Goal: Task Accomplishment & Management: Use online tool/utility

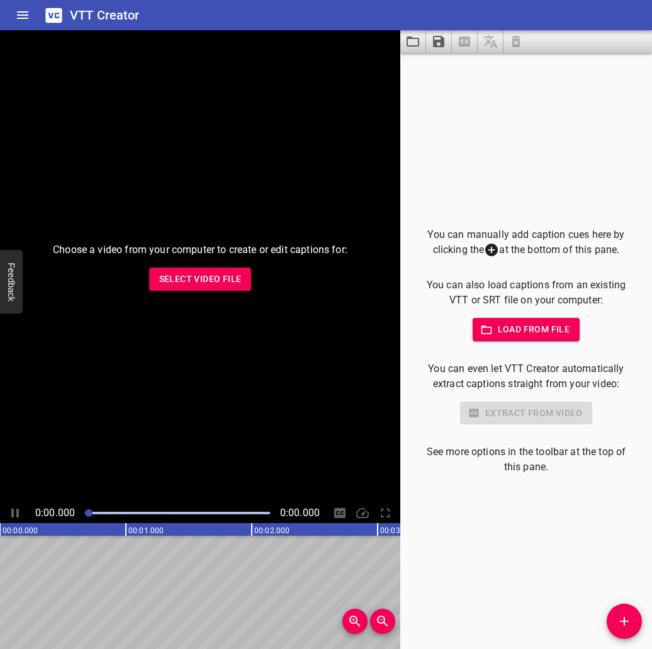
click at [221, 275] on span "Select Video File" at bounding box center [200, 279] width 82 height 16
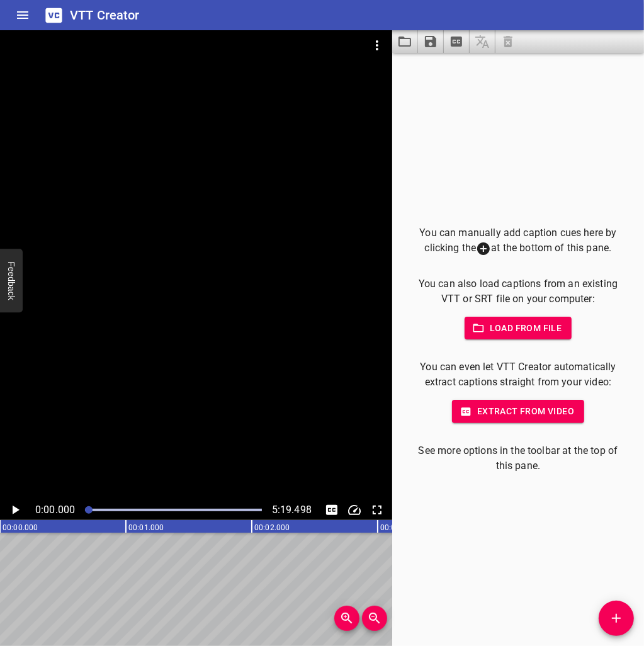
click at [18, 514] on icon "Play/Pause" at bounding box center [15, 509] width 15 height 15
click at [623, 620] on icon "Add Cue" at bounding box center [616, 618] width 15 height 15
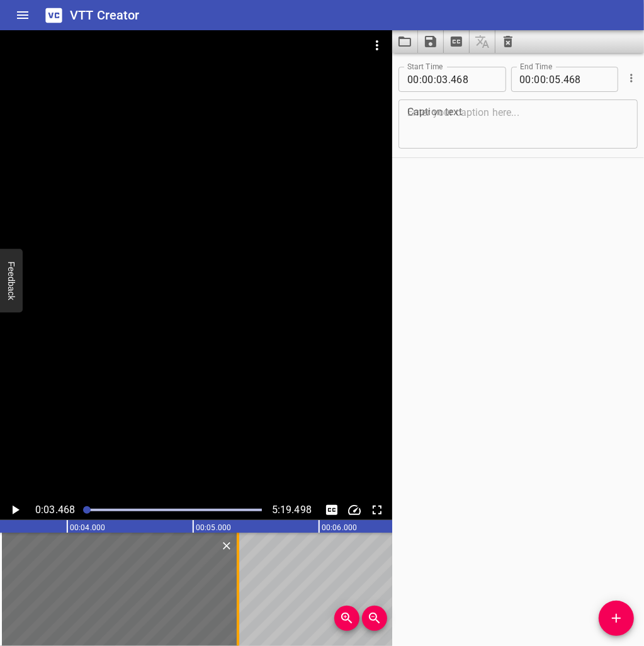
drag, startPoint x: 249, startPoint y: 598, endPoint x: 235, endPoint y: 600, distance: 14.6
click at [235, 600] on div at bounding box center [238, 589] width 13 height 113
type input "353"
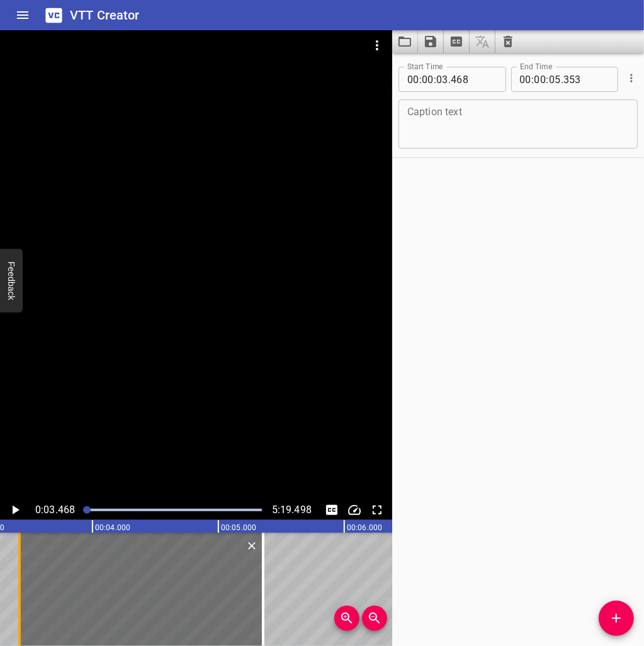
drag, startPoint x: 26, startPoint y: 609, endPoint x: 20, endPoint y: 610, distance: 6.4
click at [20, 610] on div at bounding box center [19, 589] width 13 height 113
type input "418"
click at [535, 116] on textarea at bounding box center [518, 124] width 222 height 36
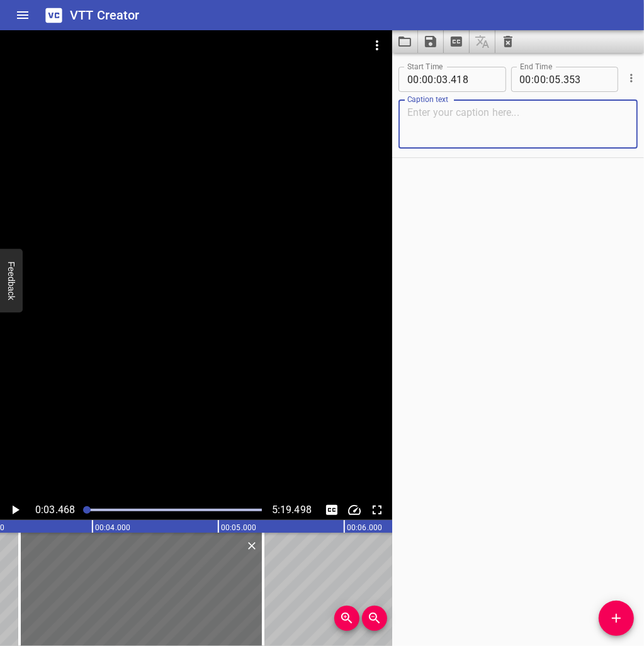
paste textarea "讓我向大家介紹一下"
type textarea "讓我向大家介紹一下"
click at [14, 505] on icon "Play/Pause" at bounding box center [15, 509] width 15 height 15
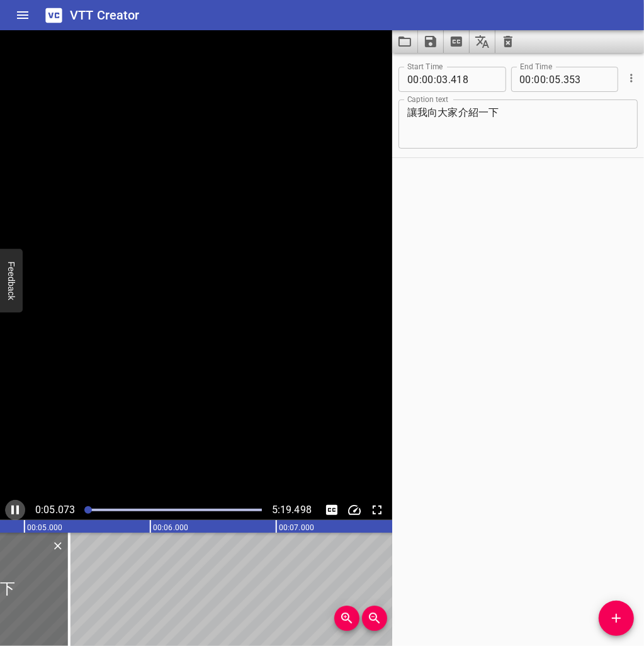
click at [14, 505] on icon "Play/Pause" at bounding box center [15, 509] width 15 height 15
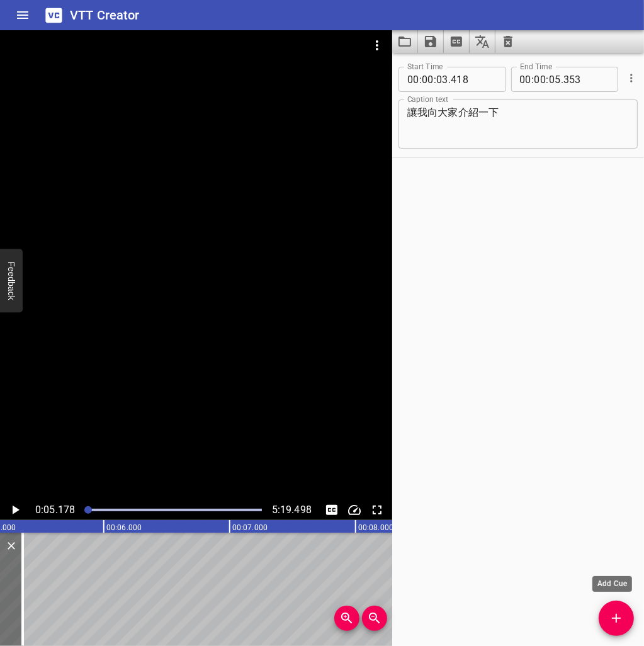
click at [614, 615] on icon "Add Cue" at bounding box center [616, 618] width 15 height 15
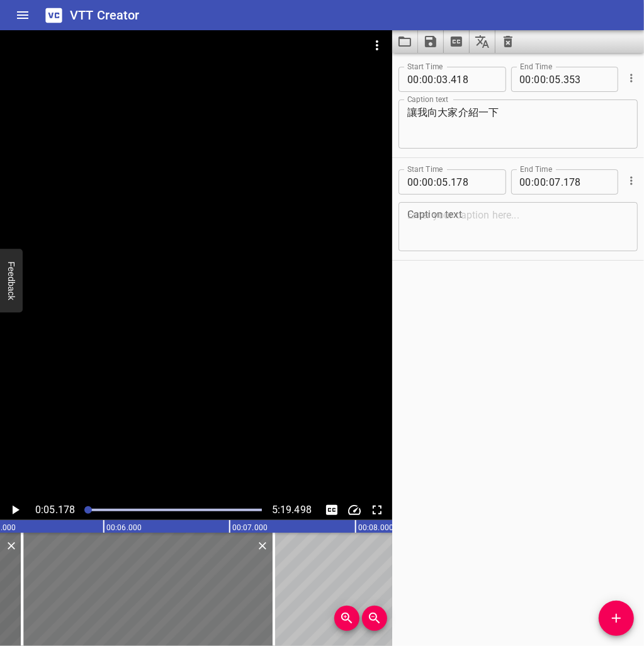
drag, startPoint x: 145, startPoint y: 607, endPoint x: 166, endPoint y: 603, distance: 21.7
click at [166, 603] on div at bounding box center [148, 589] width 252 height 113
type input "348"
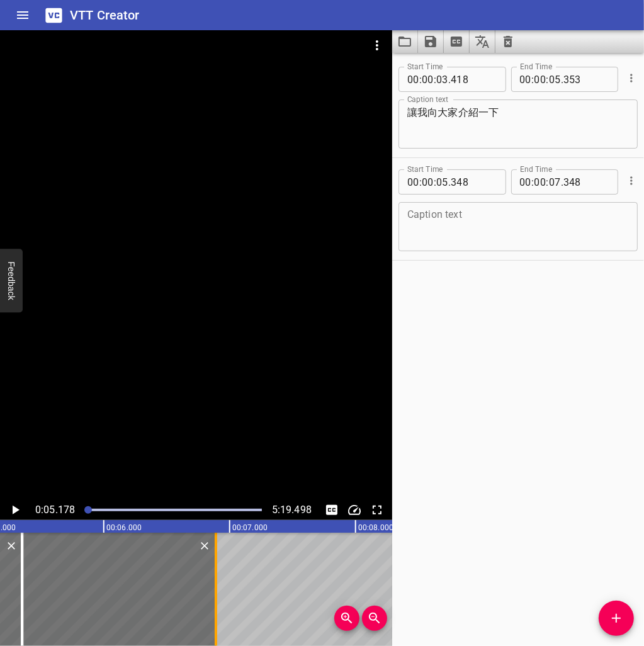
drag, startPoint x: 272, startPoint y: 607, endPoint x: 214, endPoint y: 601, distance: 58.3
click at [214, 601] on div at bounding box center [216, 589] width 13 height 113
type input "06"
type input "888"
click at [478, 209] on textarea at bounding box center [518, 227] width 222 height 36
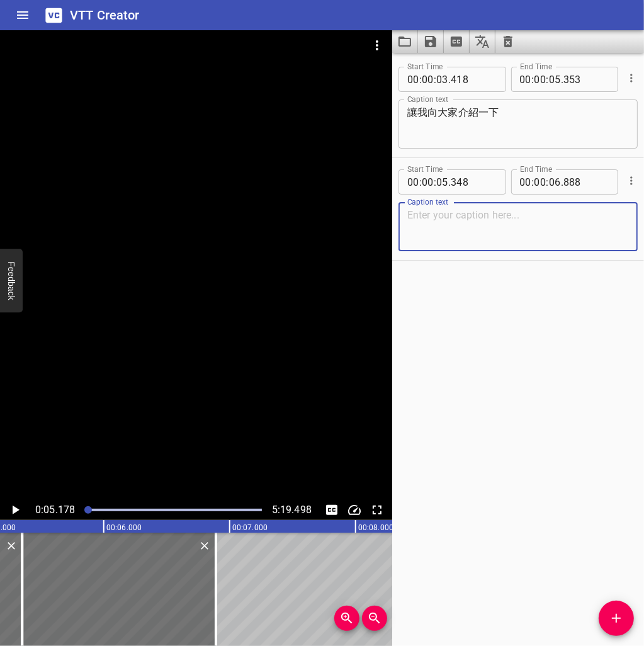
paste textarea "優質教育基金「我的行動承諾」撥款計劃"
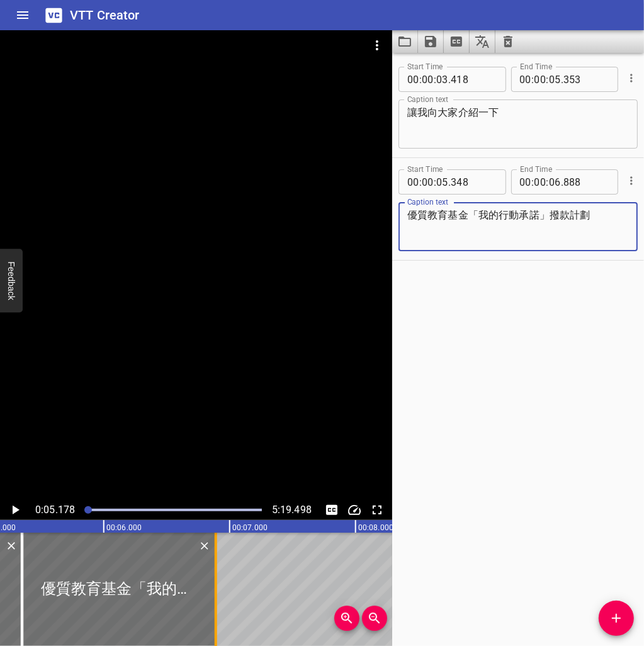
type textarea "優質教育基金「我的行動承諾」撥款計劃"
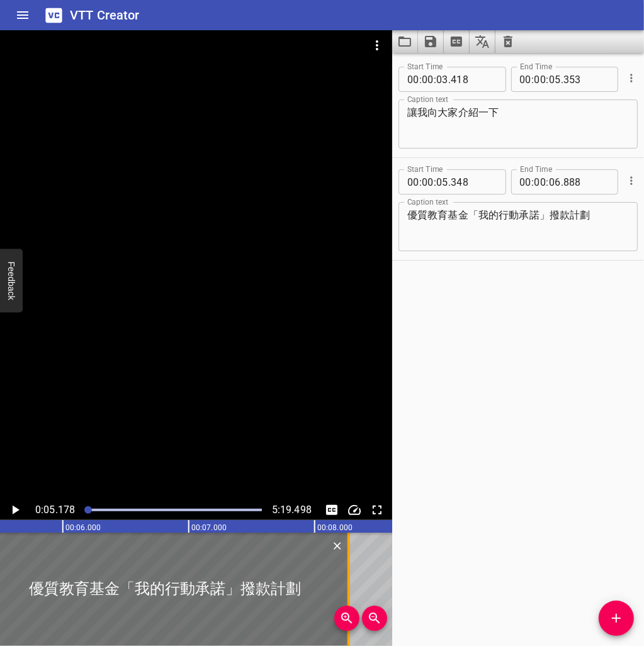
scroll to position [0, 723]
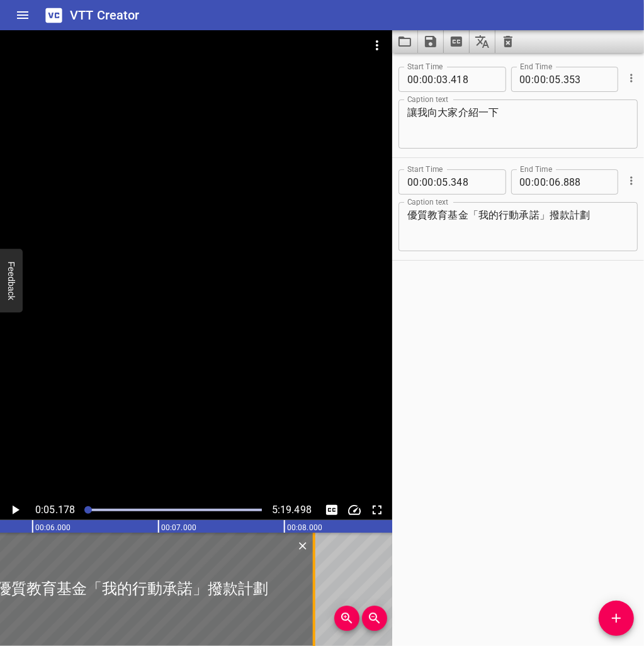
drag, startPoint x: 217, startPoint y: 589, endPoint x: 315, endPoint y: 573, distance: 99.6
click at [315, 573] on div at bounding box center [314, 589] width 13 height 113
type input "08"
type input "232"
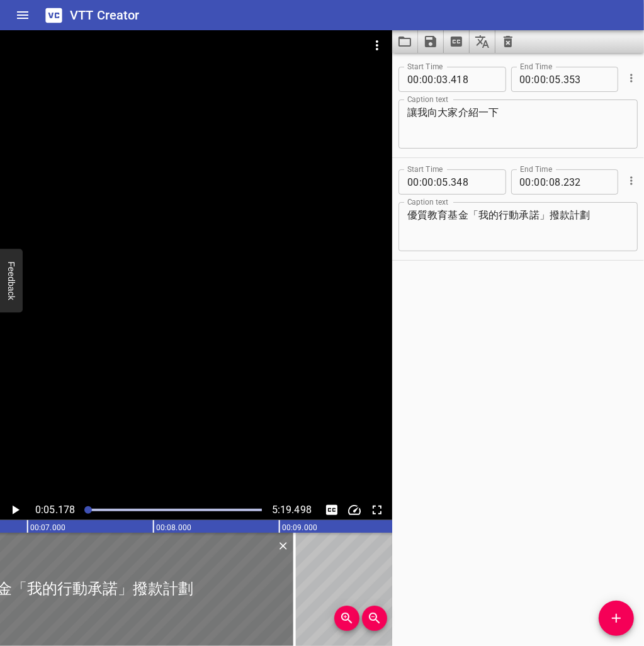
scroll to position [0, 913]
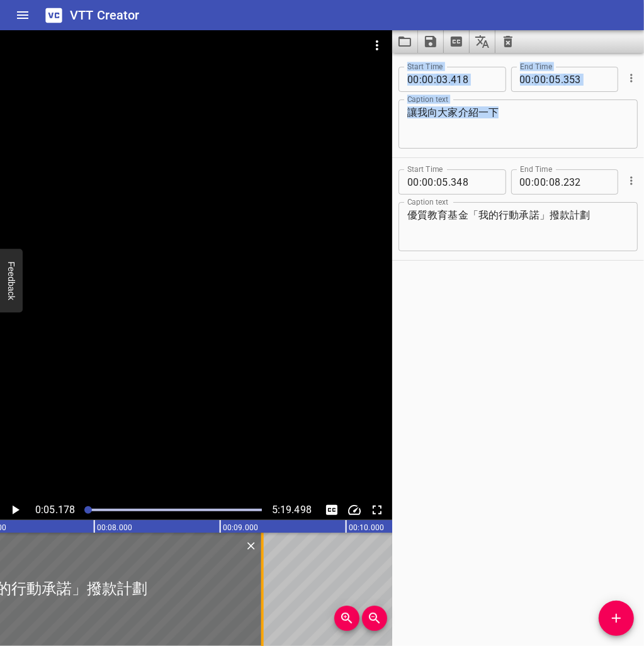
drag, startPoint x: 311, startPoint y: 584, endPoint x: 259, endPoint y: 564, distance: 55.4
click at [259, 564] on div at bounding box center [262, 589] width 13 height 113
type input "09"
type input "334"
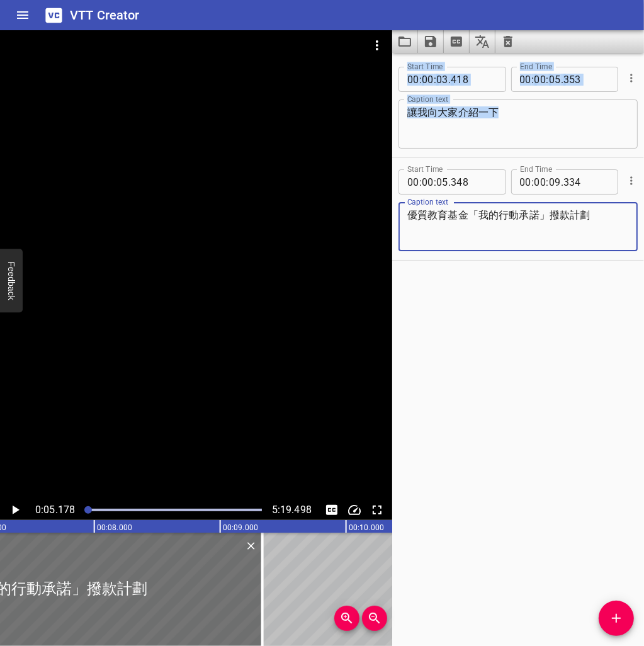
click at [483, 228] on textarea "優質教育基金「我的行動承諾」撥款計劃" at bounding box center [518, 227] width 222 height 36
click at [476, 184] on input "number" at bounding box center [474, 181] width 46 height 25
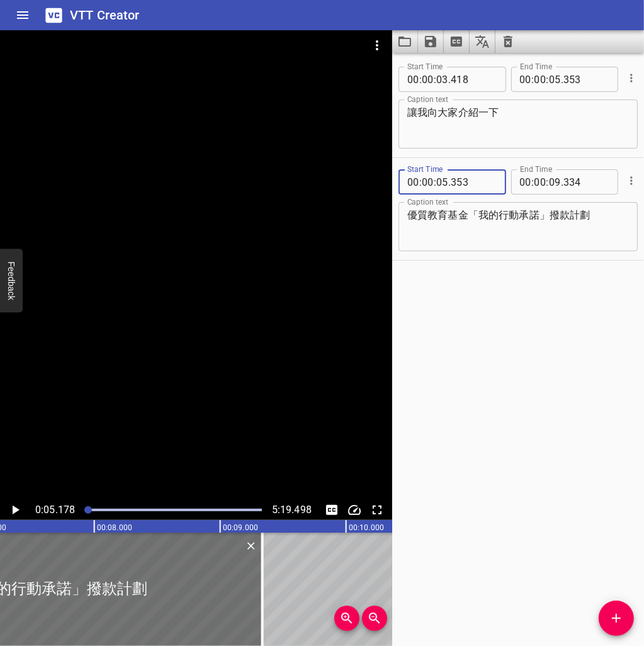
type input "353"
click at [19, 509] on icon "Play/Pause" at bounding box center [16, 509] width 7 height 9
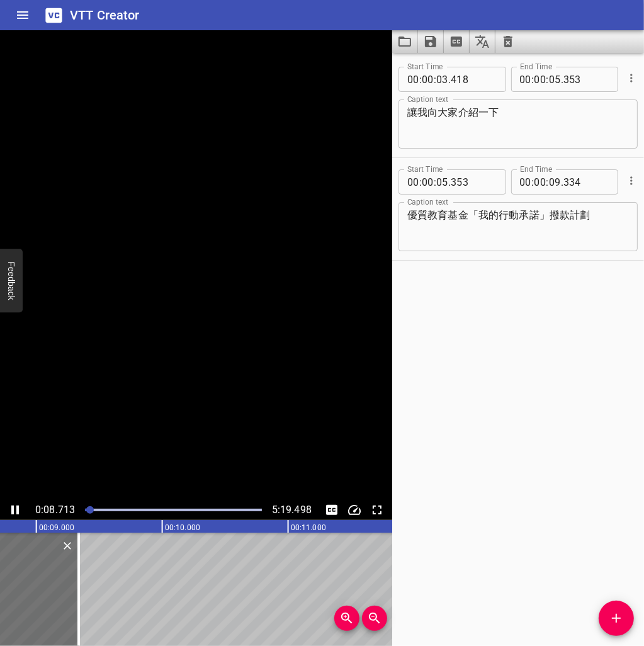
click at [19, 509] on icon "Play/Pause" at bounding box center [15, 509] width 15 height 15
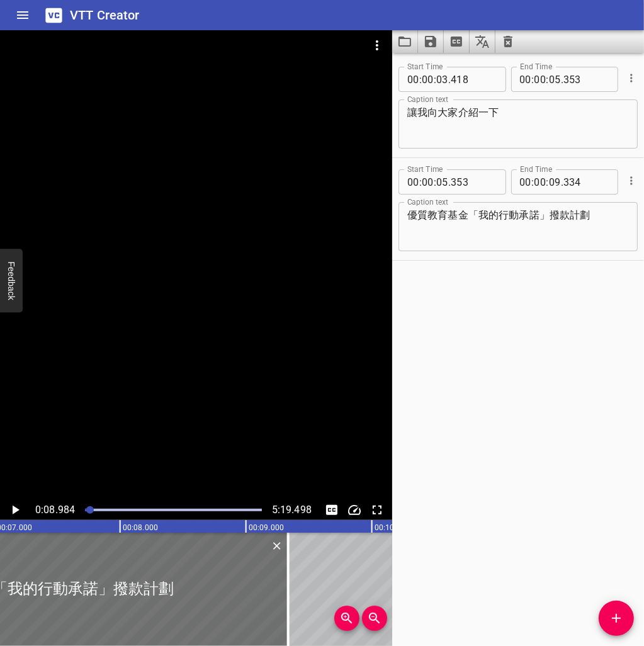
scroll to position [0, 786]
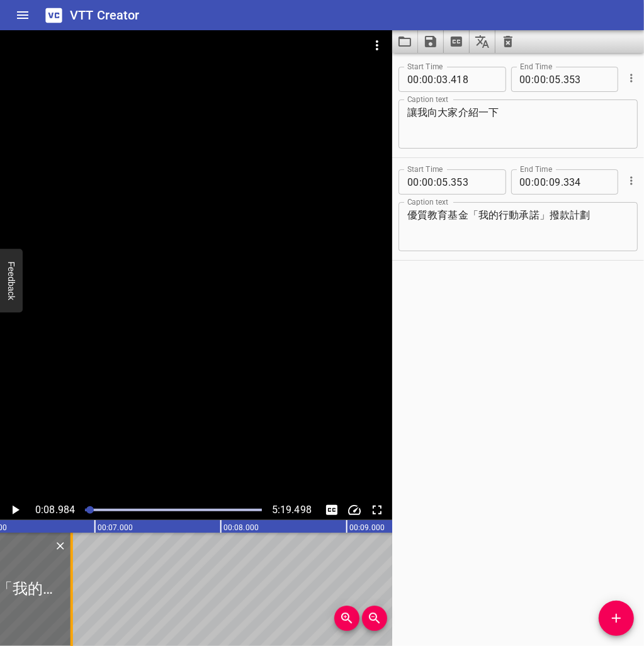
drag, startPoint x: 383, startPoint y: 583, endPoint x: 65, endPoint y: 587, distance: 317.3
click at [65, 587] on div at bounding box center [71, 589] width 13 height 113
type input "06"
type input "814"
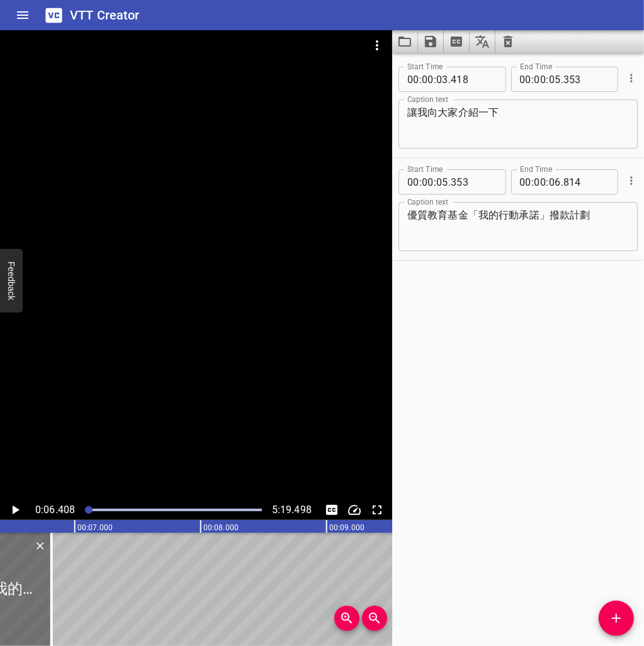
click at [13, 516] on icon "Play/Pause" at bounding box center [15, 509] width 15 height 15
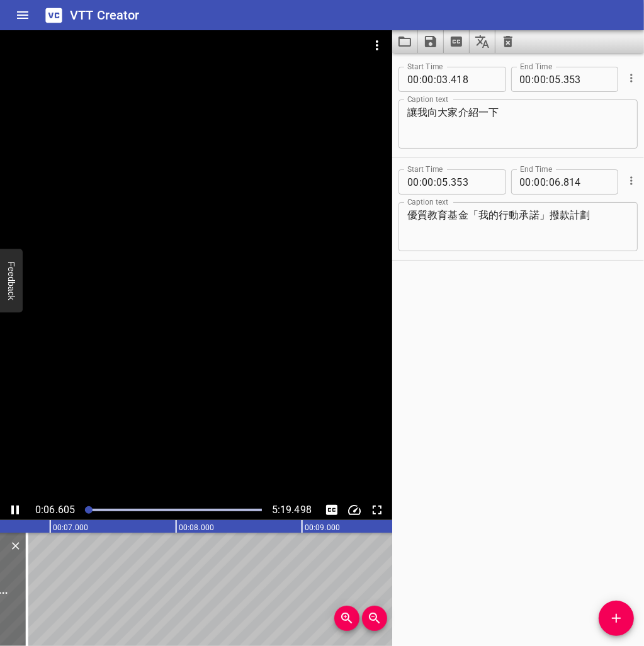
click at [13, 514] on icon "Play/Pause" at bounding box center [15, 509] width 15 height 15
click at [618, 623] on icon "Add Cue" at bounding box center [616, 618] width 15 height 15
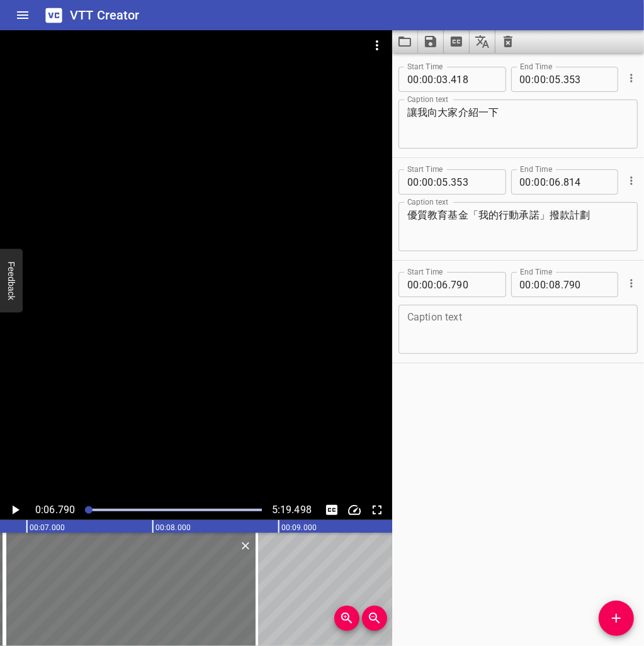
click at [159, 595] on div at bounding box center [131, 589] width 252 height 113
type input "825"
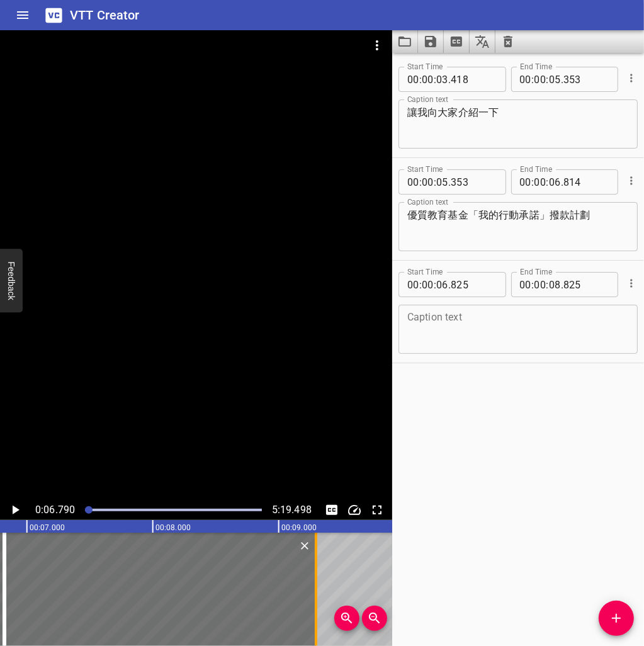
drag, startPoint x: 258, startPoint y: 593, endPoint x: 322, endPoint y: 585, distance: 64.1
click at [322, 585] on div at bounding box center [316, 589] width 13 height 113
type input "09"
type input "330"
click at [478, 285] on input "number" at bounding box center [474, 284] width 46 height 25
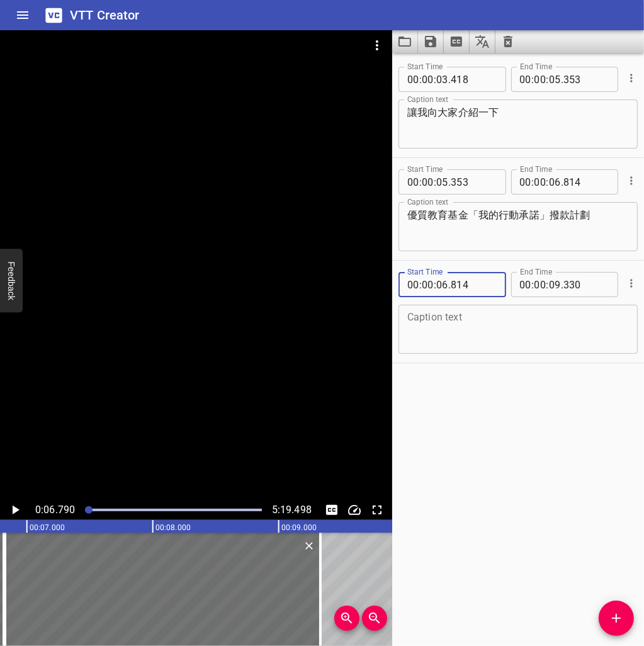
type input "814"
click at [476, 215] on textarea "優質教育基金「我的行動承諾」撥款計劃" at bounding box center [518, 227] width 222 height 36
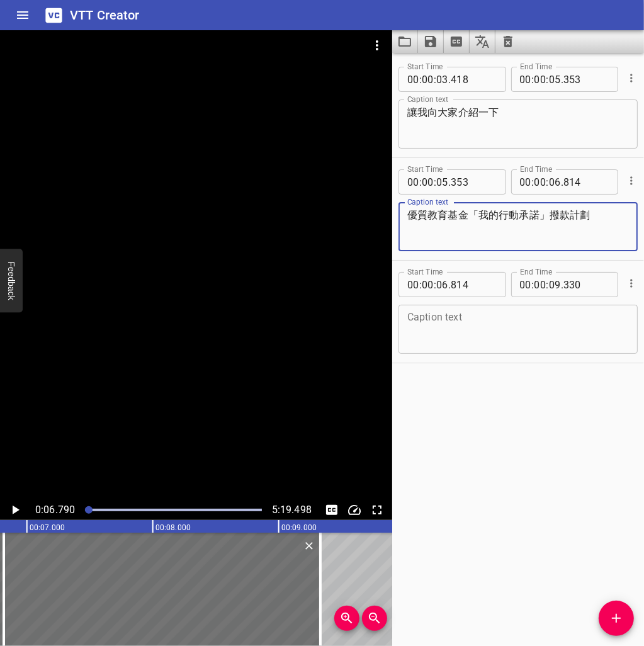
drag, startPoint x: 471, startPoint y: 215, endPoint x: 633, endPoint y: 215, distance: 162.4
click at [633, 215] on div "Start Time 00 : 00 : 05 . 353 Start Time End Time 00 : 00 : 06 . 814 End Time C…" at bounding box center [518, 209] width 252 height 102
type textarea "優質教育基金"
click at [441, 329] on textarea at bounding box center [518, 330] width 222 height 36
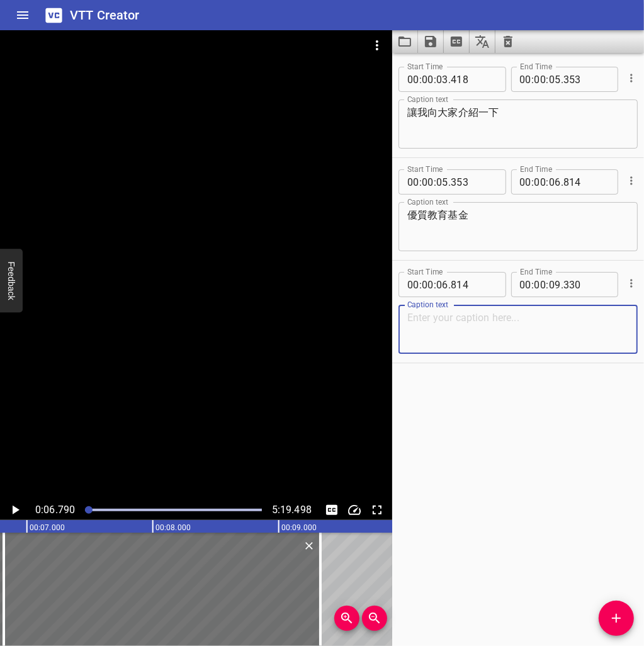
paste textarea "「我的行動承諾」撥款計劃"
type textarea "「我的行動承諾」撥款計劃"
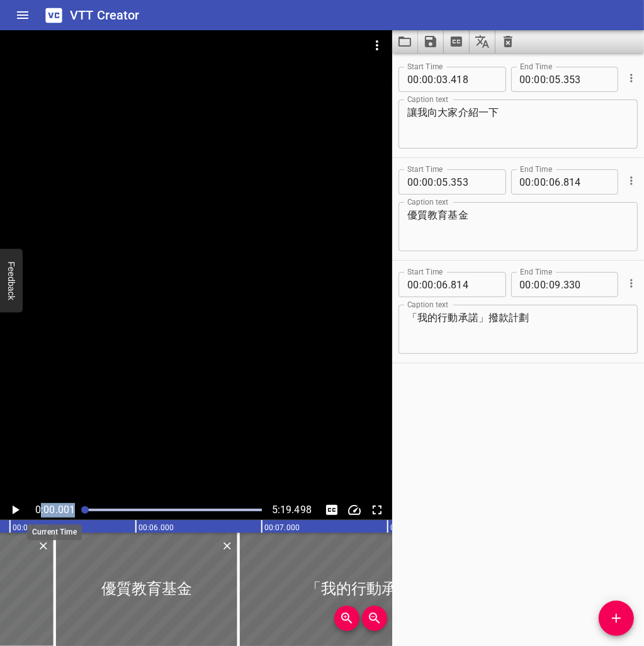
drag, startPoint x: 90, startPoint y: 512, endPoint x: 28, endPoint y: 512, distance: 62.3
click at [35, 512] on div "0:00.001 5:19.498" at bounding box center [196, 510] width 392 height 20
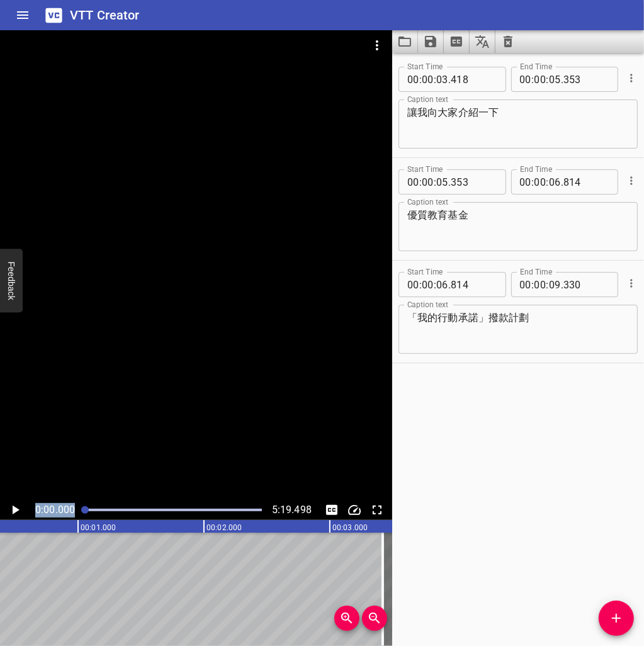
scroll to position [0, 9]
click at [17, 513] on icon "Play/Pause" at bounding box center [15, 509] width 15 height 15
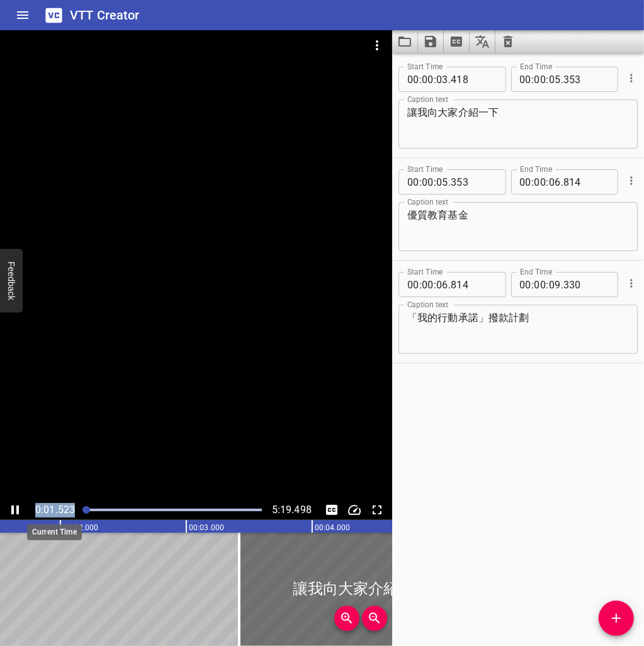
click at [62, 513] on span "0:01.523" at bounding box center [55, 510] width 40 height 12
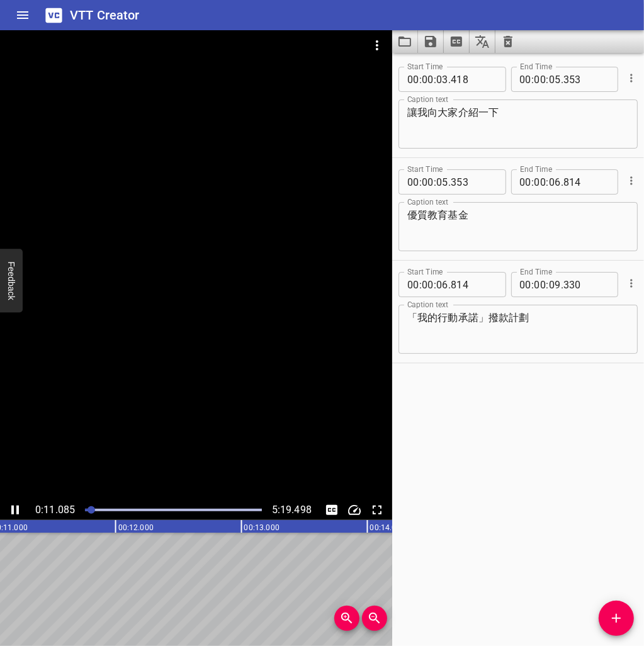
click at [13, 509] on icon "Play/Pause" at bounding box center [15, 509] width 8 height 9
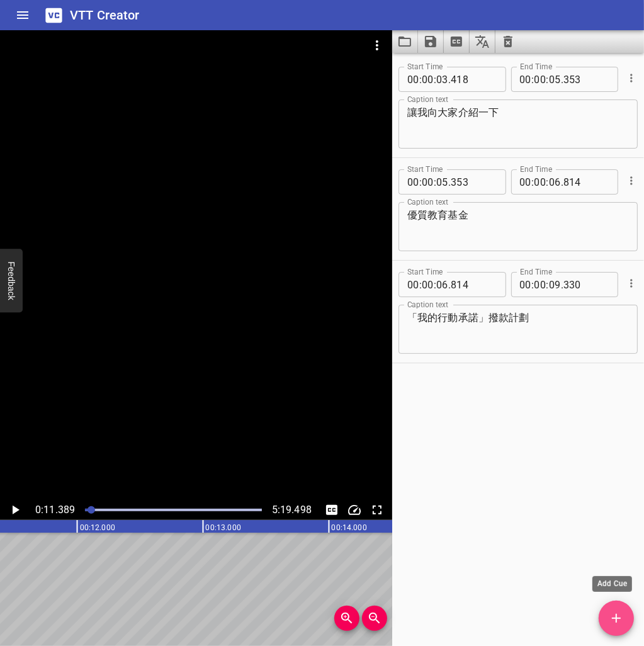
click at [624, 620] on span "Add Cue" at bounding box center [616, 618] width 35 height 15
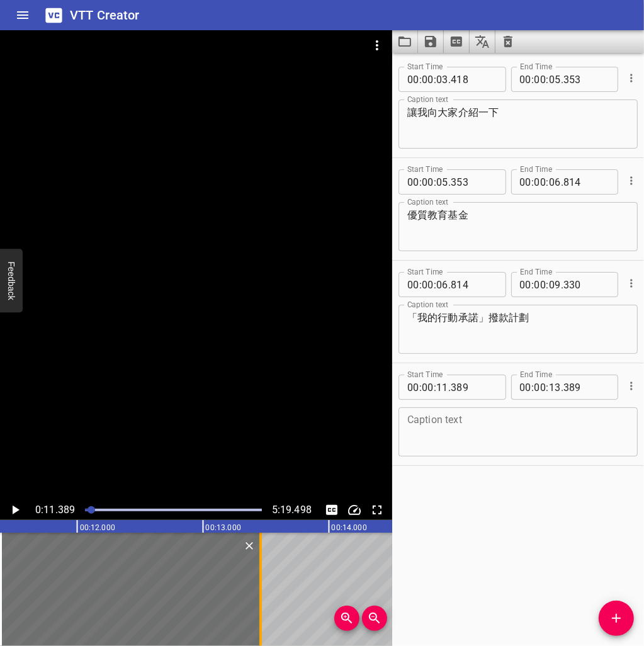
drag, startPoint x: 254, startPoint y: 592, endPoint x: 262, endPoint y: 588, distance: 9.3
click at [262, 588] on div at bounding box center [260, 589] width 13 height 113
type input "454"
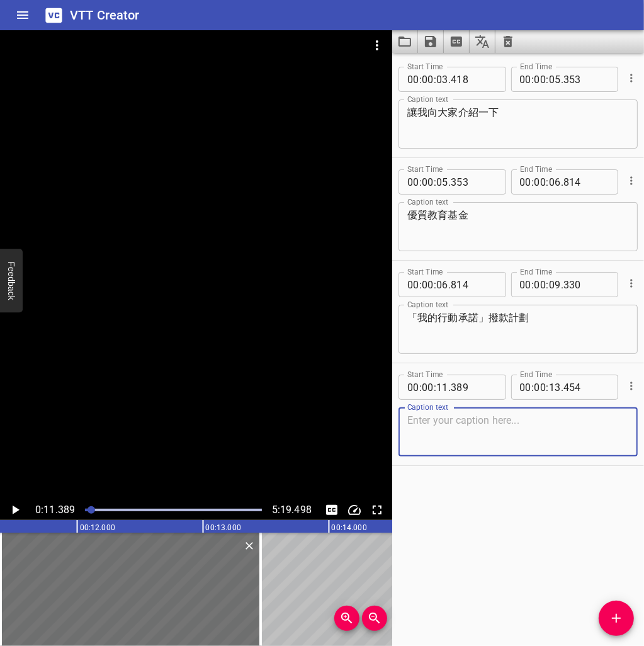
click at [501, 437] on textarea at bounding box center [518, 432] width 222 height 36
paste textarea "價值觀教育是全人教育的重要元素"
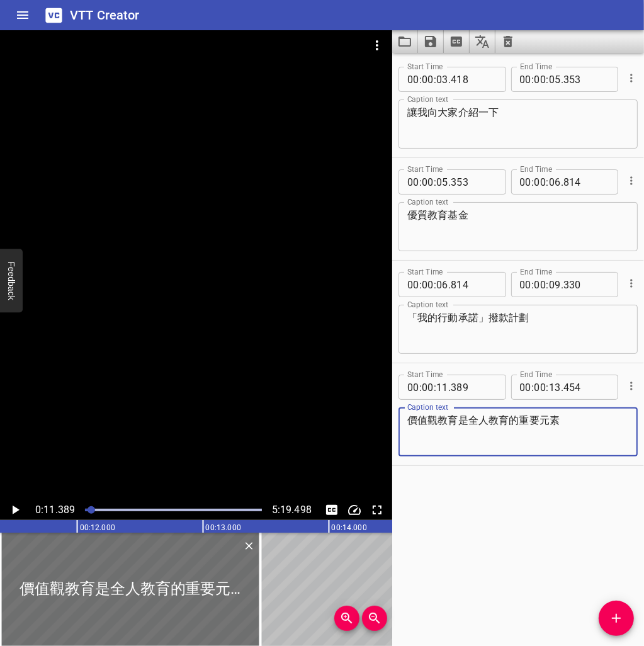
type textarea "價值觀教育是全人教育的重要元素"
click at [367, 614] on icon "Zoom Out" at bounding box center [374, 618] width 15 height 15
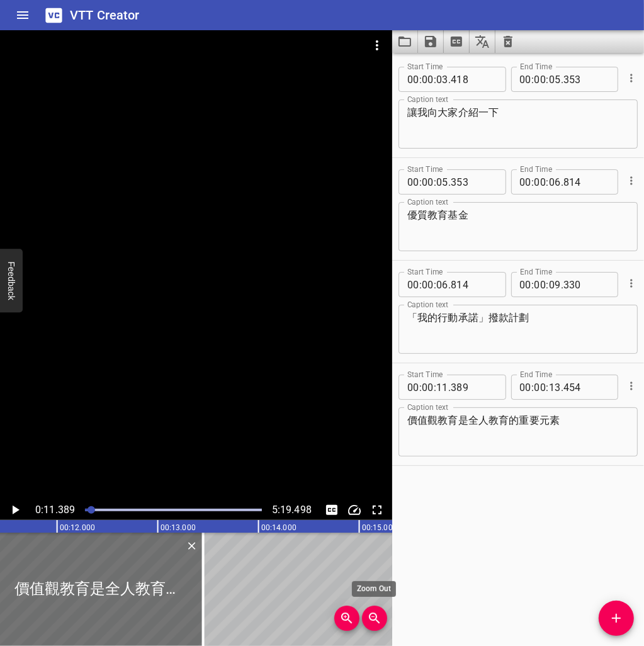
scroll to position [0, 1147]
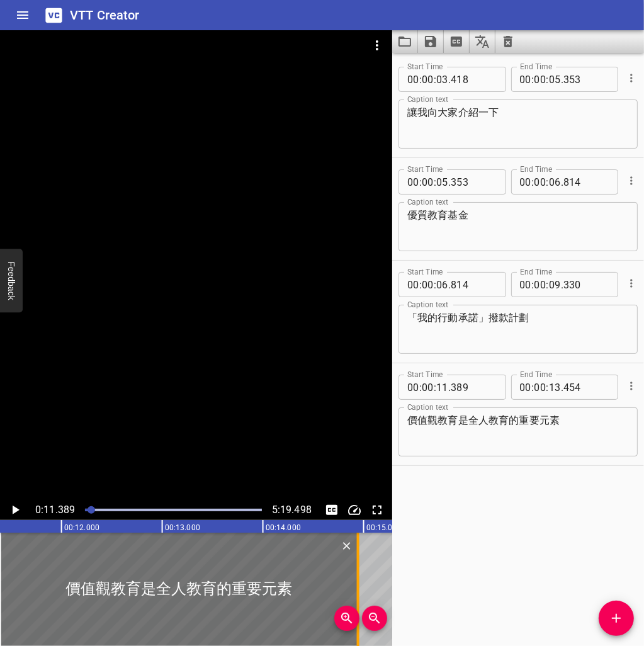
drag, startPoint x: 212, startPoint y: 606, endPoint x: 363, endPoint y: 595, distance: 150.8
click at [363, 595] on div at bounding box center [358, 589] width 13 height 113
type input "14"
type input "948"
click at [18, 509] on icon "Play/Pause" at bounding box center [16, 509] width 7 height 9
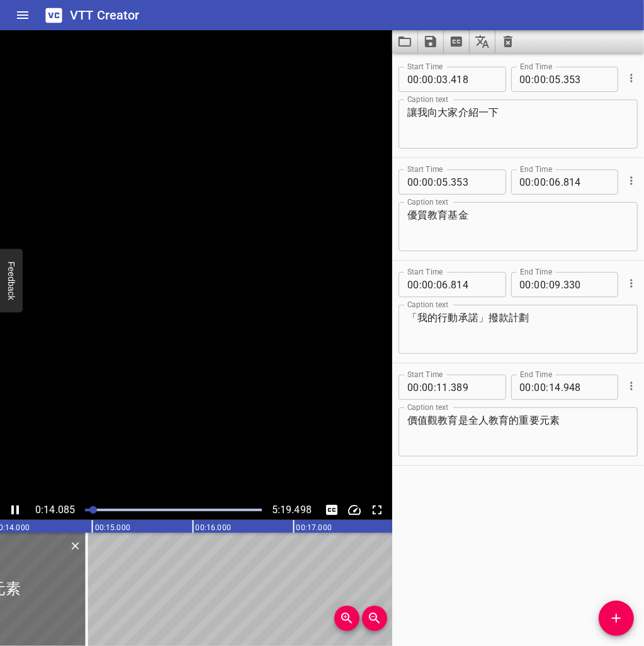
click at [18, 509] on icon "Play/Pause" at bounding box center [15, 509] width 8 height 9
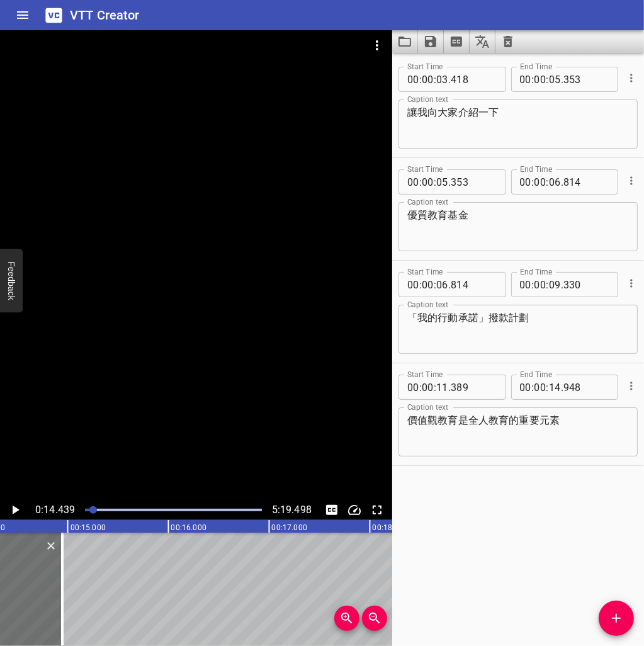
scroll to position [0, 1454]
click at [619, 624] on icon "Add Cue" at bounding box center [616, 618] width 15 height 15
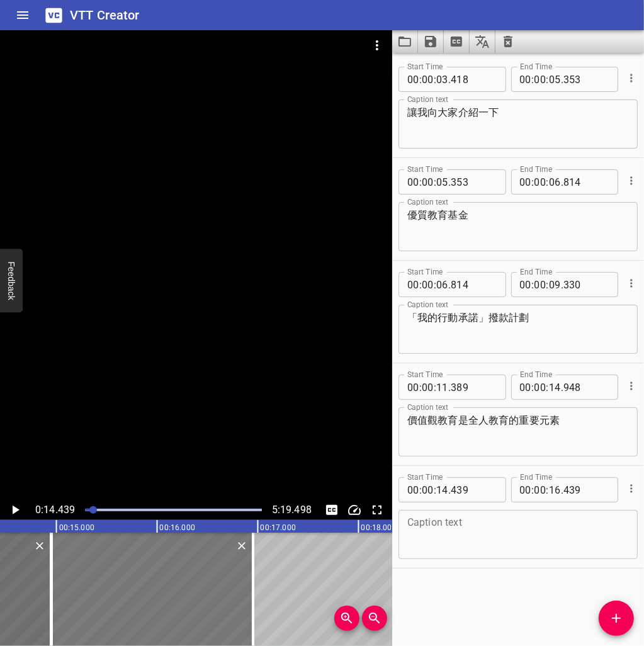
drag, startPoint x: 117, startPoint y: 597, endPoint x: 169, endPoint y: 595, distance: 51.6
click at [169, 595] on div at bounding box center [152, 589] width 201 height 113
type input "952"
drag, startPoint x: 249, startPoint y: 598, endPoint x: 285, endPoint y: 597, distance: 36.5
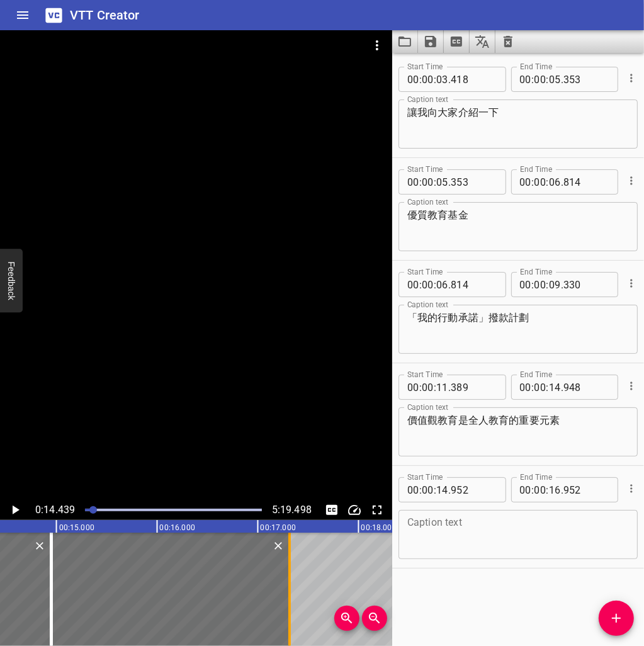
click at [285, 597] on div at bounding box center [289, 589] width 13 height 113
type input "17"
type input "314"
click at [490, 495] on input "number" at bounding box center [474, 489] width 46 height 25
type input "948"
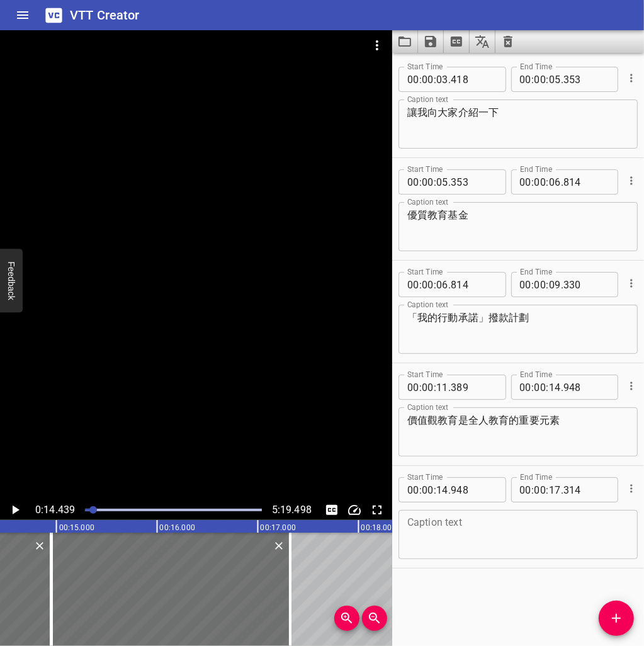
click at [571, 542] on textarea at bounding box center [518, 535] width 222 height 36
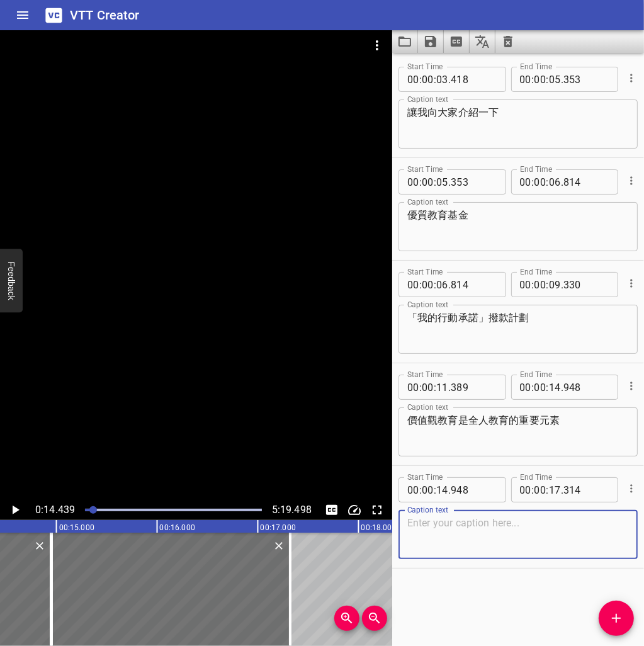
paste textarea "教育局一直鼓勵學校"
type textarea "教育局一直鼓勵學校"
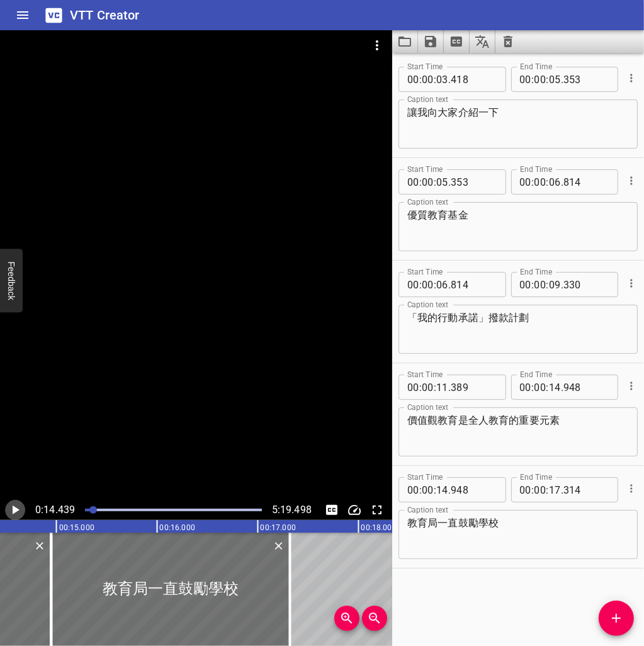
click at [11, 509] on icon "Play/Pause" at bounding box center [15, 509] width 15 height 15
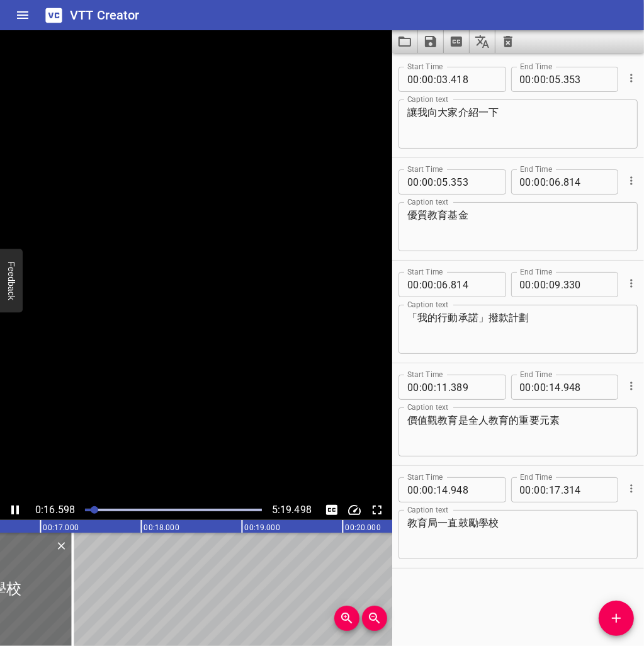
click at [11, 509] on icon "Play/Pause" at bounding box center [15, 509] width 15 height 15
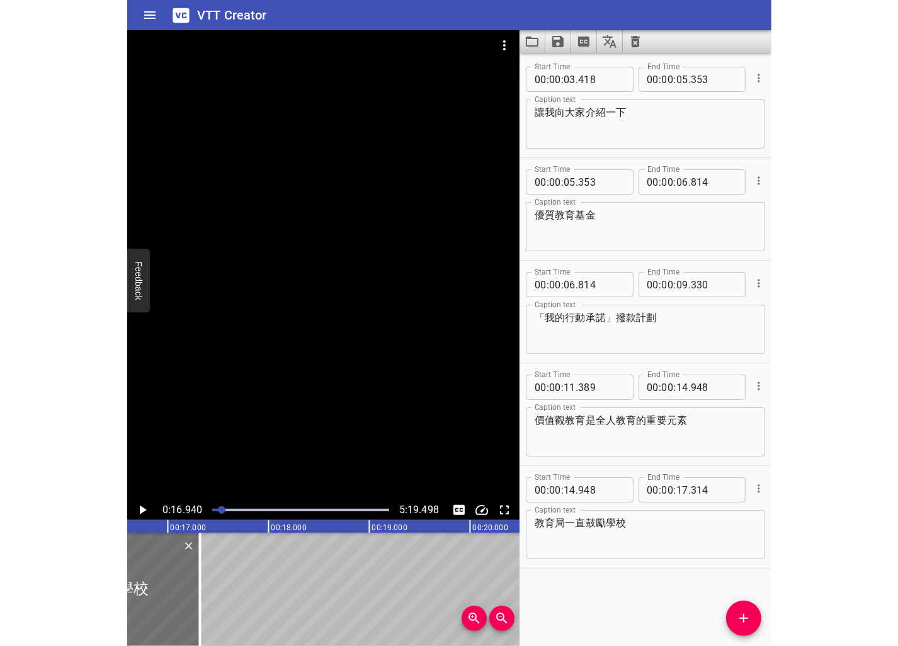
scroll to position [0, 1706]
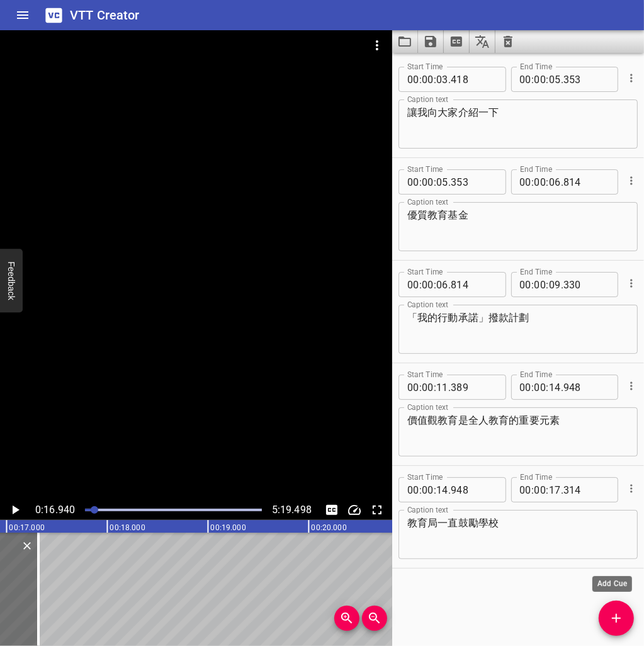
click at [619, 619] on icon "Add Cue" at bounding box center [616, 618] width 15 height 15
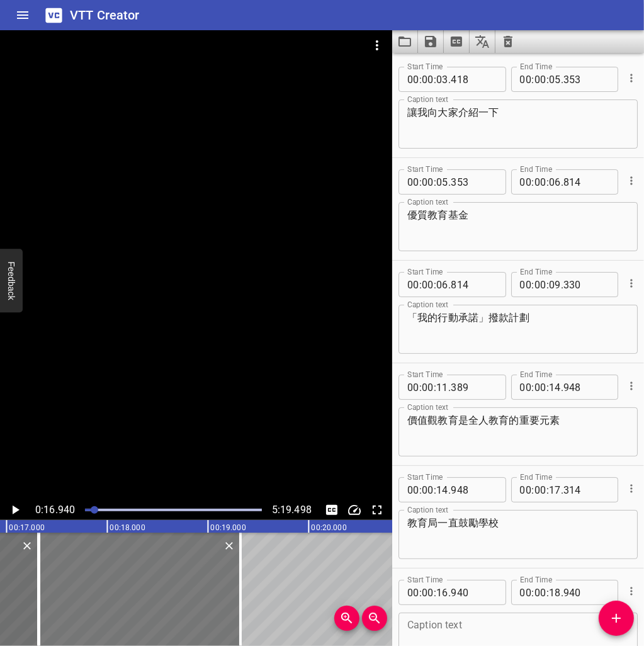
drag, startPoint x: 94, startPoint y: 595, endPoint x: 133, endPoint y: 596, distance: 39.0
click at [133, 596] on div at bounding box center [139, 589] width 201 height 113
type input "17"
type input "327"
type input "19"
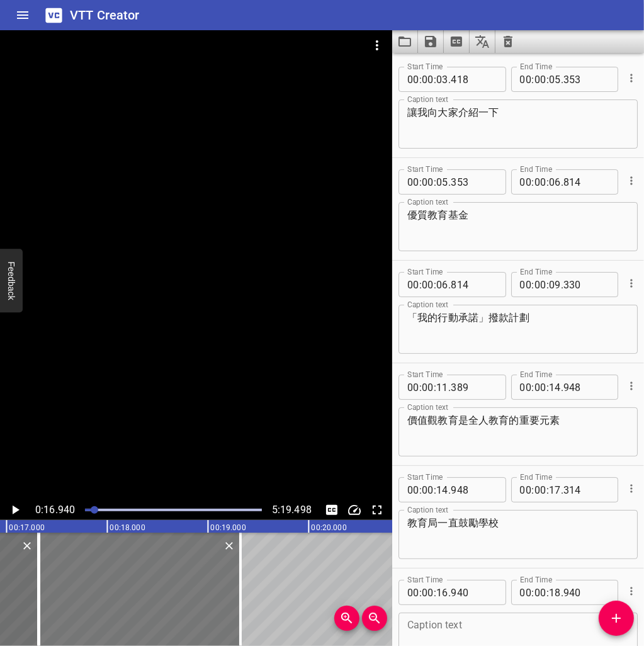
type input "327"
click at [470, 595] on input "number" at bounding box center [474, 592] width 46 height 25
type input "314"
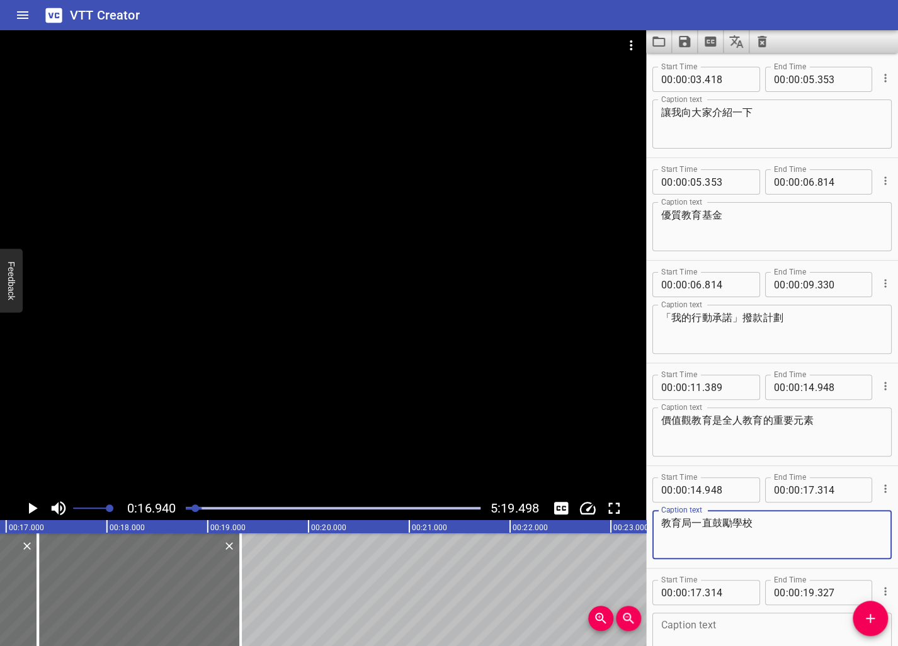
click at [652, 547] on textarea "教育局一直鼓勵學校" at bounding box center [772, 535] width 222 height 36
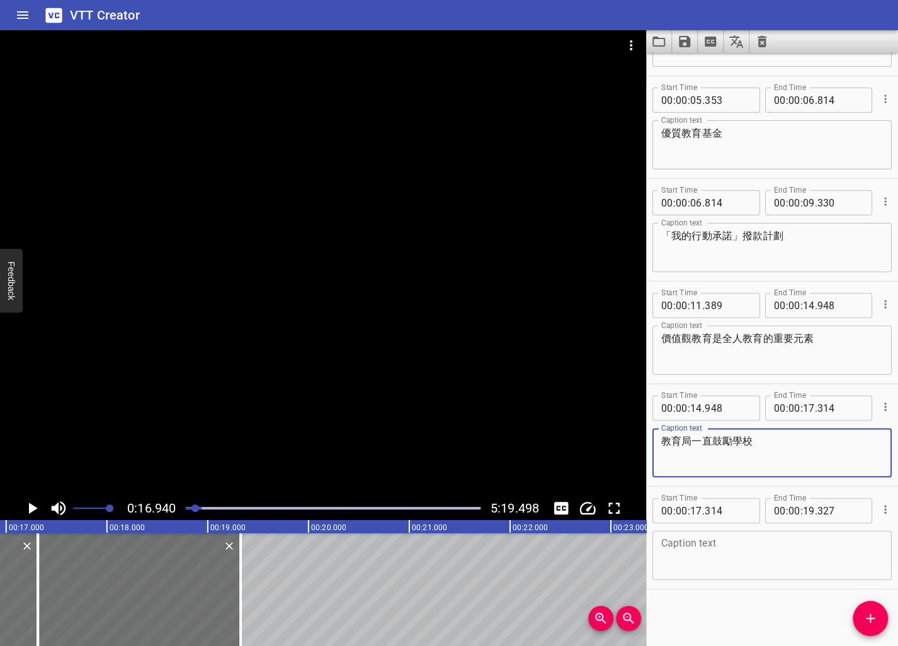
click at [652, 557] on textarea at bounding box center [772, 556] width 222 height 36
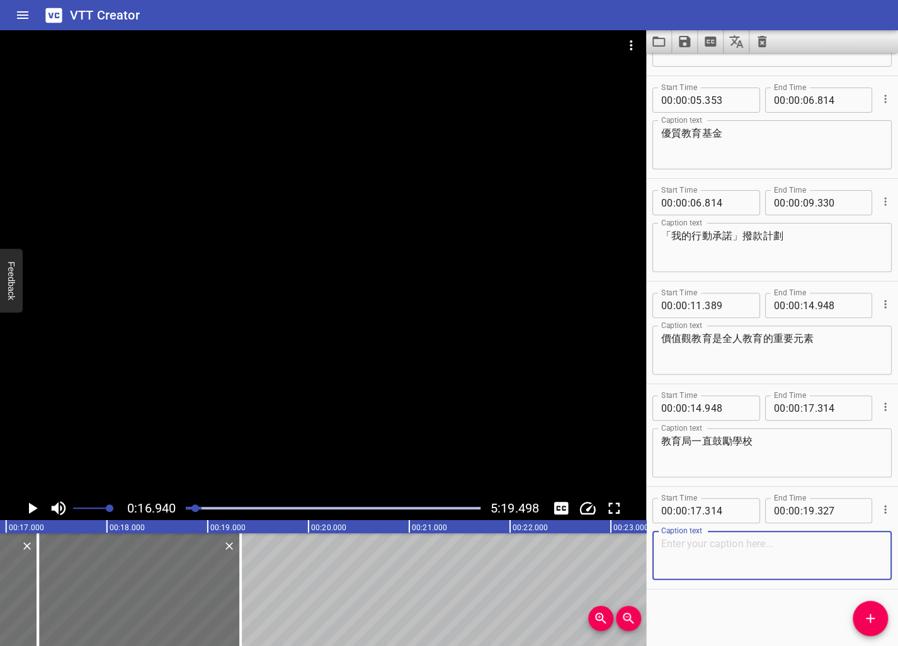
paste textarea "以培育學生正面價值觀和態度為方向"
type textarea "以培育學生正面價值觀和態度為方向"
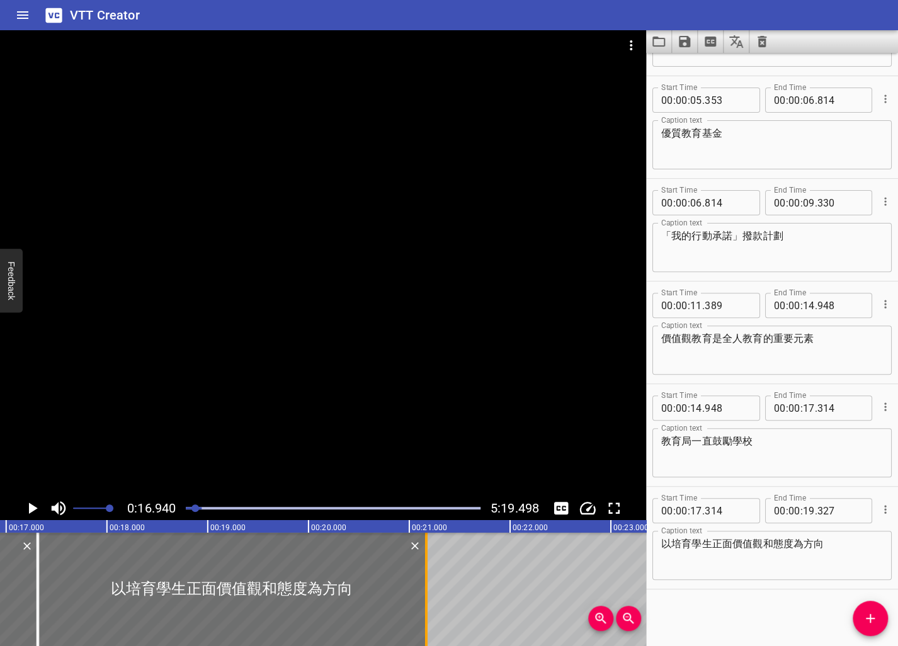
drag, startPoint x: 235, startPoint y: 607, endPoint x: 421, endPoint y: 599, distance: 185.9
click at [421, 599] on div at bounding box center [426, 589] width 13 height 113
type input "21"
type input "171"
click at [30, 509] on icon "Play/Pause" at bounding box center [33, 507] width 9 height 11
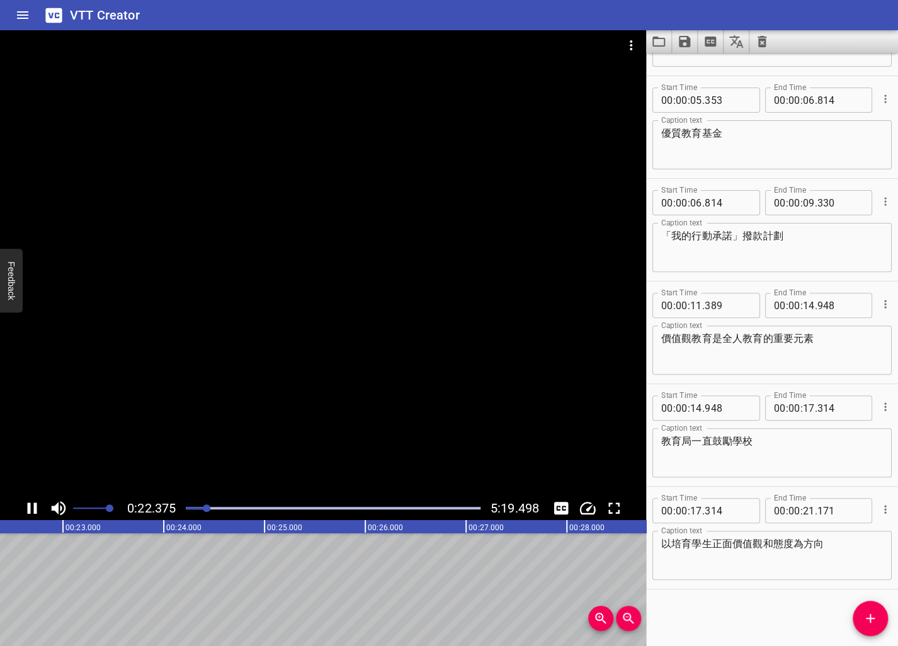
click at [31, 509] on icon "Play/Pause" at bounding box center [32, 508] width 19 height 19
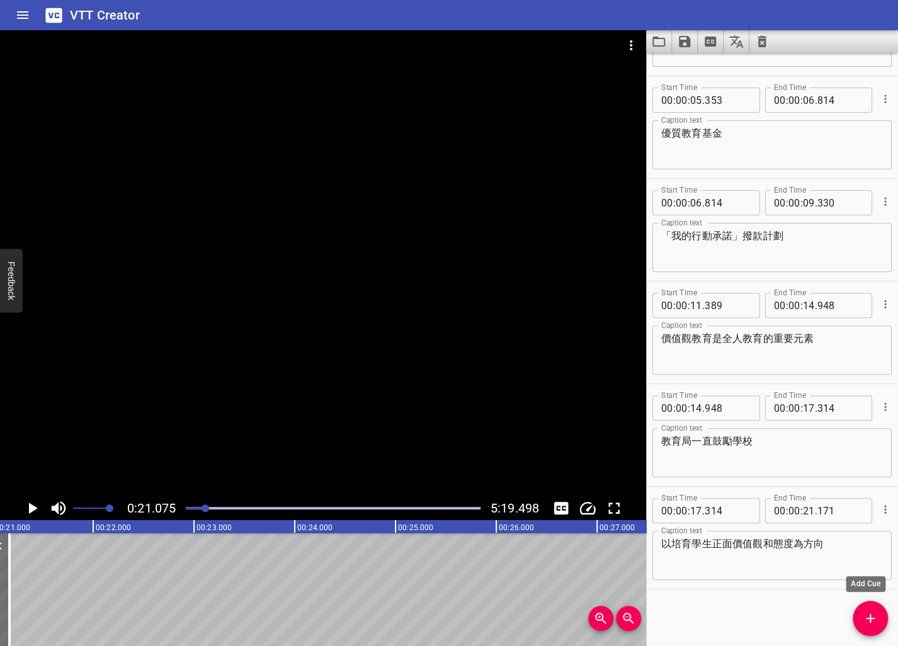
click at [652, 611] on icon "Add Cue" at bounding box center [869, 618] width 15 height 15
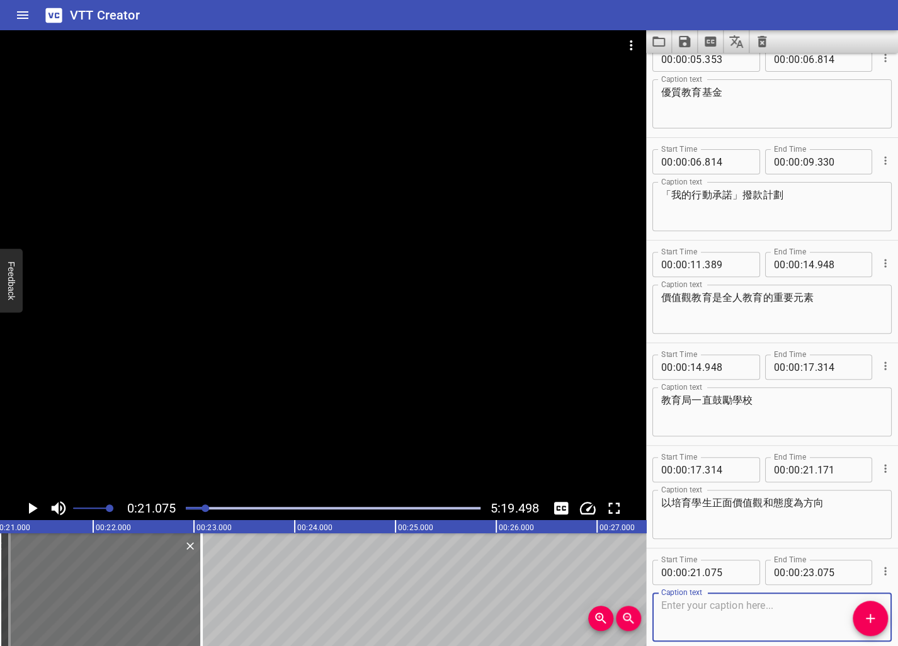
scroll to position [184, 0]
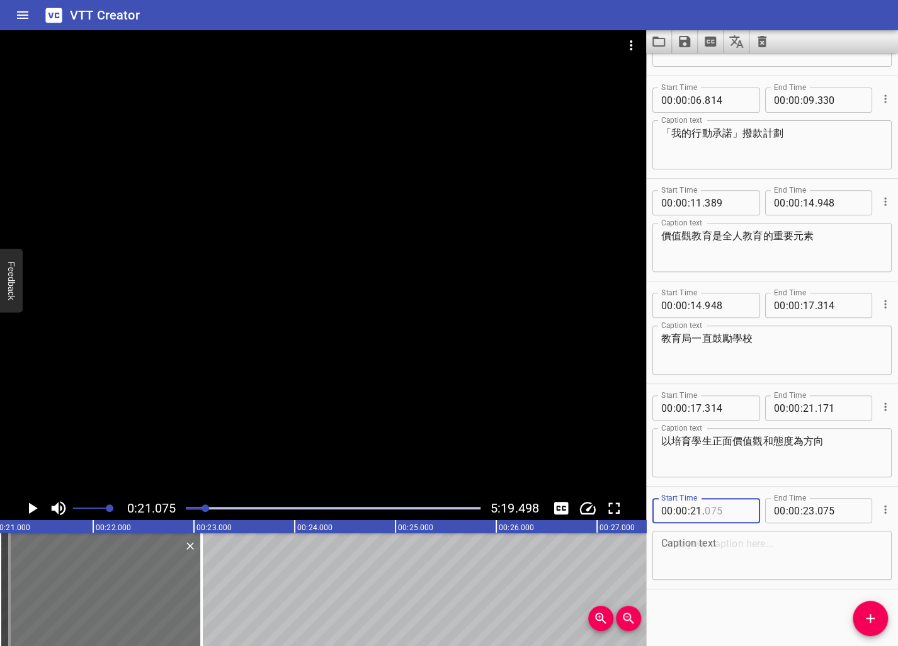
click at [652, 514] on input "number" at bounding box center [727, 510] width 46 height 25
type input "171"
click at [652, 551] on textarea at bounding box center [772, 556] width 222 height 36
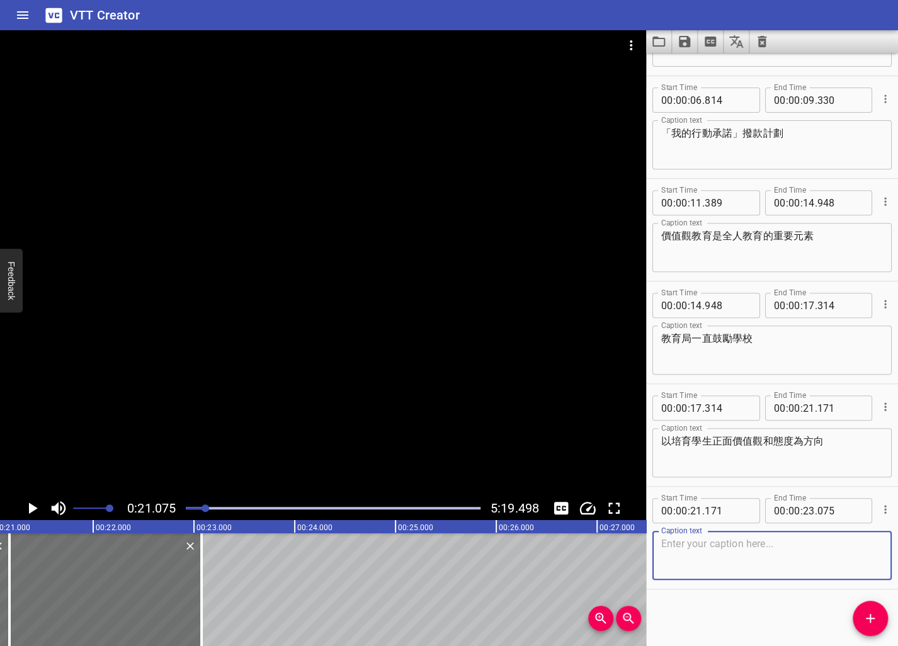
paste textarea "為學生提供全面的學習經歷"
type textarea "為學生提供全面的學習經歷"
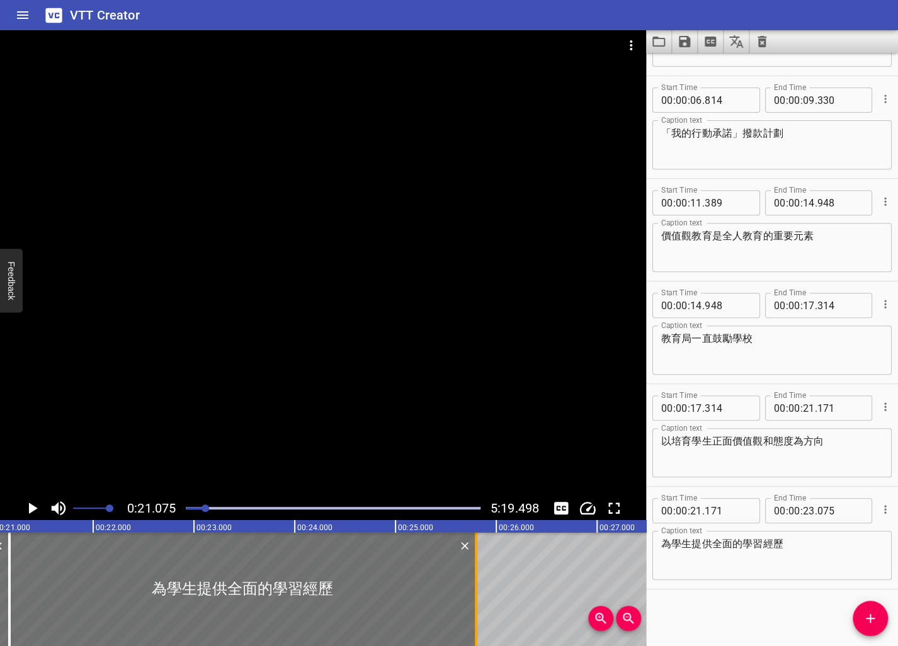
drag, startPoint x: 195, startPoint y: 594, endPoint x: 470, endPoint y: 582, distance: 274.7
click at [470, 582] on div at bounding box center [476, 589] width 13 height 113
type input "25"
type input "800"
click at [29, 502] on icon "Play/Pause" at bounding box center [32, 508] width 19 height 19
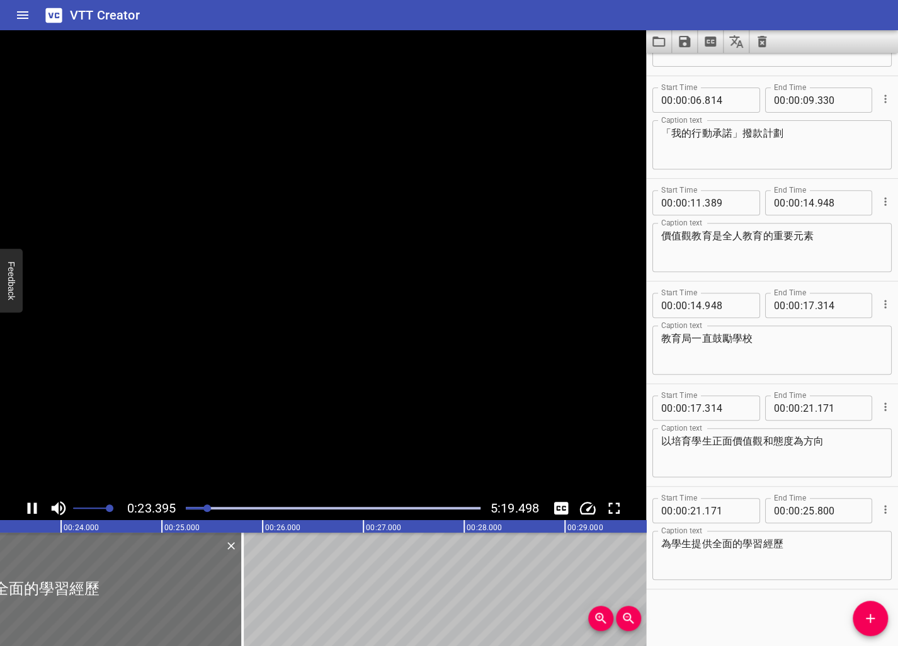
click at [29, 502] on icon "Play/Pause" at bounding box center [32, 508] width 19 height 19
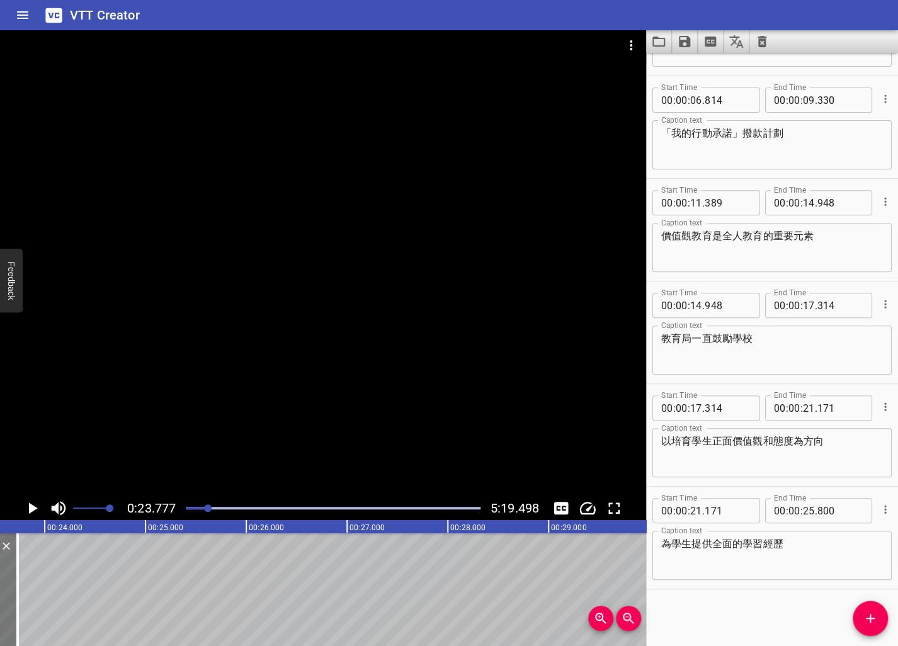
scroll to position [0, 2326]
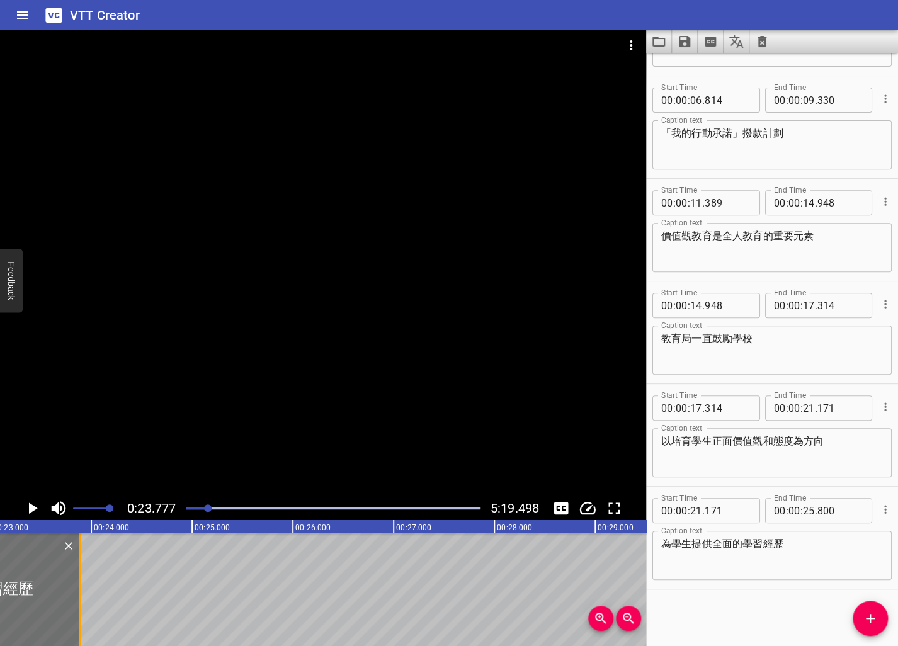
drag, startPoint x: 201, startPoint y: 602, endPoint x: 77, endPoint y: 595, distance: 124.2
click at [77, 595] on div at bounding box center [80, 589] width 13 height 113
type input "23"
type input "889"
drag, startPoint x: 869, startPoint y: 612, endPoint x: 799, endPoint y: 616, distance: 69.3
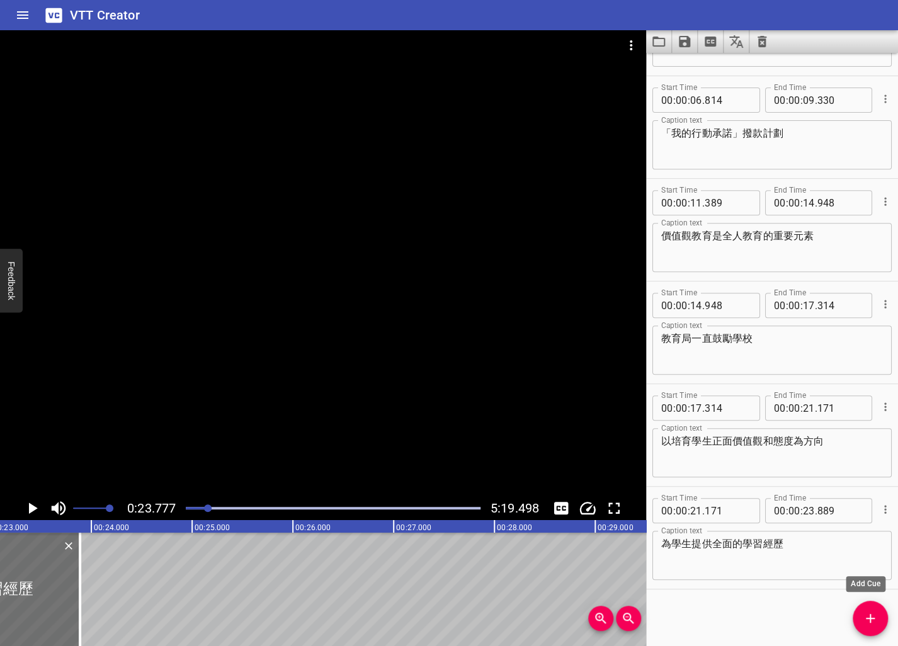
click at [652, 613] on icon "Add Cue" at bounding box center [869, 618] width 15 height 15
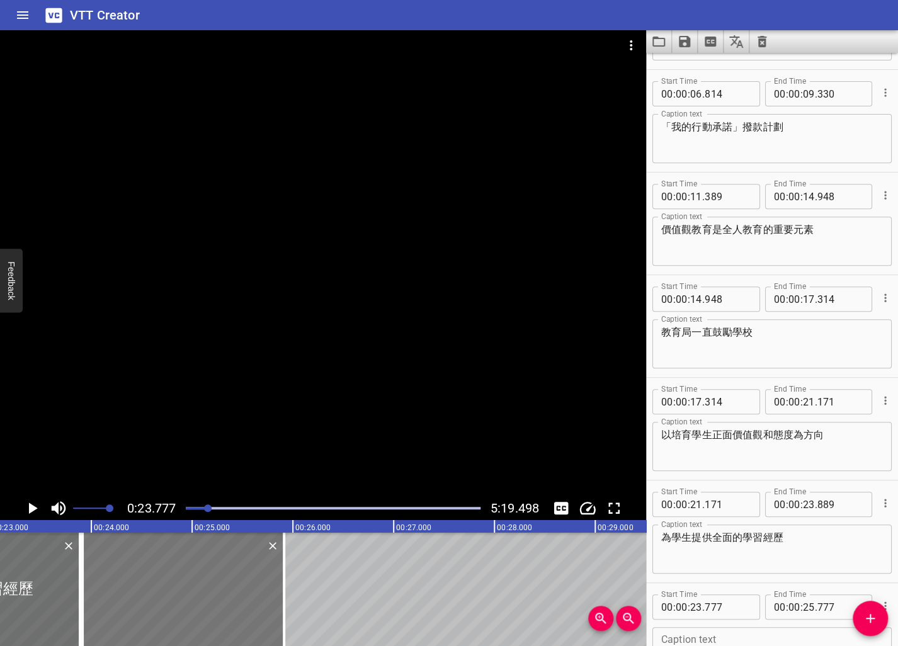
drag, startPoint x: 172, startPoint y: 614, endPoint x: 186, endPoint y: 611, distance: 14.4
click at [186, 611] on div at bounding box center [182, 589] width 201 height 113
type input "914"
click at [652, 550] on textarea "為學生提供全面的學習經歷" at bounding box center [772, 549] width 222 height 36
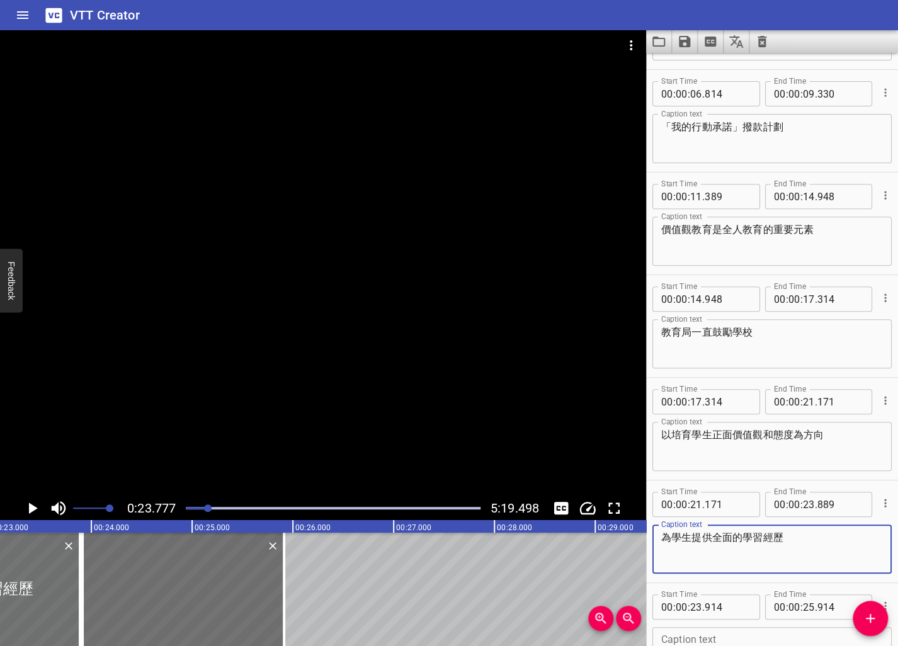
scroll to position [287, 0]
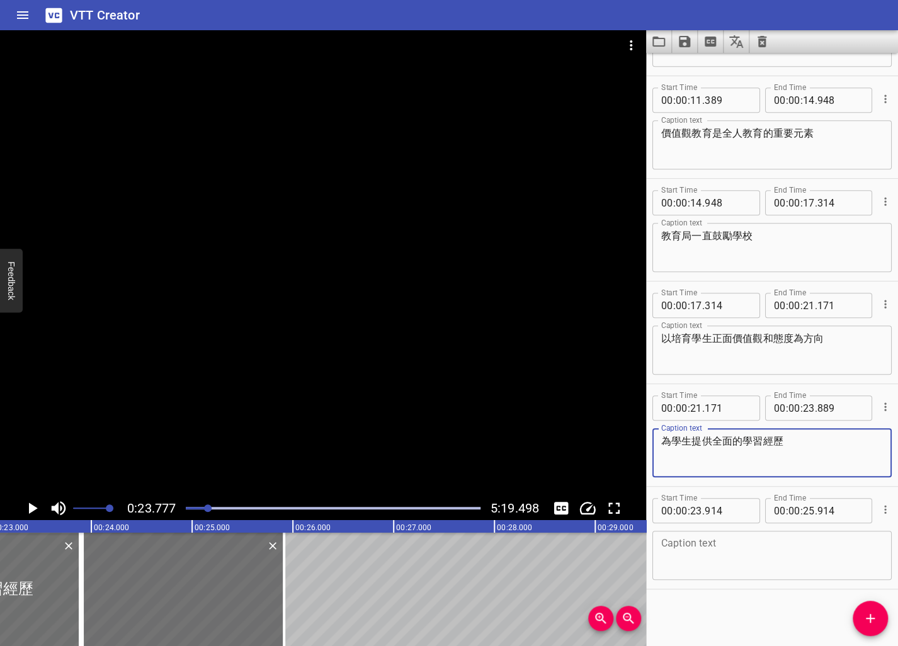
click at [652, 548] on textarea at bounding box center [772, 556] width 222 height 36
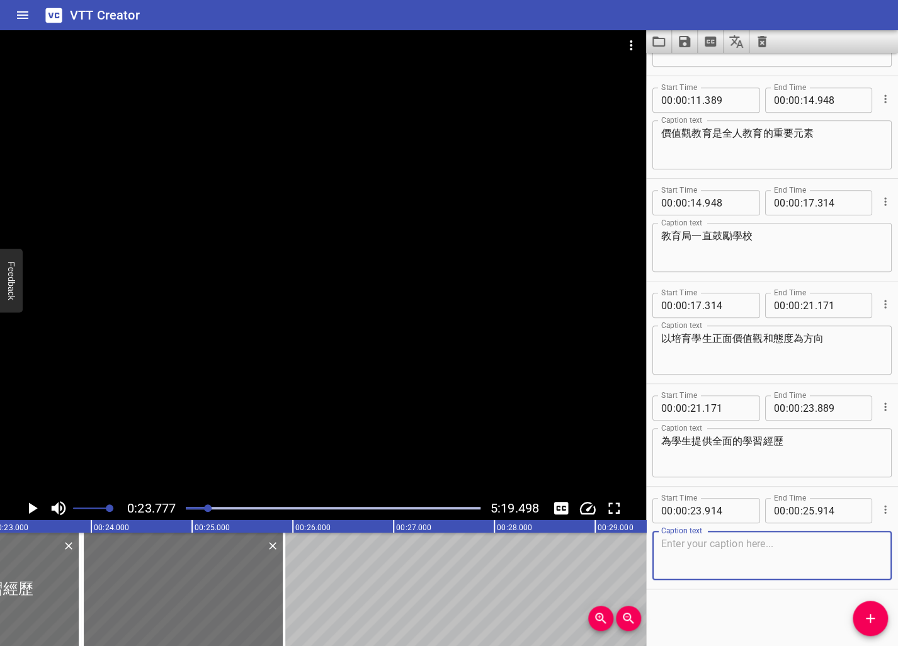
paste textarea "促進全人發展"
type textarea "促進全人發展"
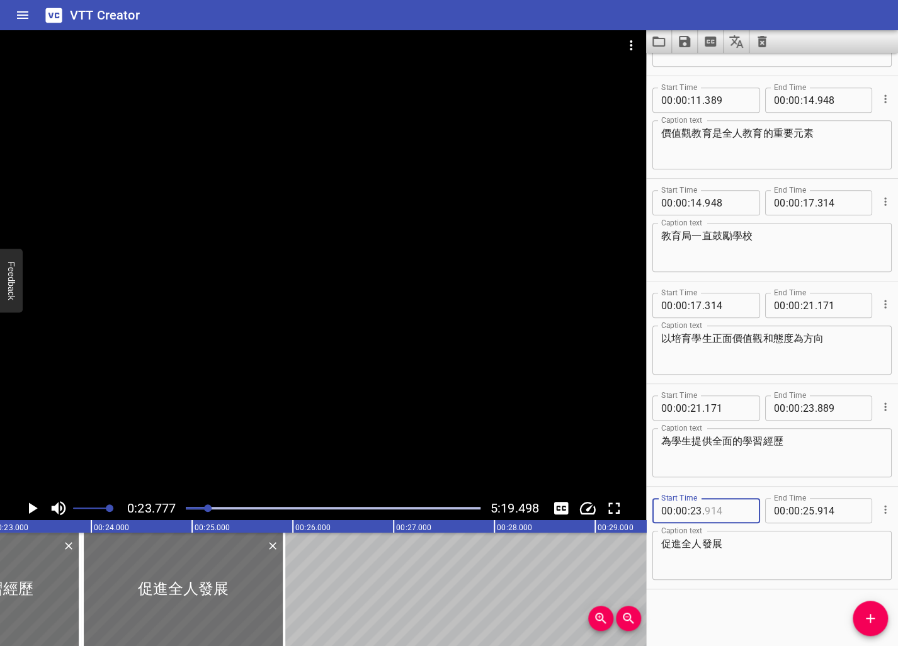
click at [652, 512] on input "number" at bounding box center [727, 510] width 46 height 25
type input "889"
click at [30, 502] on icon "Play/Pause" at bounding box center [32, 508] width 19 height 19
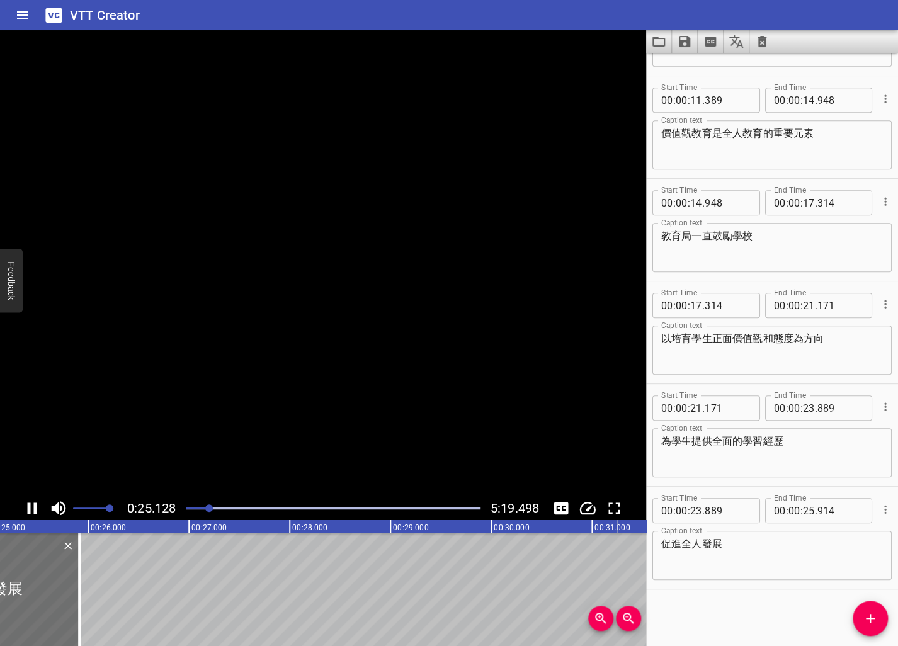
click at [30, 502] on icon "Play/Pause" at bounding box center [32, 508] width 19 height 19
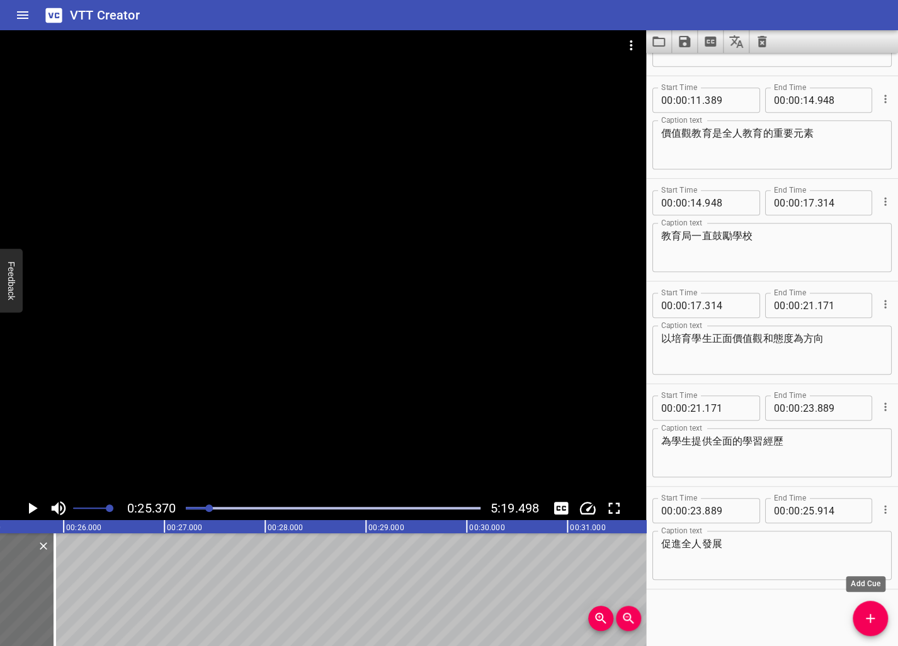
click at [652, 623] on icon "Add Cue" at bounding box center [869, 618] width 15 height 15
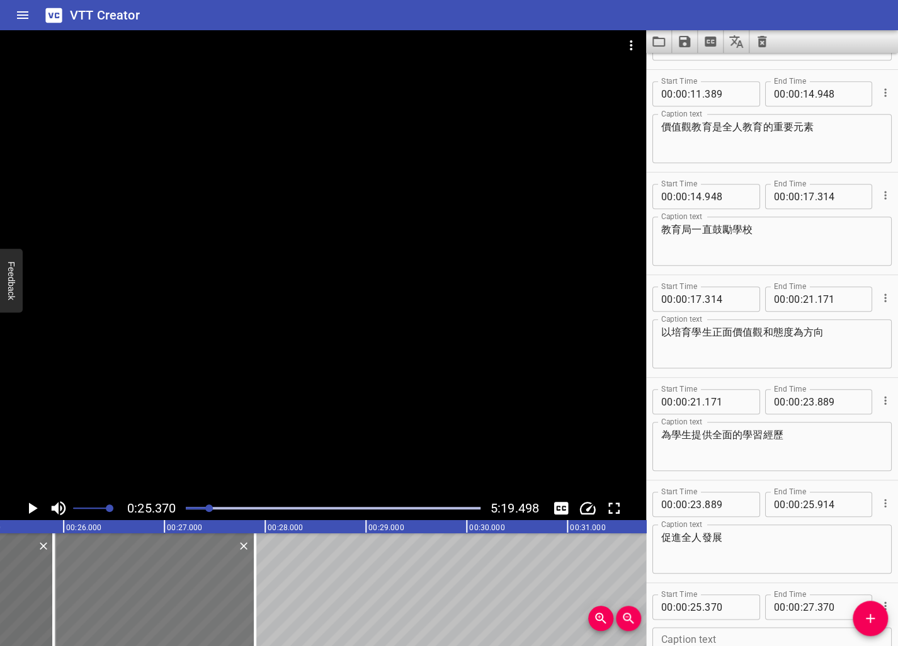
drag, startPoint x: 145, startPoint y: 594, endPoint x: 199, endPoint y: 590, distance: 53.6
click at [199, 590] on div at bounding box center [154, 589] width 201 height 113
type input "901"
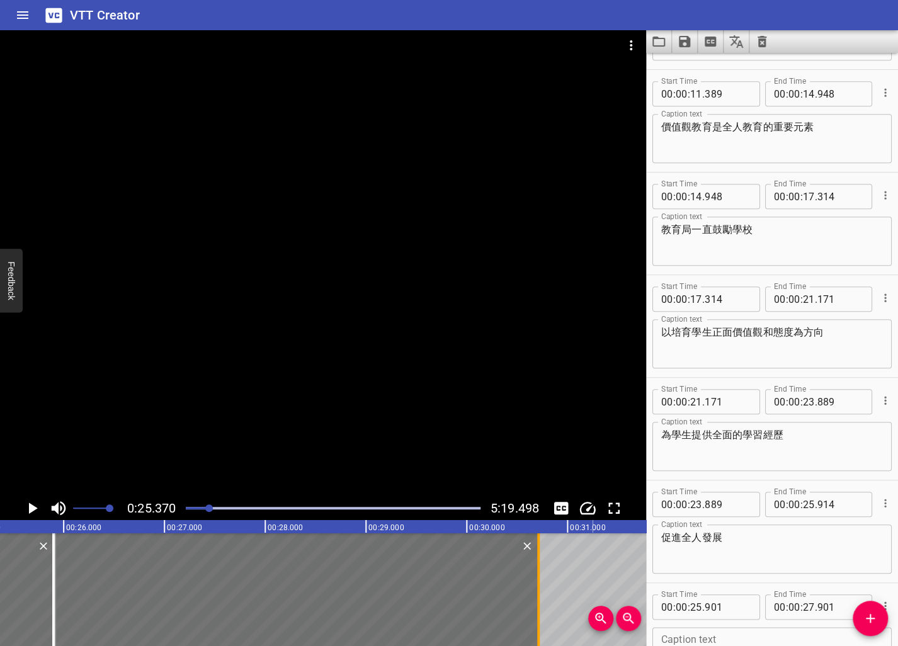
drag, startPoint x: 257, startPoint y: 585, endPoint x: 540, endPoint y: 589, distance: 283.3
click at [540, 589] on div at bounding box center [538, 589] width 13 height 113
type input "30"
type input "713"
click at [652, 562] on textarea "促進全人發展" at bounding box center [772, 549] width 222 height 36
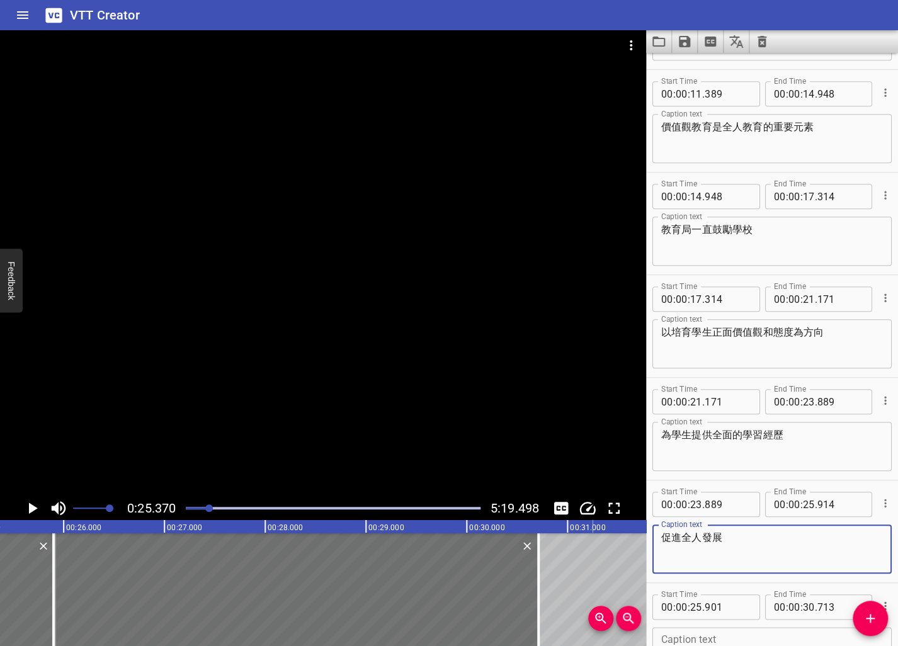
scroll to position [390, 0]
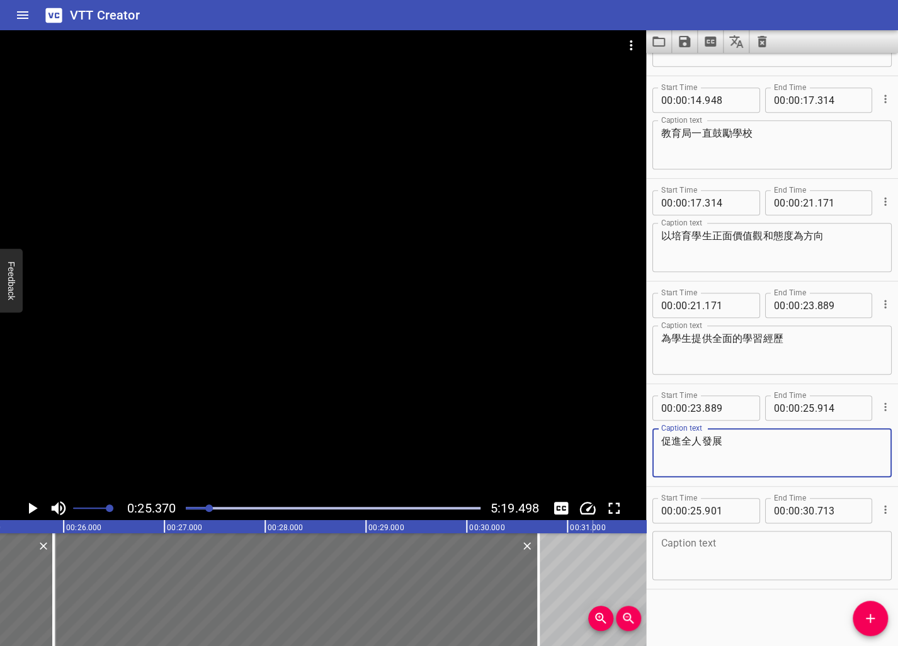
click at [652, 550] on textarea at bounding box center [772, 556] width 222 height 36
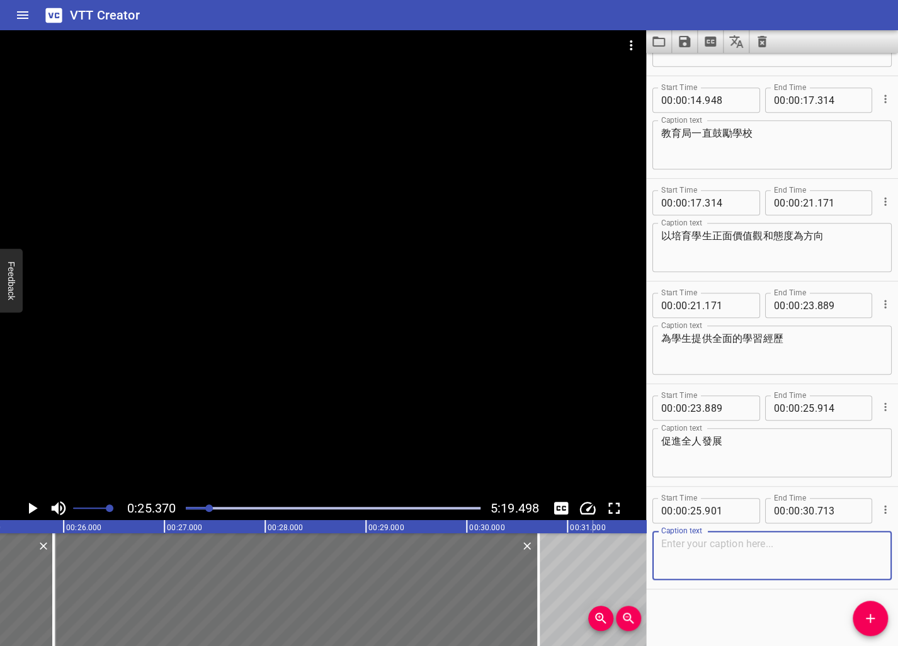
paste textarea "教育局在每個學年都會舉辦"
type textarea "教育局在每個學年都會舉辦"
click at [652, 512] on input "number" at bounding box center [727, 510] width 46 height 25
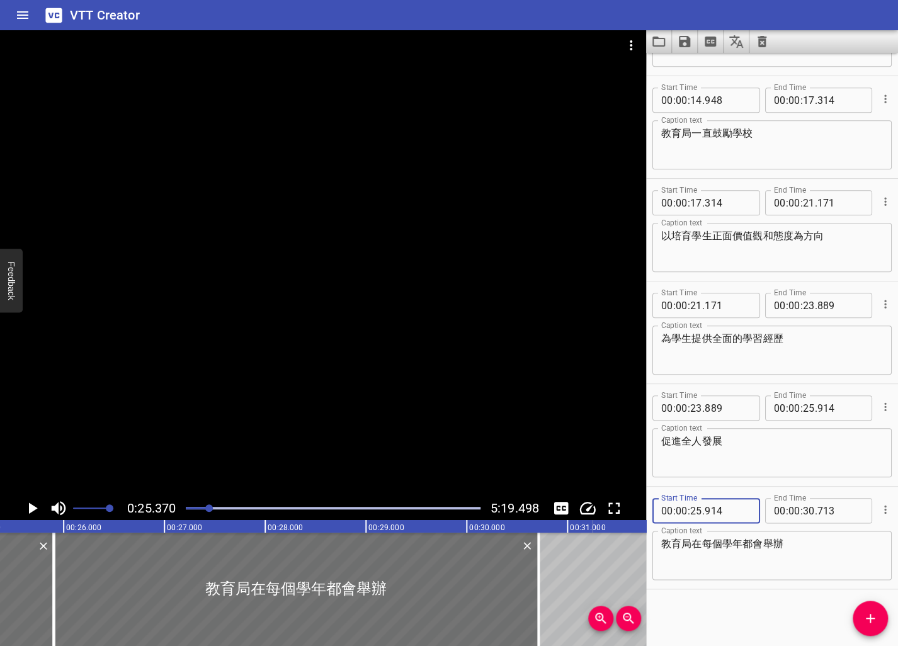
type input "914"
click at [20, 499] on div "0:25.370 5:19.498" at bounding box center [323, 508] width 646 height 24
click at [25, 500] on icon "Play/Pause" at bounding box center [32, 508] width 19 height 19
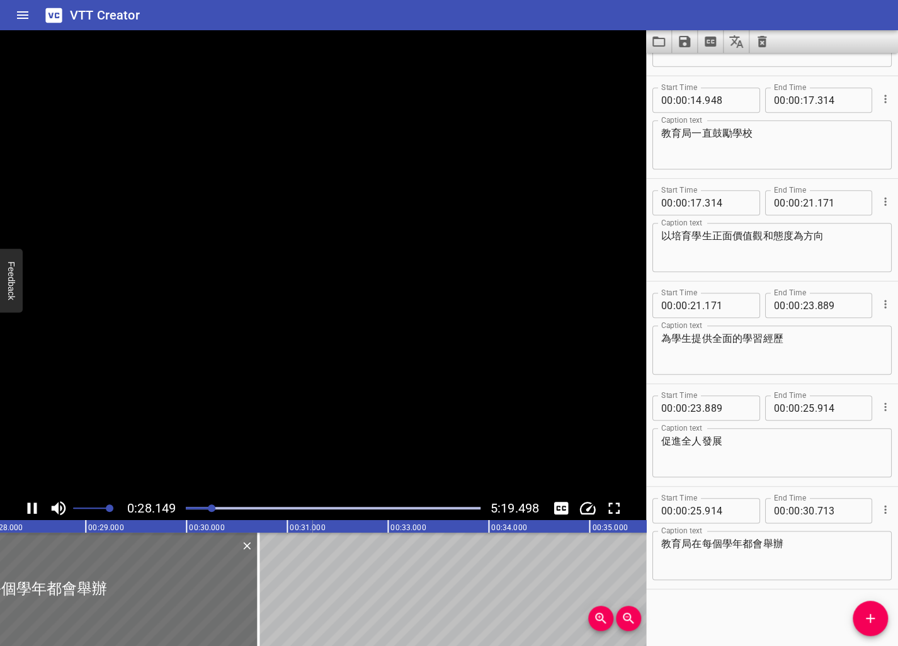
click at [26, 505] on icon "Play/Pause" at bounding box center [32, 508] width 19 height 19
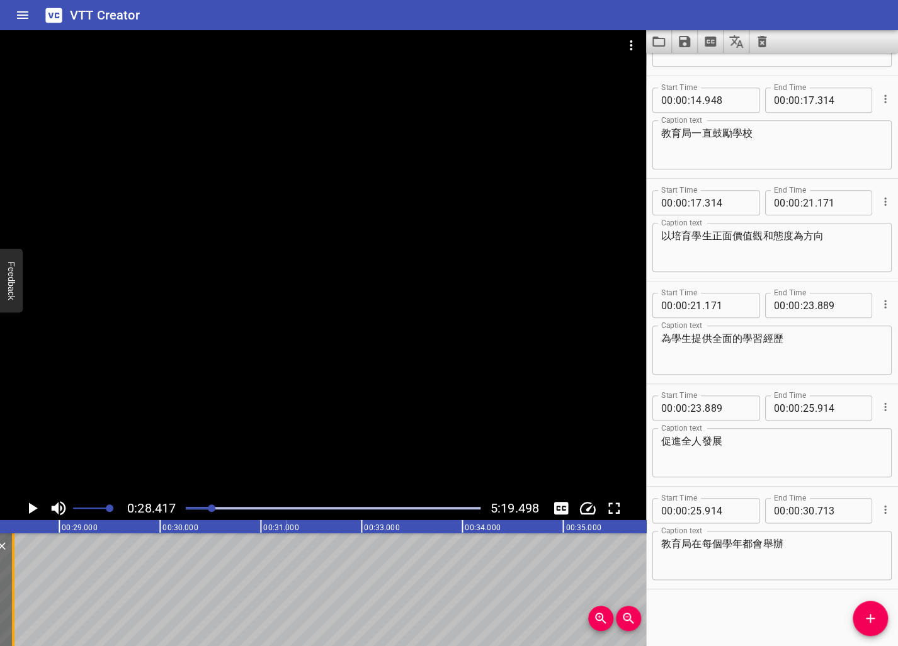
drag, startPoint x: 233, startPoint y: 616, endPoint x: 14, endPoint y: 589, distance: 220.7
click at [14, 589] on div at bounding box center [13, 589] width 13 height 113
type input "28"
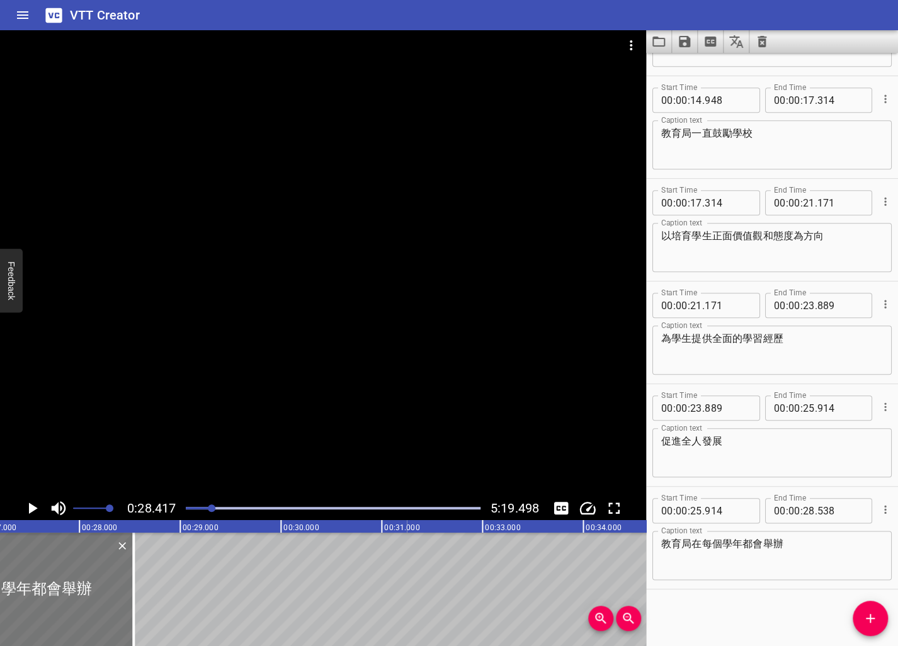
scroll to position [0, 2736]
drag, startPoint x: 136, startPoint y: 602, endPoint x: 108, endPoint y: 604, distance: 27.8
click at [108, 604] on div at bounding box center [110, 589] width 13 height 113
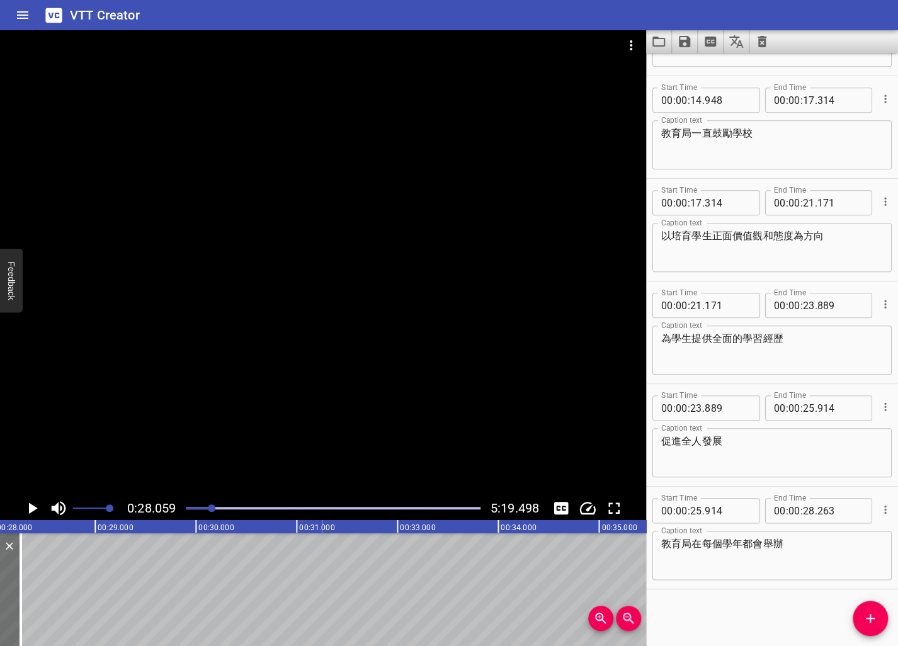
click at [36, 505] on icon "Play/Pause" at bounding box center [32, 508] width 19 height 19
click at [36, 505] on icon "Play/Pause" at bounding box center [32, 507] width 9 height 11
click at [36, 505] on icon "Play/Pause" at bounding box center [32, 508] width 19 height 19
click at [36, 505] on icon "Play/Pause" at bounding box center [32, 507] width 9 height 11
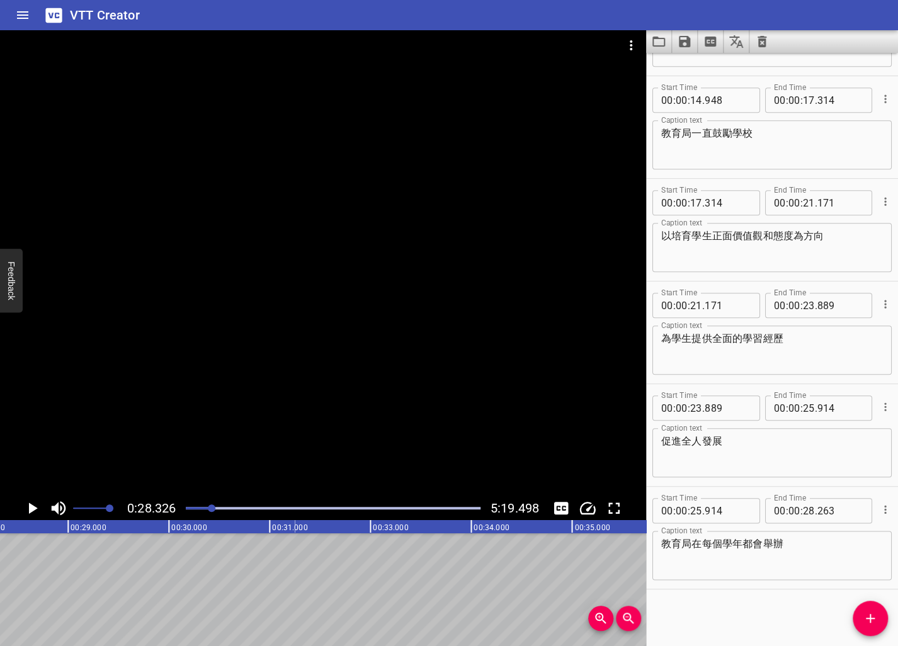
click at [36, 505] on icon "Play/Pause" at bounding box center [32, 508] width 19 height 19
click at [36, 505] on icon "Play/Pause" at bounding box center [32, 507] width 9 height 11
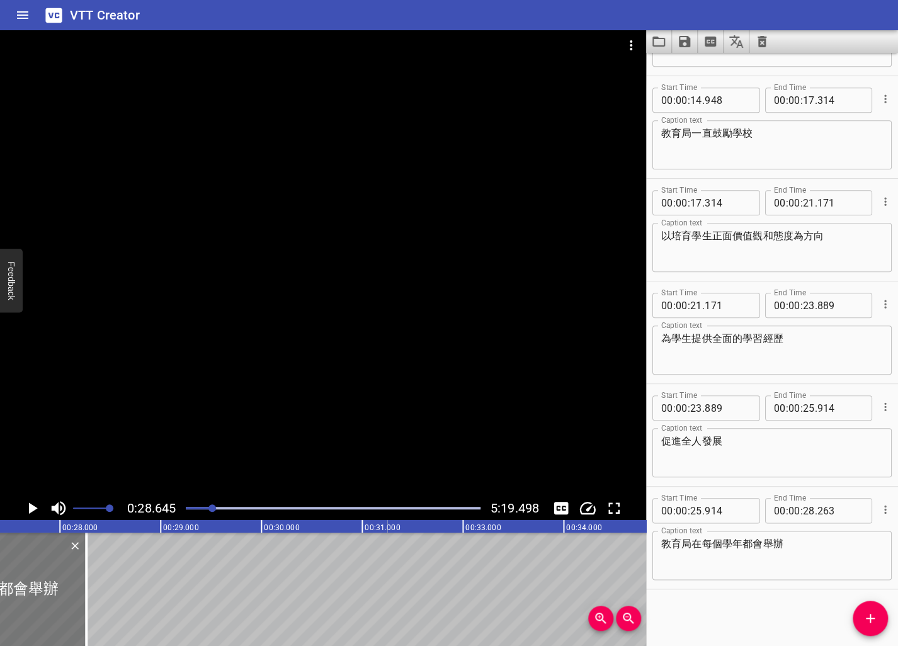
scroll to position [0, 2759]
drag, startPoint x: 91, startPoint y: 606, endPoint x: 116, endPoint y: 606, distance: 25.8
click at [116, 606] on div at bounding box center [113, 589] width 13 height 113
type input "520"
click at [652, 612] on icon "Add Cue" at bounding box center [869, 618] width 15 height 15
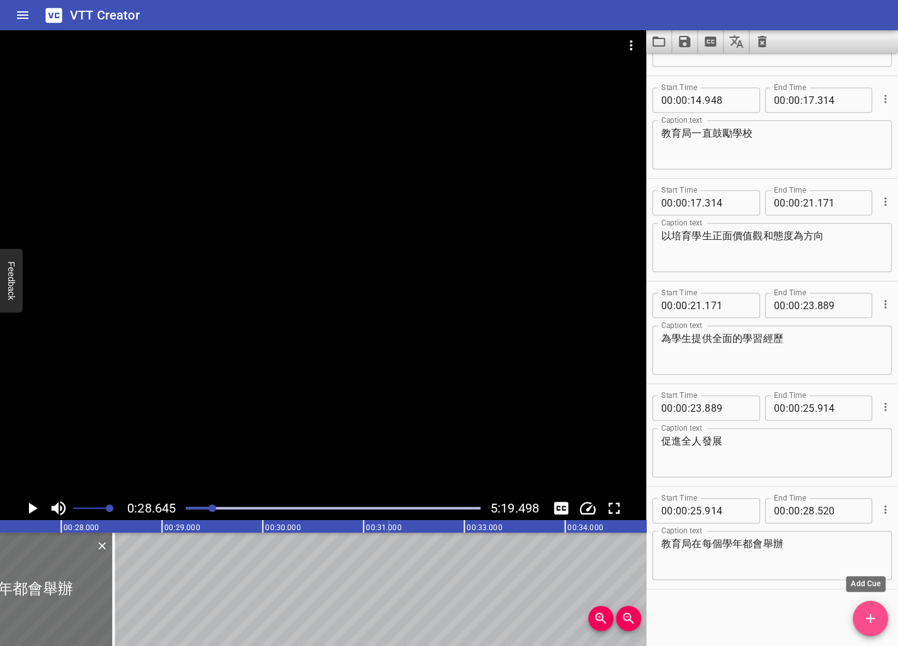
scroll to position [396, 0]
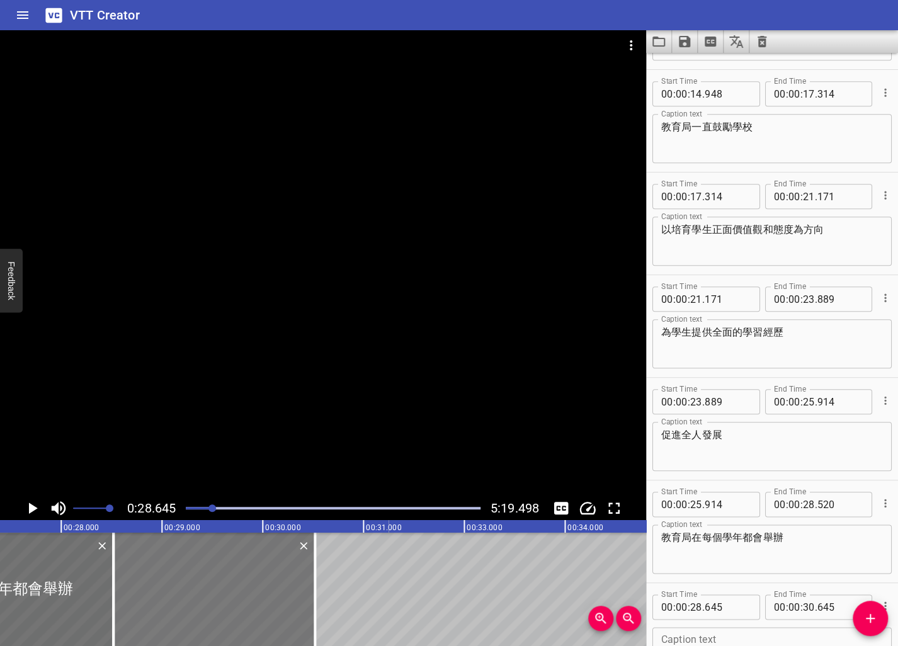
drag, startPoint x: 237, startPoint y: 614, endPoint x: 225, endPoint y: 615, distance: 12.6
click at [225, 615] on div at bounding box center [213, 589] width 201 height 113
type input "520"
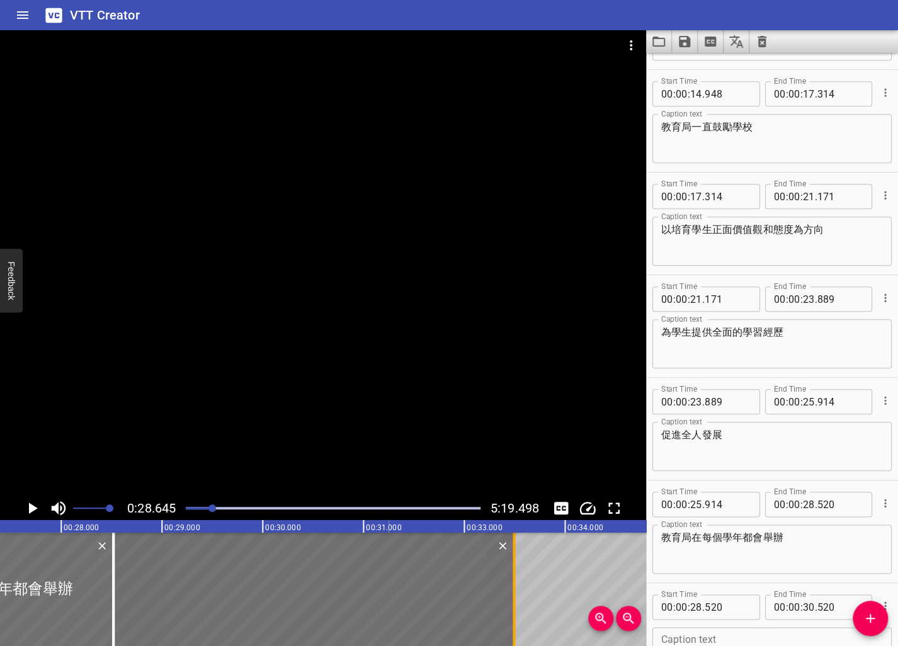
drag, startPoint x: 315, startPoint y: 613, endPoint x: 516, endPoint y: 614, distance: 201.4
click at [515, 614] on div at bounding box center [513, 589] width 3 height 113
type input "32"
click at [652, 566] on textarea "教育局在每個學年都會舉辦" at bounding box center [772, 549] width 222 height 36
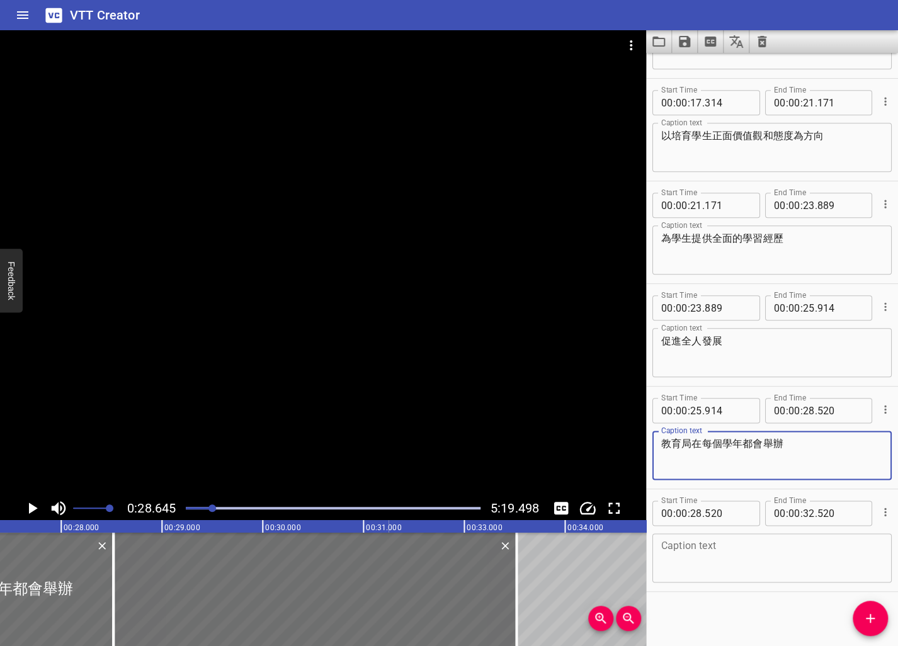
scroll to position [492, 0]
click at [652, 562] on textarea at bounding box center [772, 556] width 222 height 36
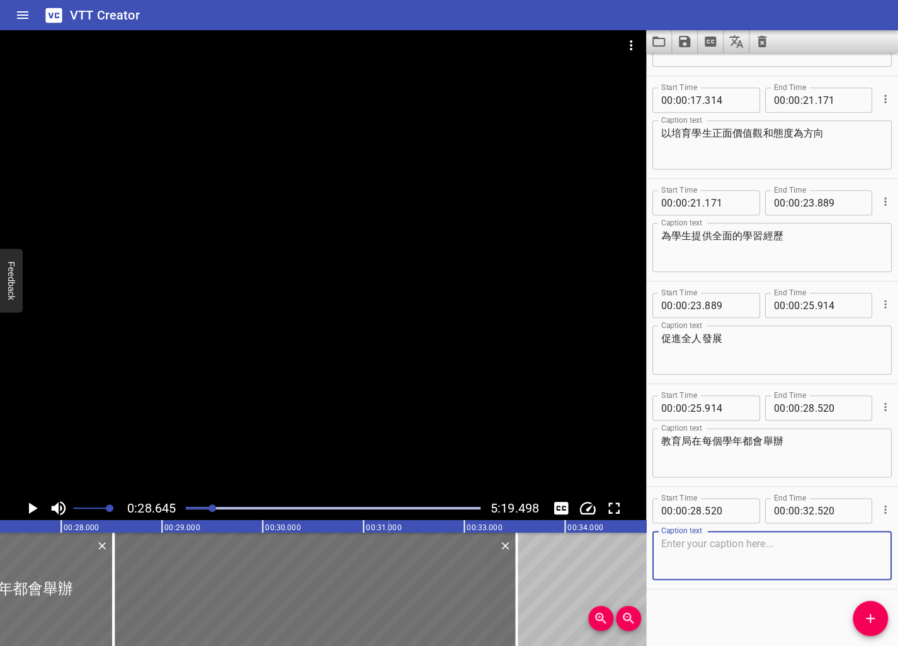
paste textarea "價值觀教育推廣活動「我的行動承諾」"
type textarea "價值觀教育推廣活動「我的行動承諾」"
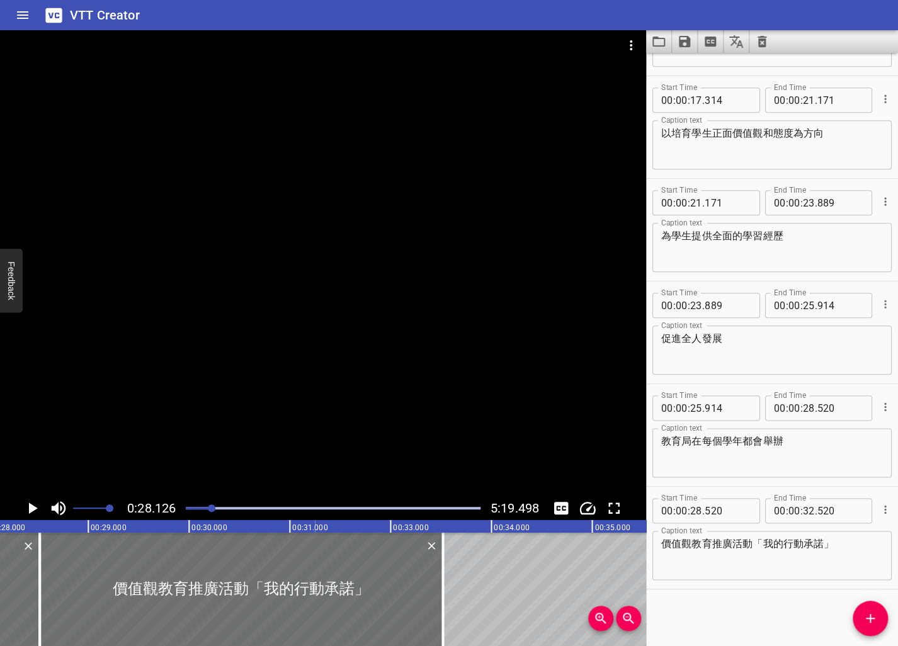
click at [32, 508] on icon "Play/Pause" at bounding box center [33, 507] width 9 height 11
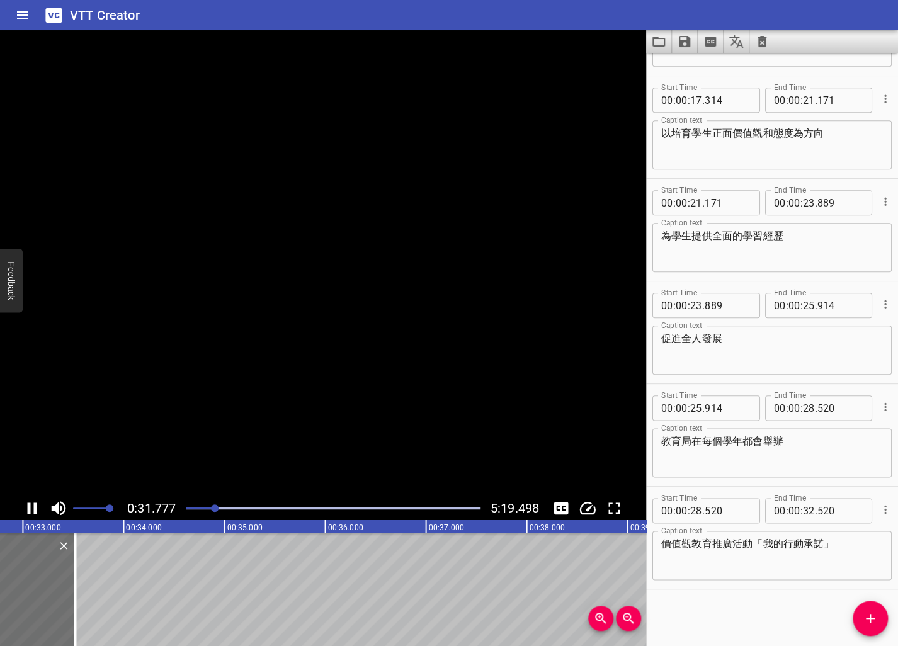
click at [32, 508] on icon "Play/Pause" at bounding box center [32, 508] width 19 height 19
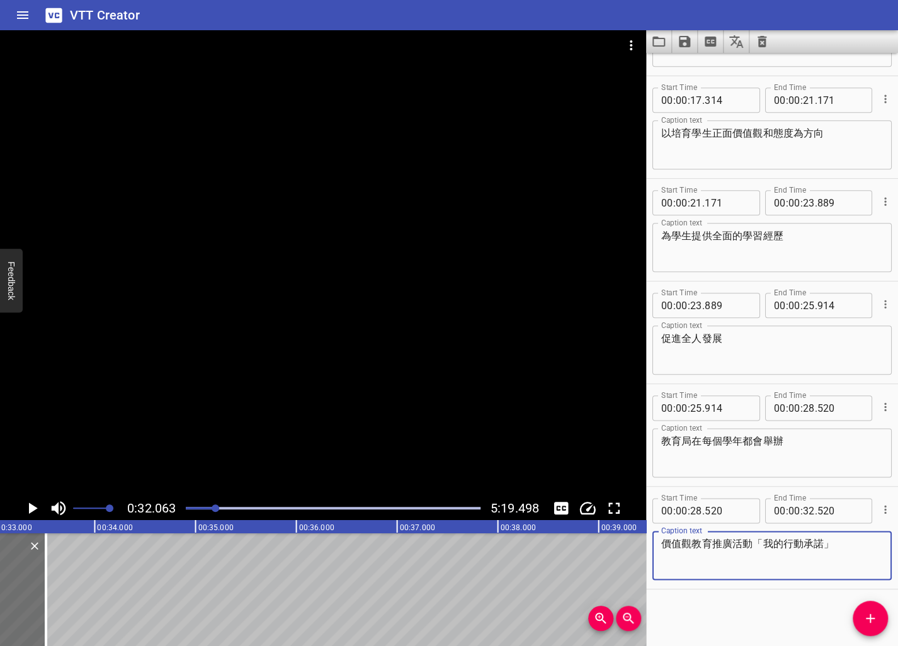
click at [652, 545] on textarea "價值觀教育推廣活動「我的行動承諾」" at bounding box center [772, 556] width 222 height 36
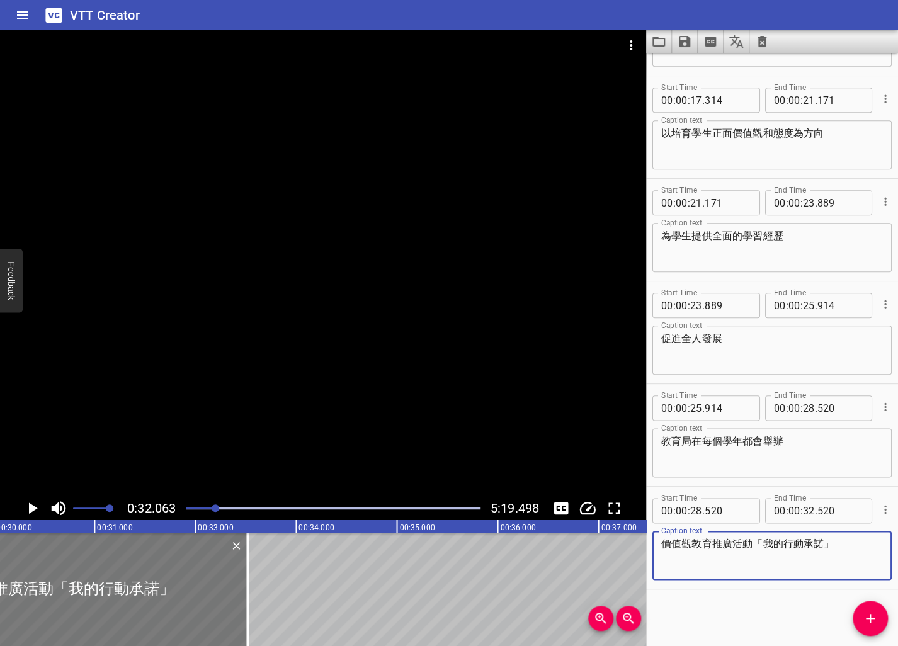
click at [50, 604] on div at bounding box center [46, 589] width 403 height 113
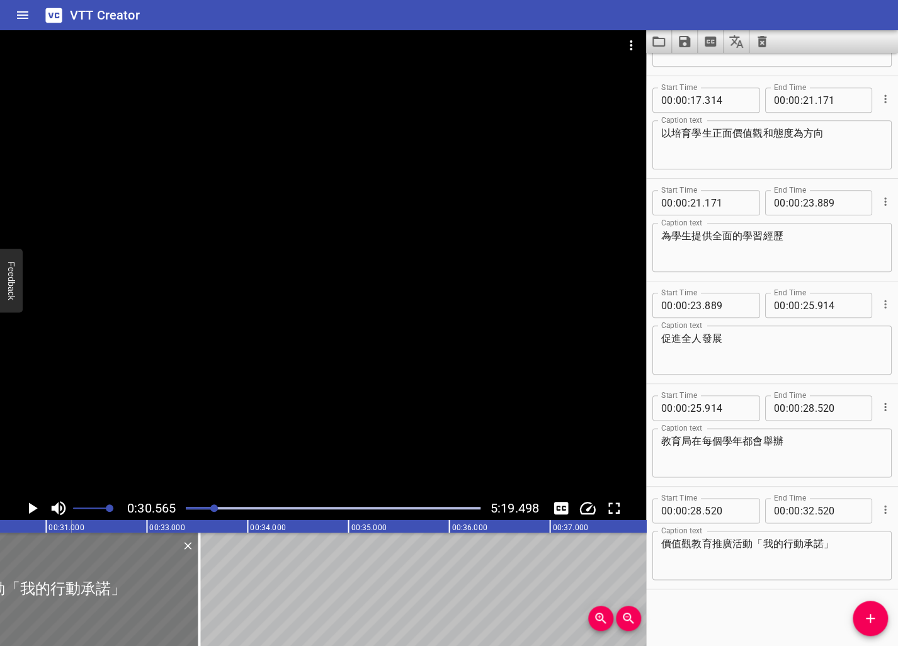
scroll to position [0, 3078]
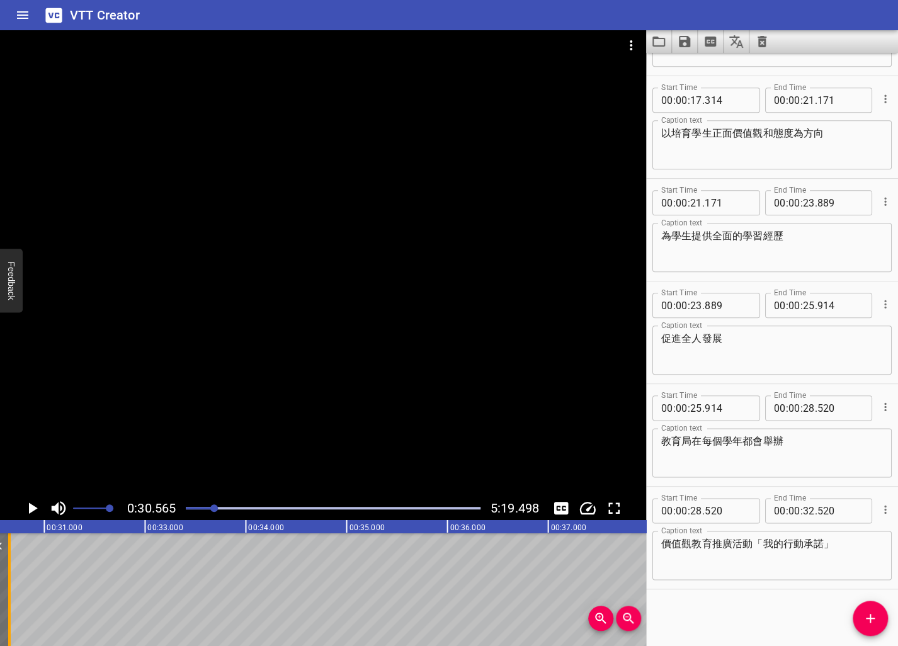
drag, startPoint x: 199, startPoint y: 595, endPoint x: 11, endPoint y: 595, distance: 187.6
click at [11, 595] on div at bounding box center [9, 589] width 13 height 113
type input "30"
type input "658"
click at [11, 595] on div at bounding box center [9, 589] width 13 height 113
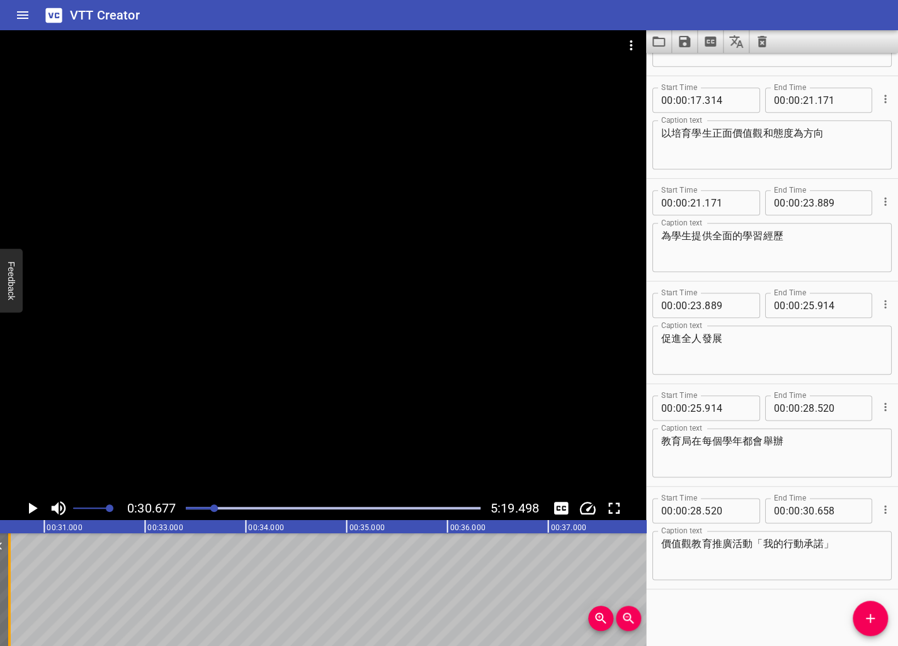
scroll to position [0, 3089]
click at [652, 628] on button "Add Cue" at bounding box center [869, 618] width 35 height 35
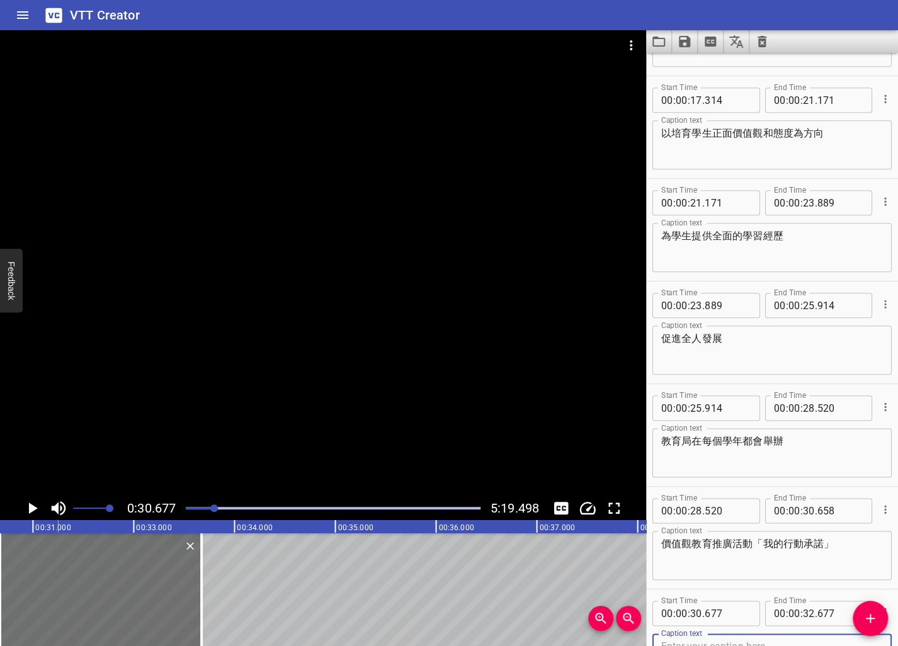
scroll to position [499, 0]
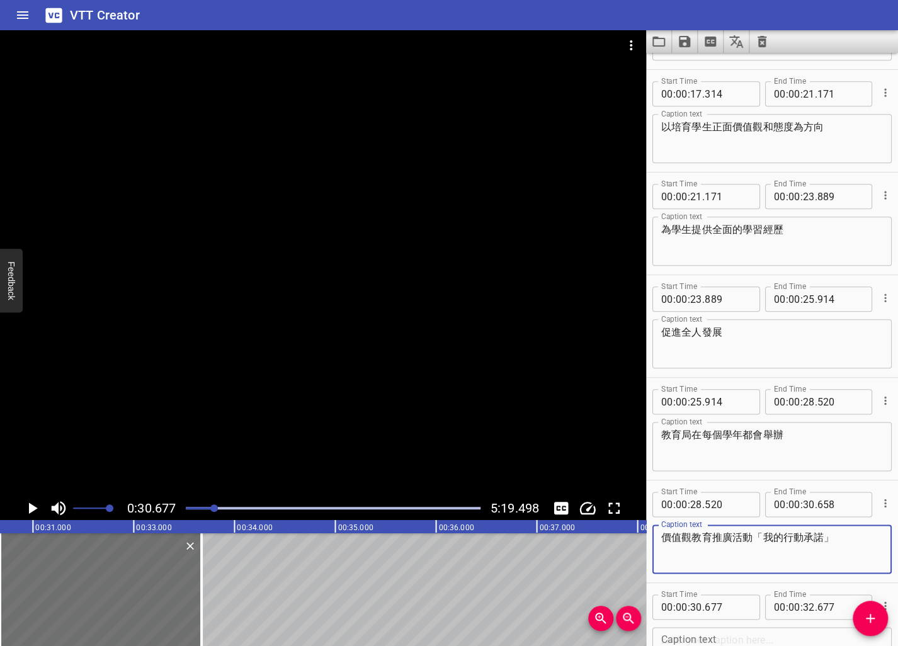
drag, startPoint x: 755, startPoint y: 541, endPoint x: 889, endPoint y: 541, distance: 134.1
click at [652, 541] on div "Start Time 00 : 00 : 03 . 418 Start Time End Time 00 : 00 : 05 . 353 End Time C…" at bounding box center [772, 349] width 252 height 593
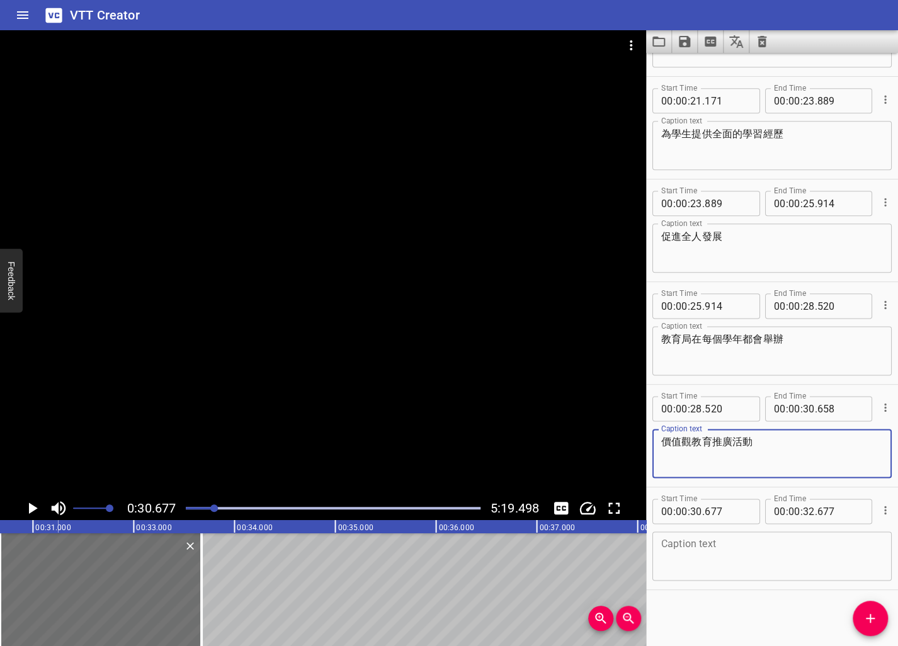
scroll to position [595, 0]
type textarea "價值觀教育推廣活動"
click at [652, 556] on textarea at bounding box center [772, 556] width 222 height 36
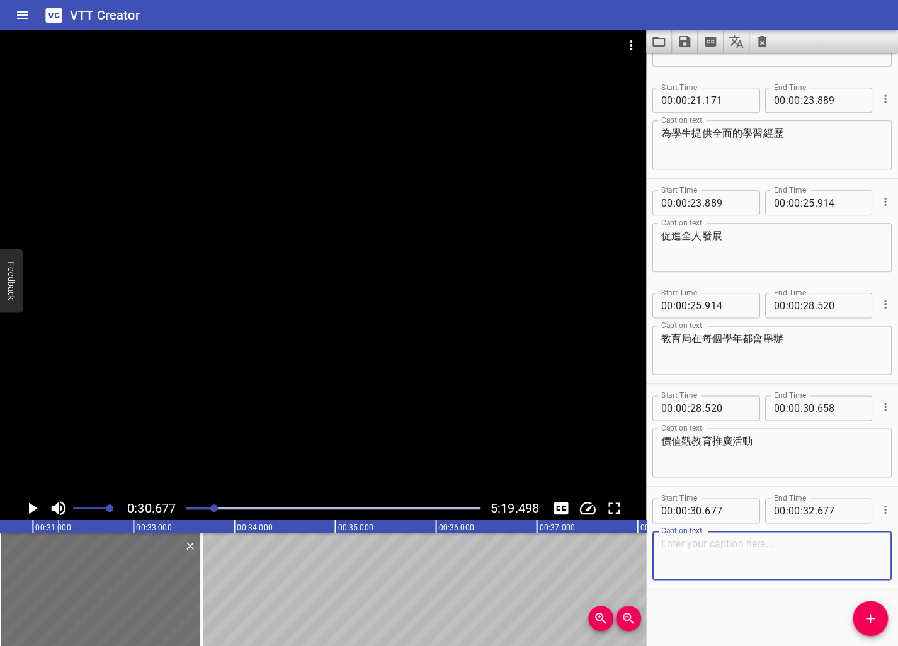
paste textarea "「我的行動承諾」"
type textarea "「我的行動承諾」"
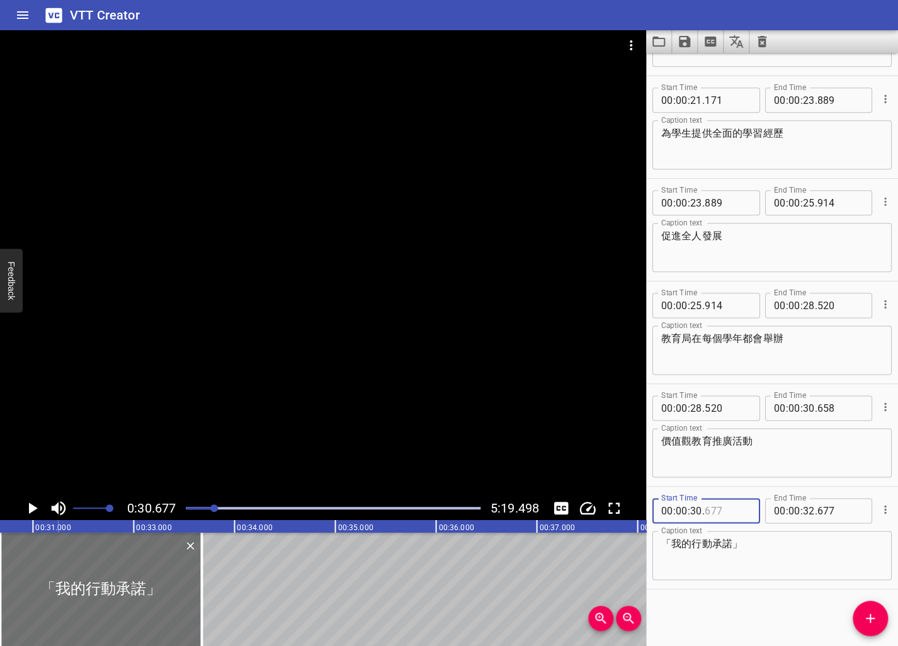
click at [652, 517] on input "number" at bounding box center [727, 510] width 46 height 25
type input "658"
click at [31, 511] on icon "Play/Pause" at bounding box center [33, 507] width 9 height 11
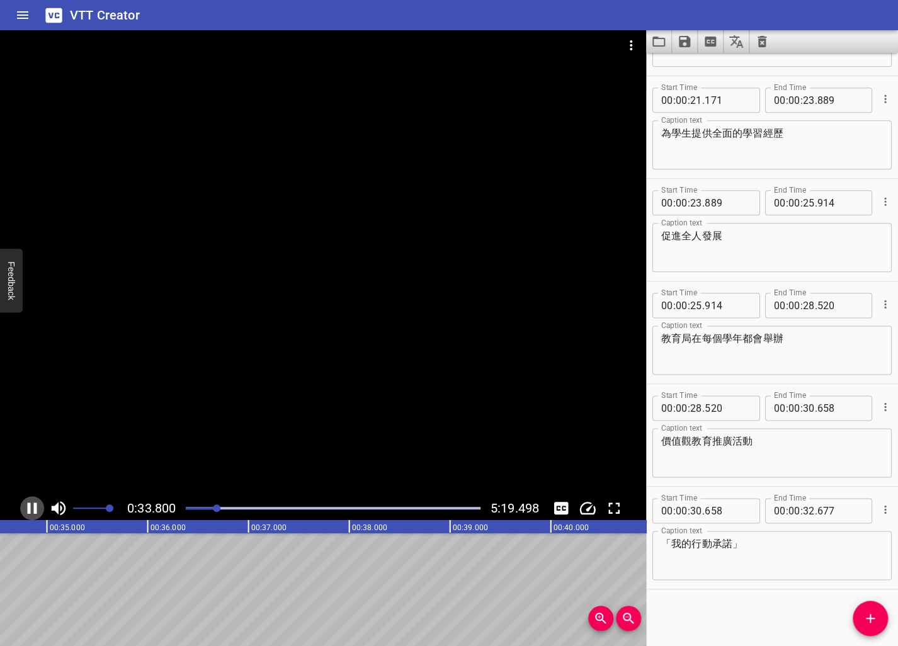
click at [37, 508] on icon "Play/Pause" at bounding box center [32, 507] width 9 height 11
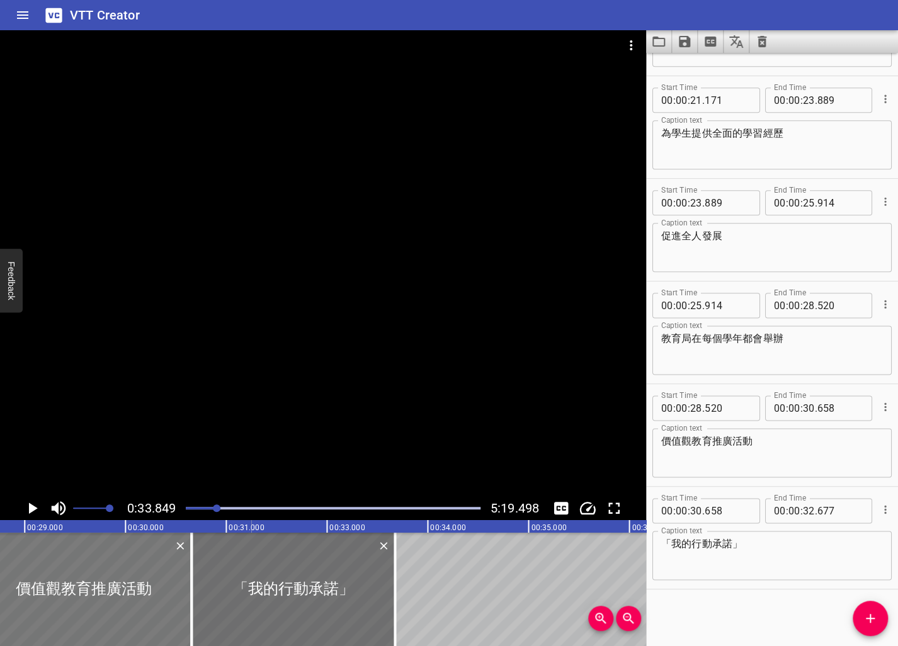
click at [98, 606] on div at bounding box center [83, 589] width 215 height 113
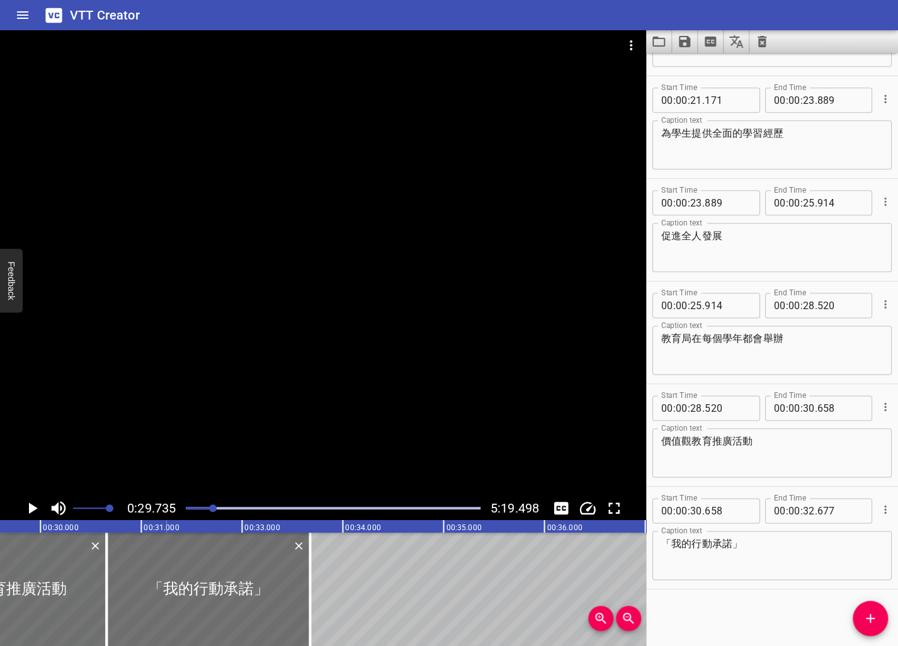
scroll to position [0, 2994]
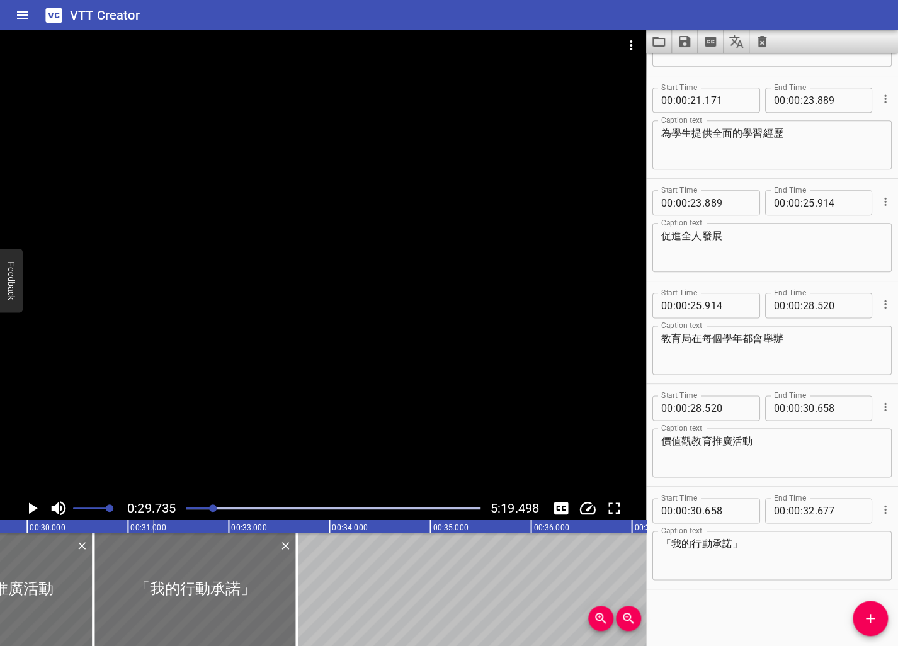
click at [38, 505] on icon "Play/Pause" at bounding box center [32, 508] width 19 height 19
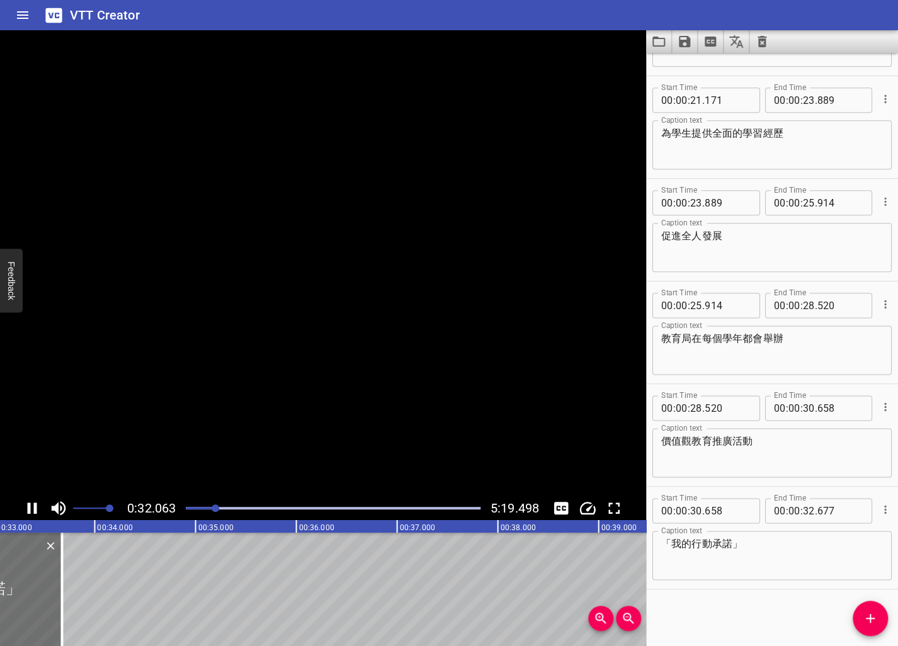
click at [38, 505] on icon "Play/Pause" at bounding box center [32, 508] width 19 height 19
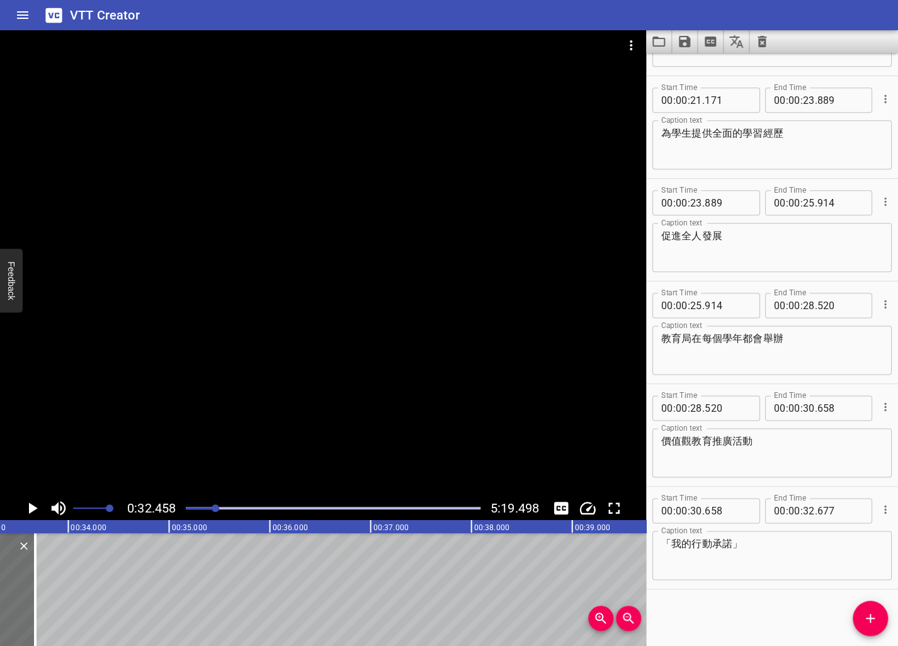
scroll to position [0, 3269]
click at [652, 621] on span "Add Cue" at bounding box center [869, 618] width 35 height 15
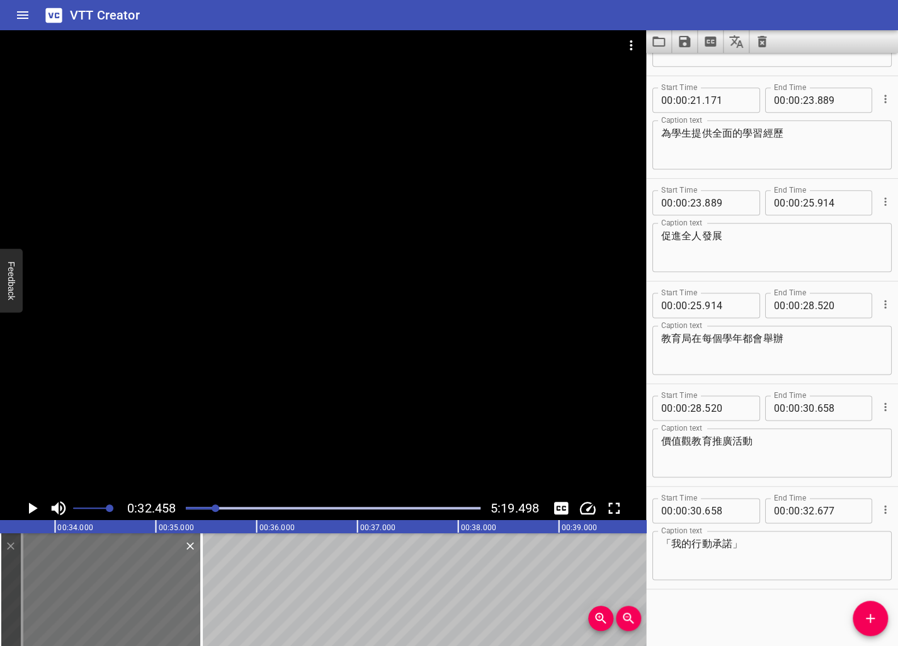
scroll to position [601, 0]
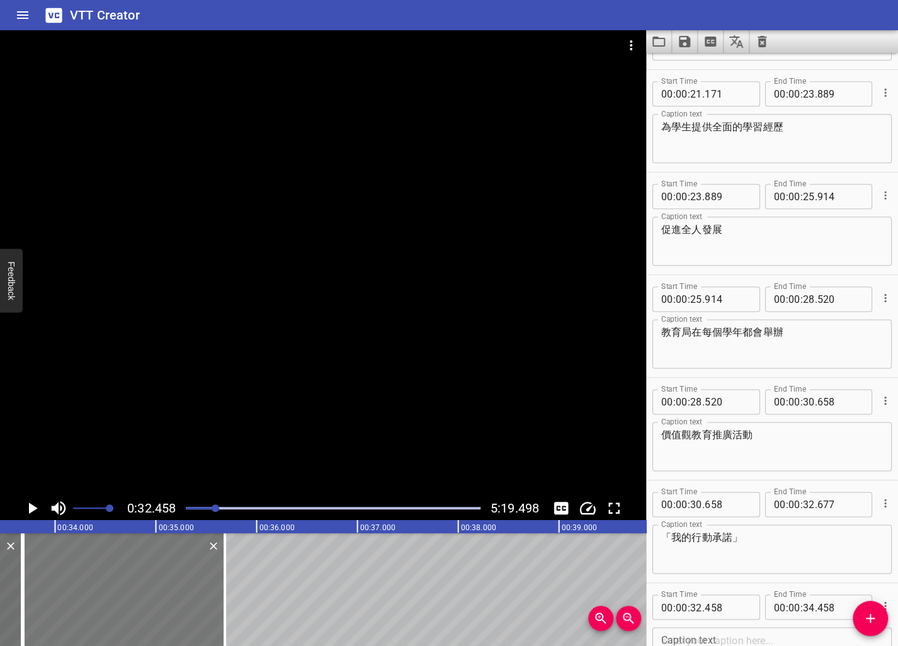
drag, startPoint x: 87, startPoint y: 574, endPoint x: 110, endPoint y: 578, distance: 23.0
click at [110, 578] on div at bounding box center [123, 589] width 201 height 113
type input "683"
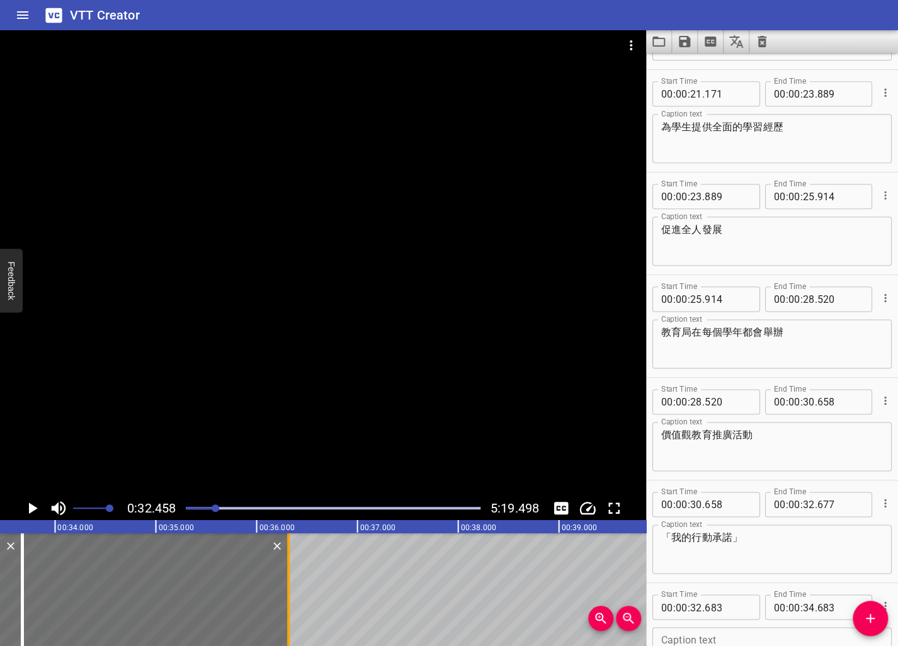
drag, startPoint x: 224, startPoint y: 590, endPoint x: 288, endPoint y: 592, distance: 64.3
click at [288, 592] on div at bounding box center [288, 589] width 3 height 113
type input "35"
type input "320"
click at [652, 607] on input "number" at bounding box center [727, 606] width 46 height 25
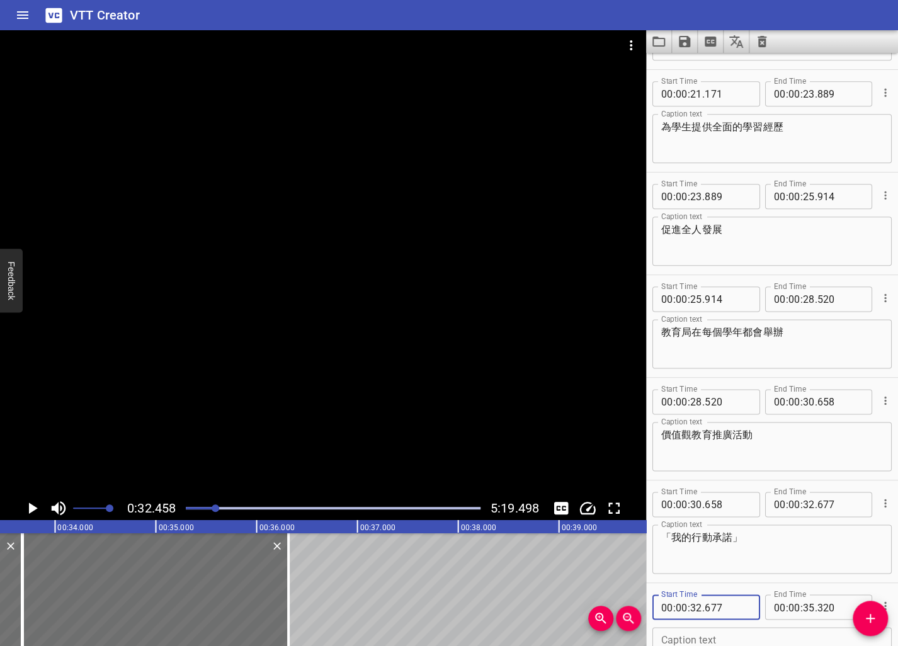
type input "677"
click at [652, 554] on textarea "「我的行動承諾」" at bounding box center [772, 549] width 222 height 36
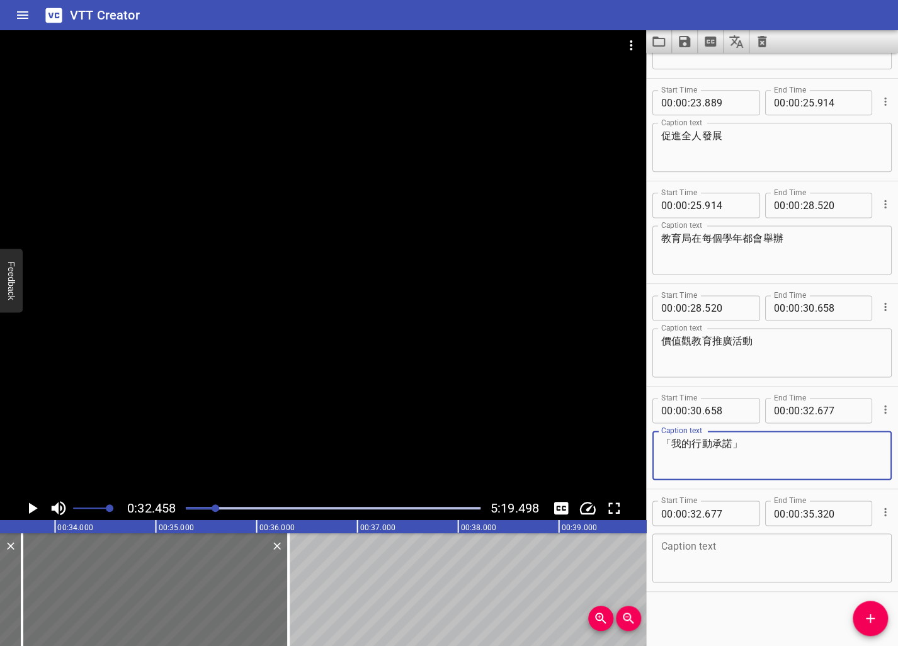
scroll to position [697, 0]
click at [652, 554] on textarea at bounding box center [772, 556] width 222 height 36
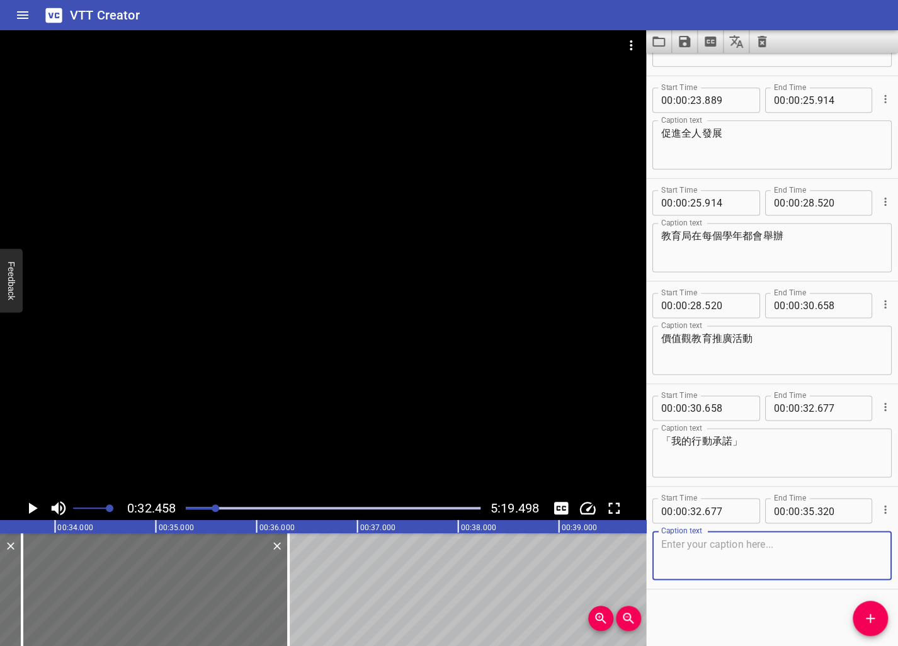
paste textarea "「我的行動承諾」以「感恩珍惜．積極樂觀」為主題"
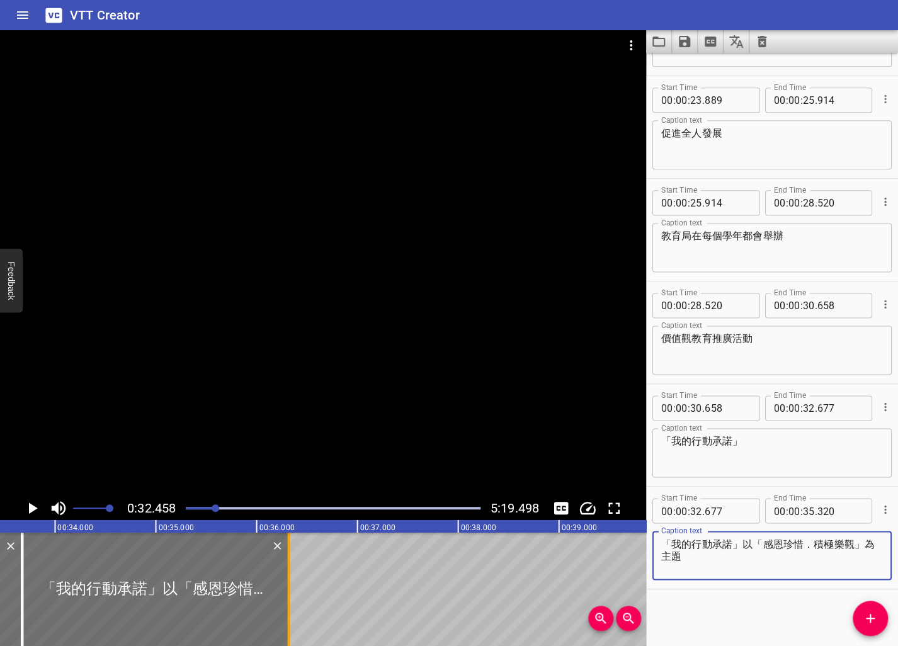
type textarea "「我的行動承諾」以「感恩珍惜．積極樂觀」為主題"
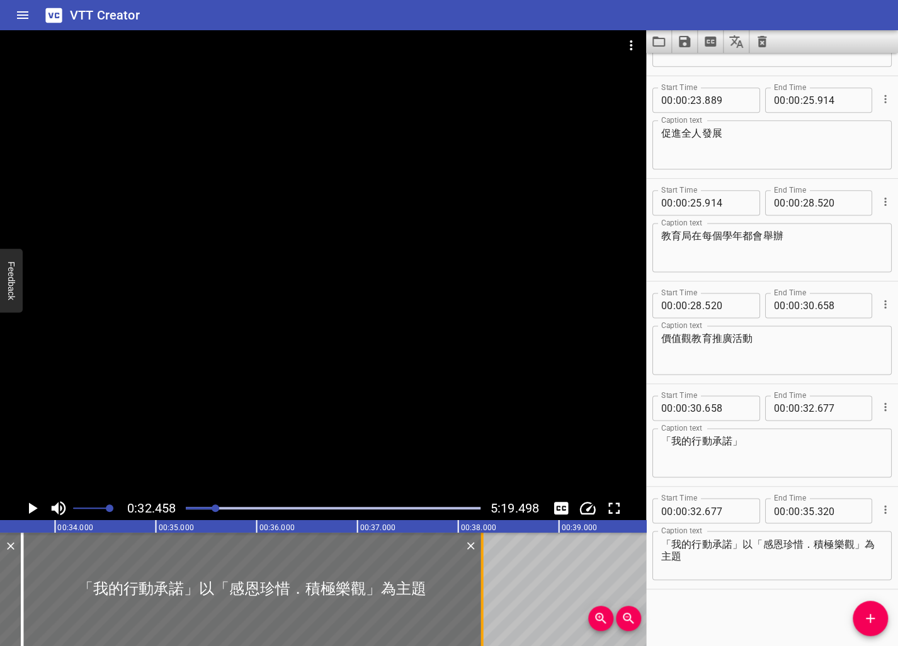
drag, startPoint x: 283, startPoint y: 602, endPoint x: 476, endPoint y: 600, distance: 193.3
click at [476, 600] on div at bounding box center [481, 589] width 13 height 113
type input "37"
type input "239"
click at [38, 508] on icon "Play/Pause" at bounding box center [32, 508] width 19 height 19
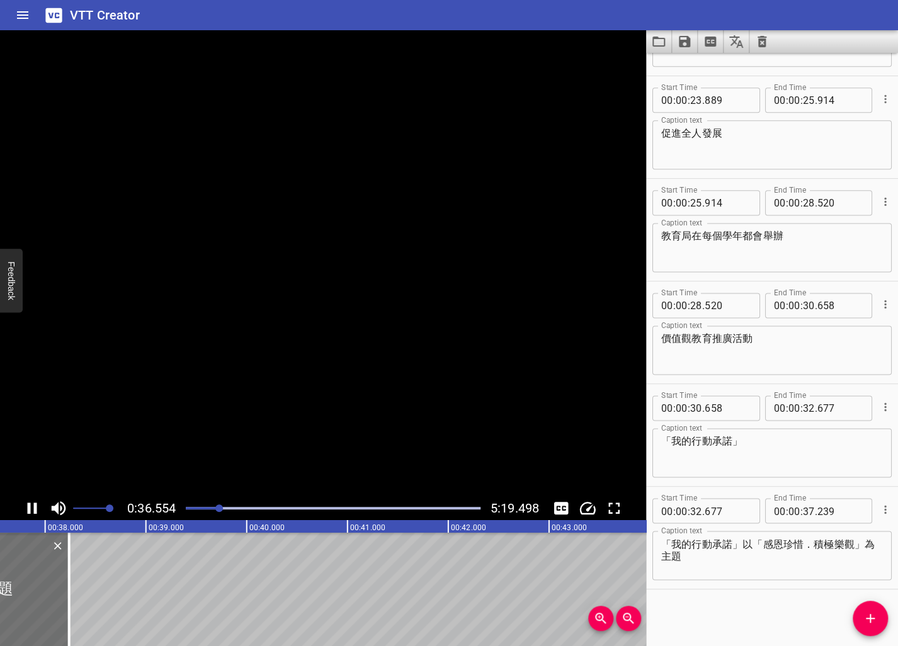
click at [38, 508] on icon "Play/Pause" at bounding box center [32, 508] width 19 height 19
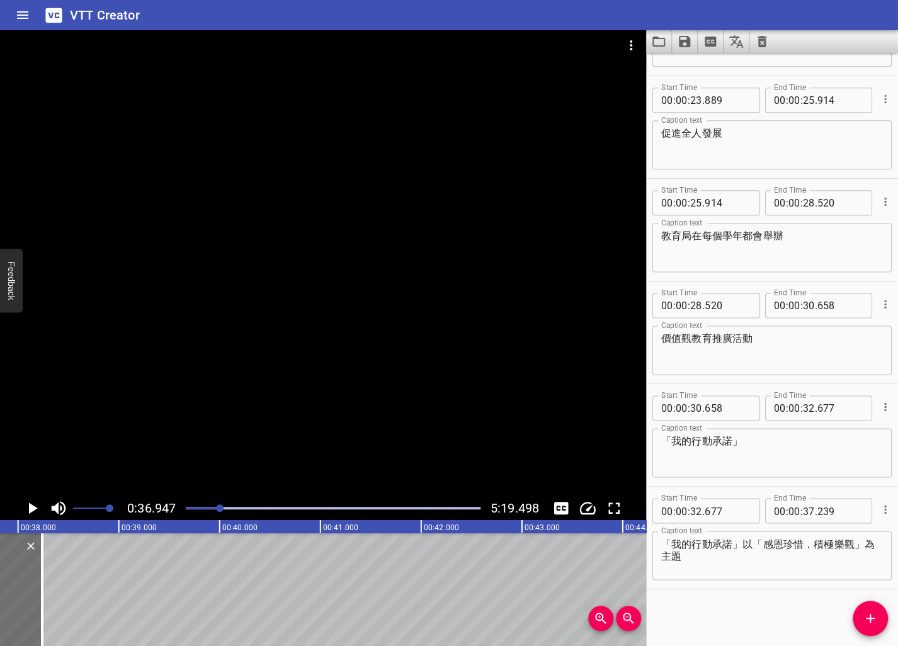
scroll to position [0, 3721]
click at [652, 618] on icon "Add Cue" at bounding box center [870, 618] width 9 height 9
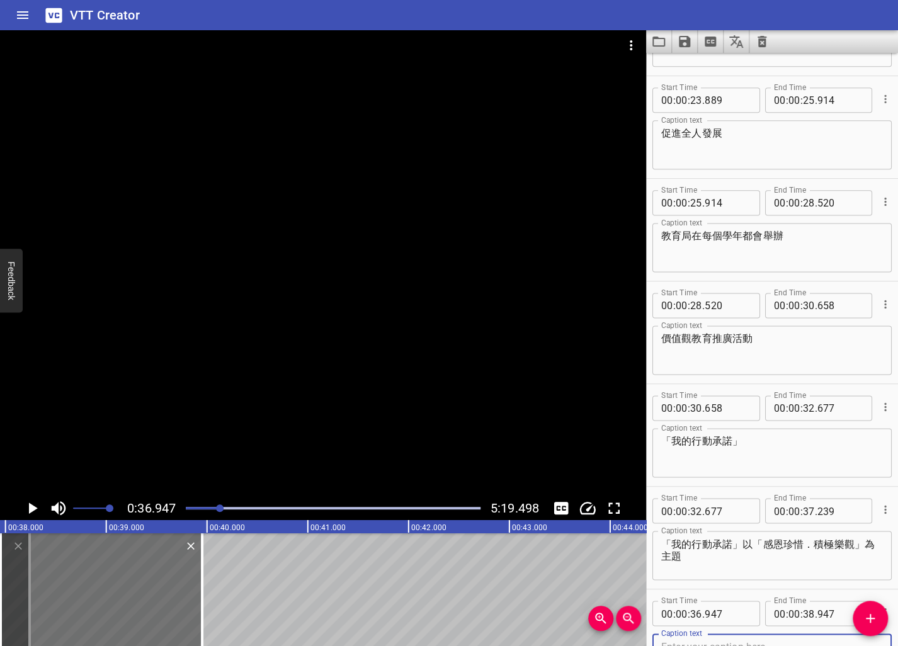
scroll to position [704, 0]
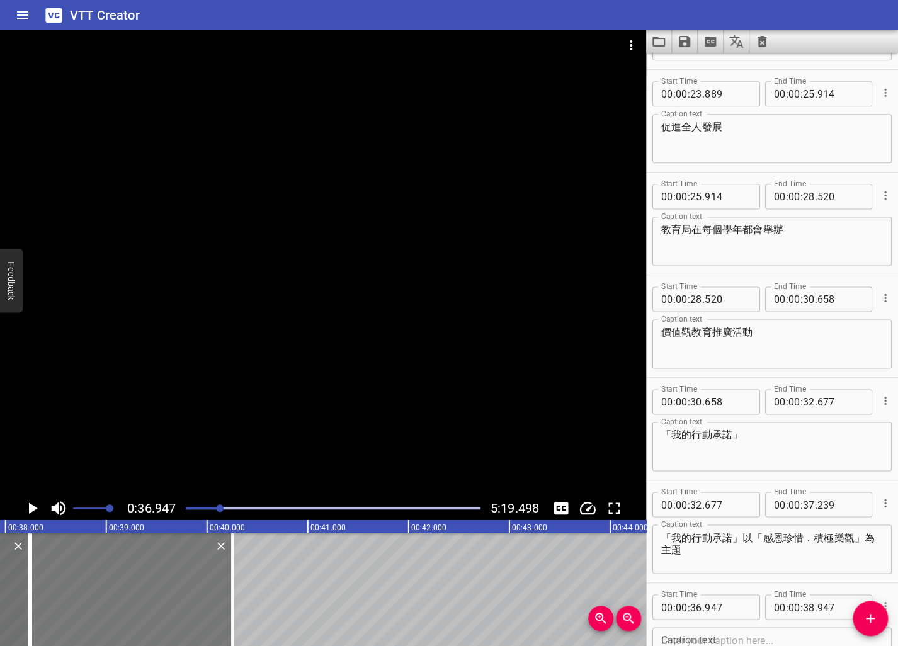
drag, startPoint x: 150, startPoint y: 556, endPoint x: 181, endPoint y: 556, distance: 30.2
click at [181, 556] on div at bounding box center [131, 589] width 201 height 113
type input "37"
type input "247"
type input "39"
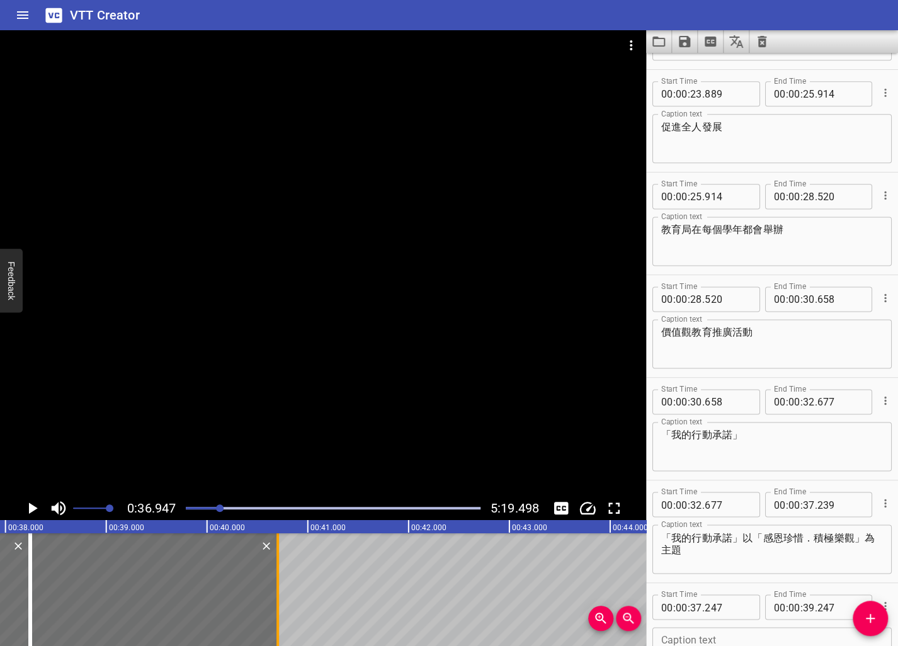
drag, startPoint x: 234, startPoint y: 572, endPoint x: 279, endPoint y: 572, distance: 45.3
click at [279, 572] on div at bounding box center [277, 589] width 13 height 113
type input "697"
click at [652, 560] on textarea "「我的行動承諾」以「感恩珍惜．積極樂觀」為主題" at bounding box center [772, 549] width 222 height 36
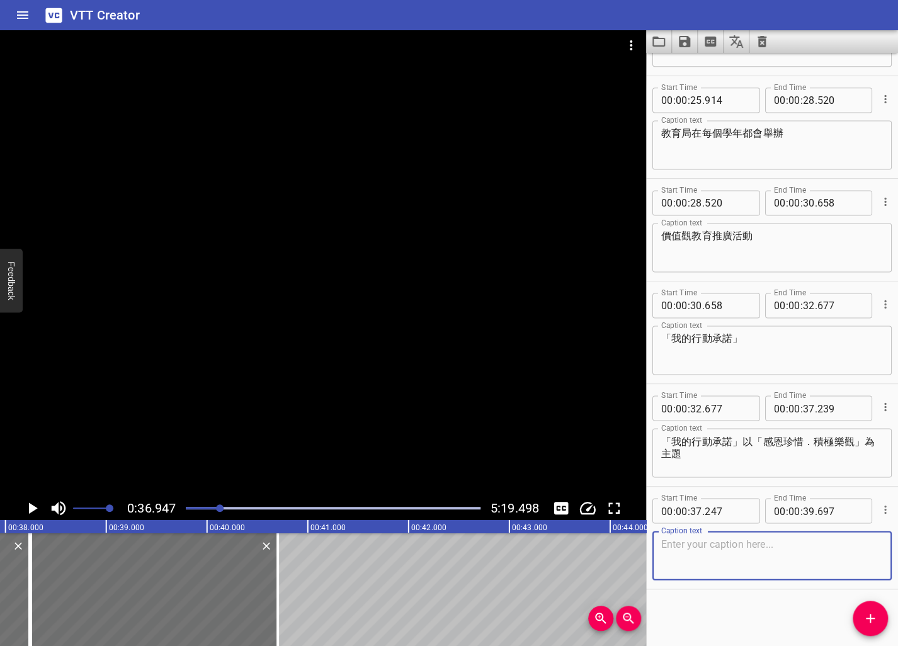
click at [652, 560] on textarea at bounding box center [772, 556] width 222 height 36
paste textarea "培養學生常懷感恩之心"
type textarea "培養學生常懷感恩之心"
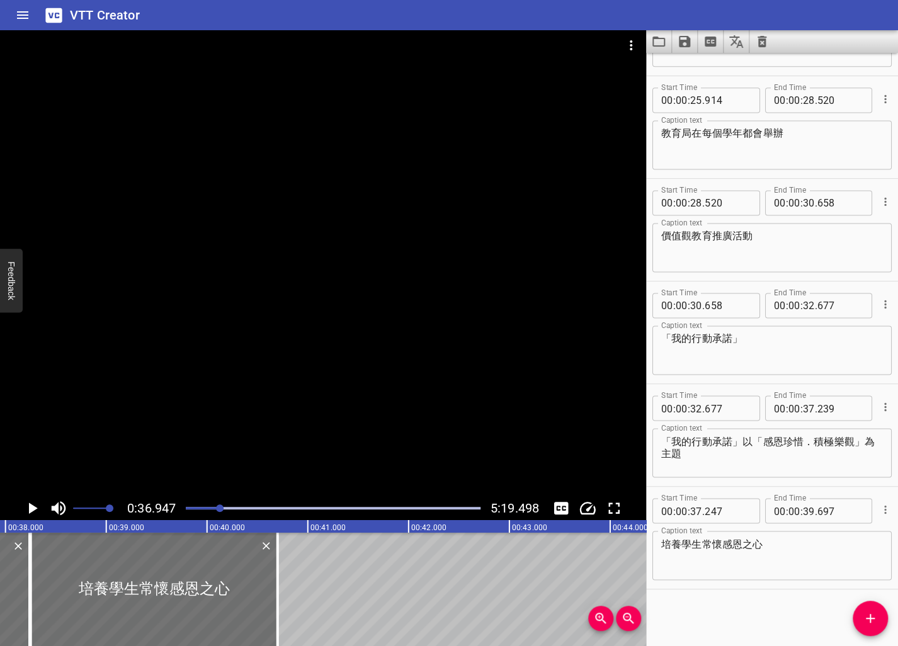
click at [652, 510] on div "00 : 00 : 37 . 247" at bounding box center [706, 510] width 108 height 25
click at [652, 506] on input "number" at bounding box center [727, 510] width 46 height 25
type input "239"
click at [27, 502] on icon "Play/Pause" at bounding box center [32, 508] width 19 height 19
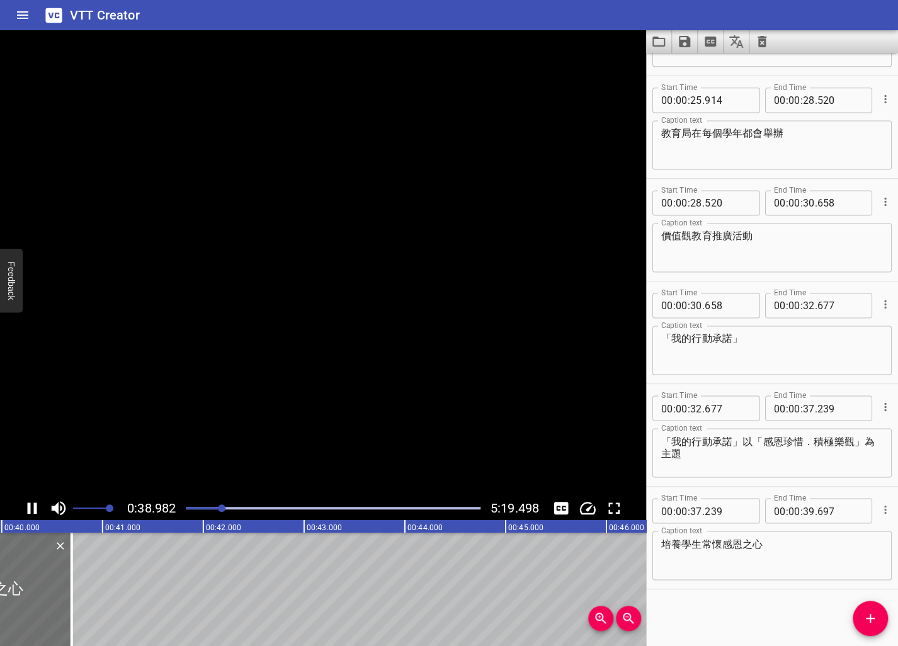
click at [27, 502] on icon "Play/Pause" at bounding box center [32, 508] width 19 height 19
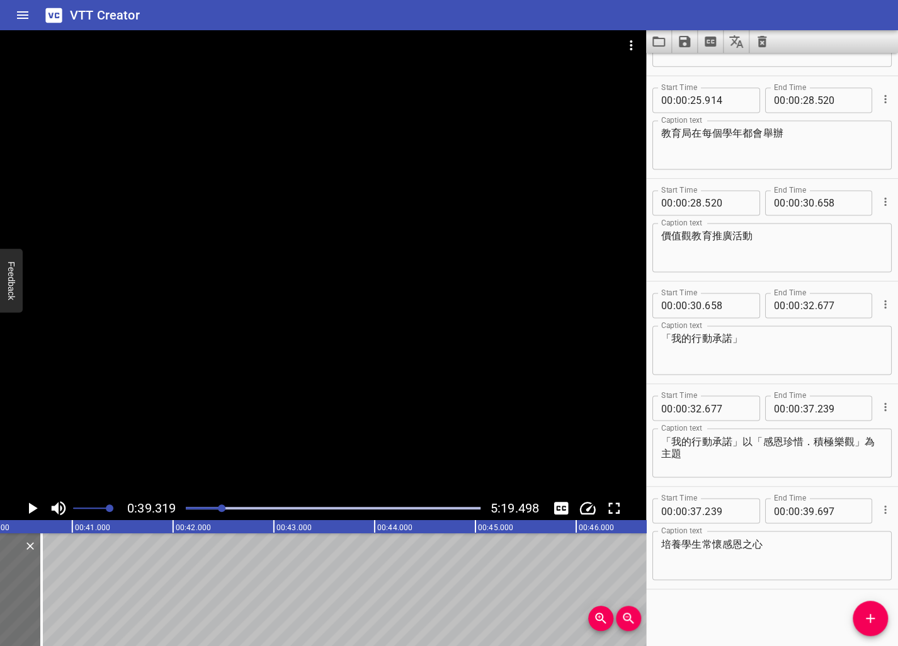
scroll to position [0, 3960]
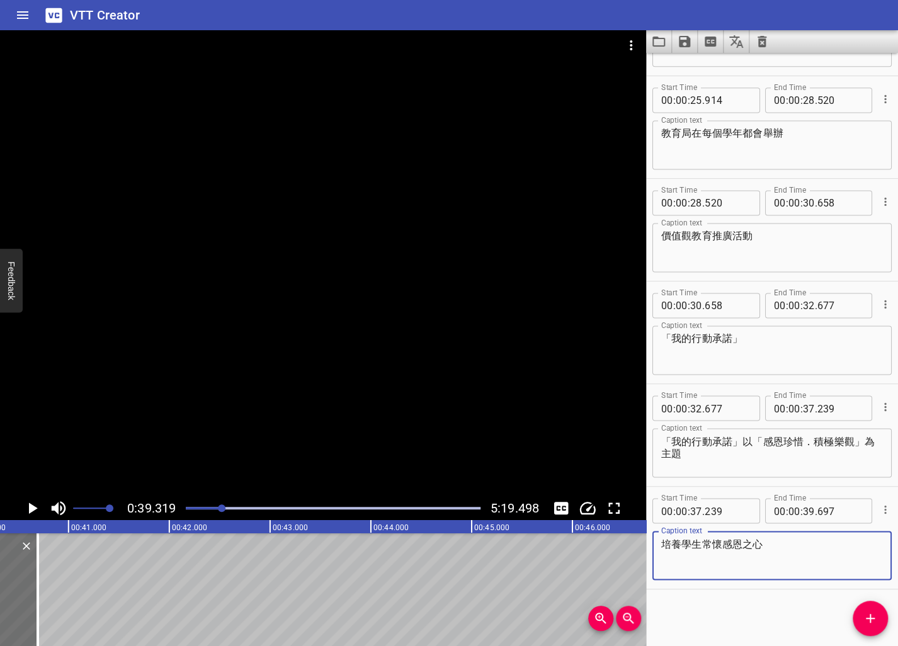
drag, startPoint x: 724, startPoint y: 541, endPoint x: 716, endPoint y: 544, distance: 8.4
click at [652, 544] on textarea "培養學生常懷感恩之心" at bounding box center [772, 556] width 222 height 36
click at [652, 558] on textarea "培養學生常存感恩之心" at bounding box center [772, 556] width 222 height 36
type textarea "培養學生常存感恩之心"
drag, startPoint x: 876, startPoint y: 613, endPoint x: 864, endPoint y: 616, distance: 12.2
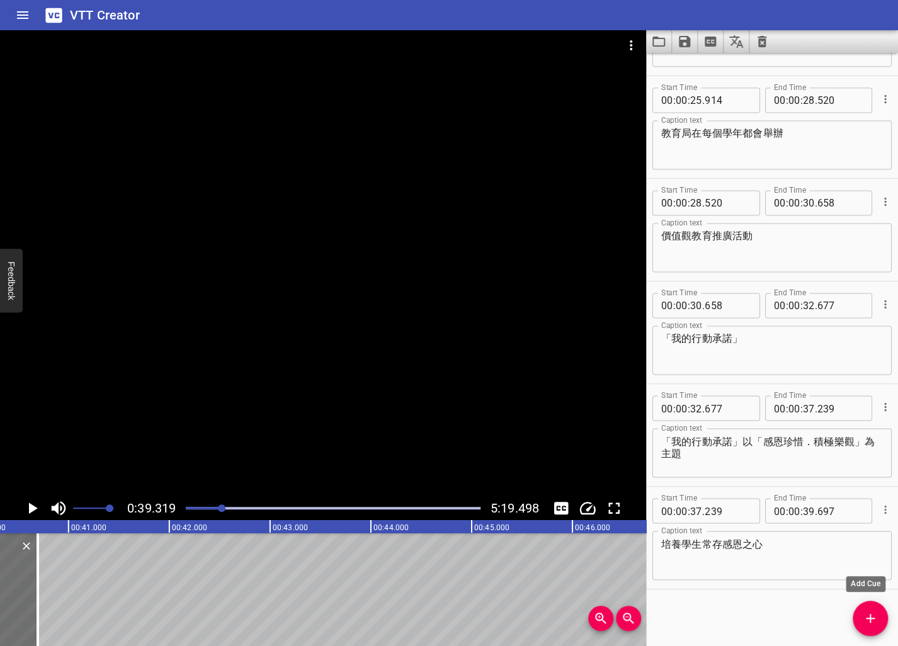
click at [652, 613] on icon "Add Cue" at bounding box center [869, 618] width 15 height 15
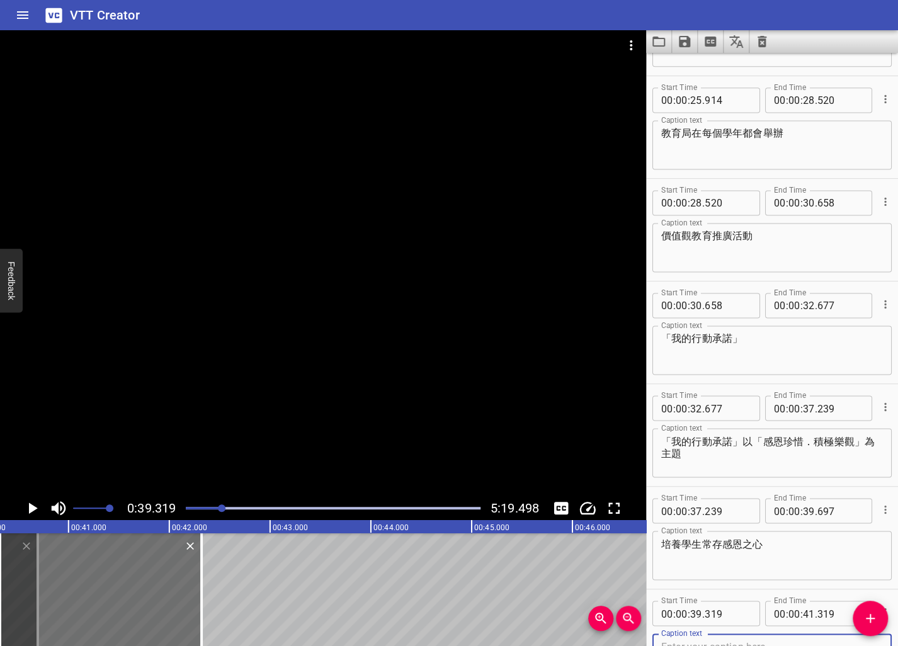
scroll to position [806, 0]
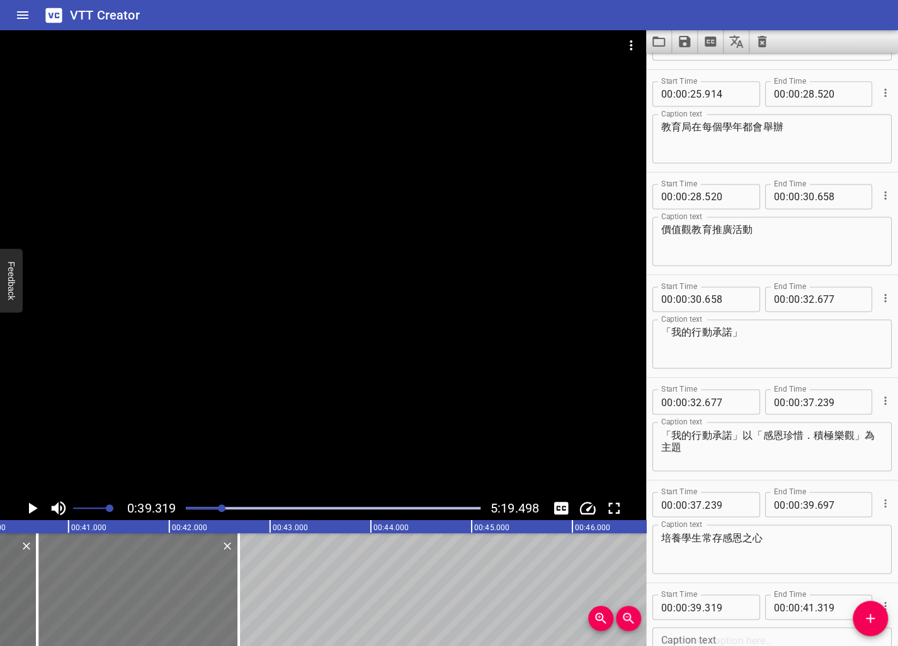
drag, startPoint x: 99, startPoint y: 616, endPoint x: 136, endPoint y: 607, distance: 38.0
click at [136, 607] on div at bounding box center [137, 589] width 201 height 113
type input "687"
drag, startPoint x: 238, startPoint y: 609, endPoint x: 206, endPoint y: 609, distance: 31.5
click at [208, 609] on div at bounding box center [209, 589] width 3 height 113
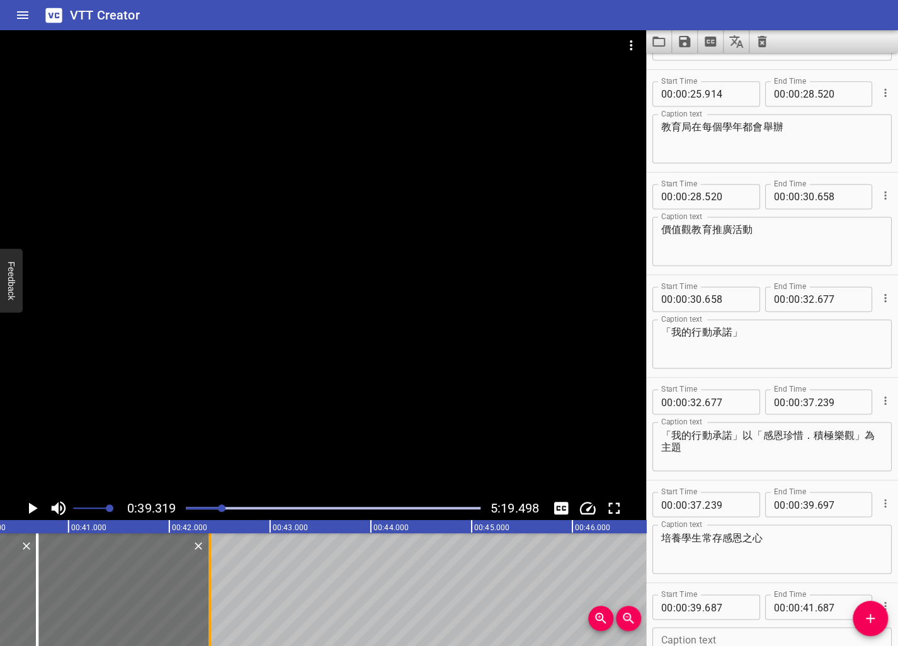
type input "375"
click at [652, 567] on div "培養學生常存感恩之心 Caption text" at bounding box center [771, 548] width 239 height 49
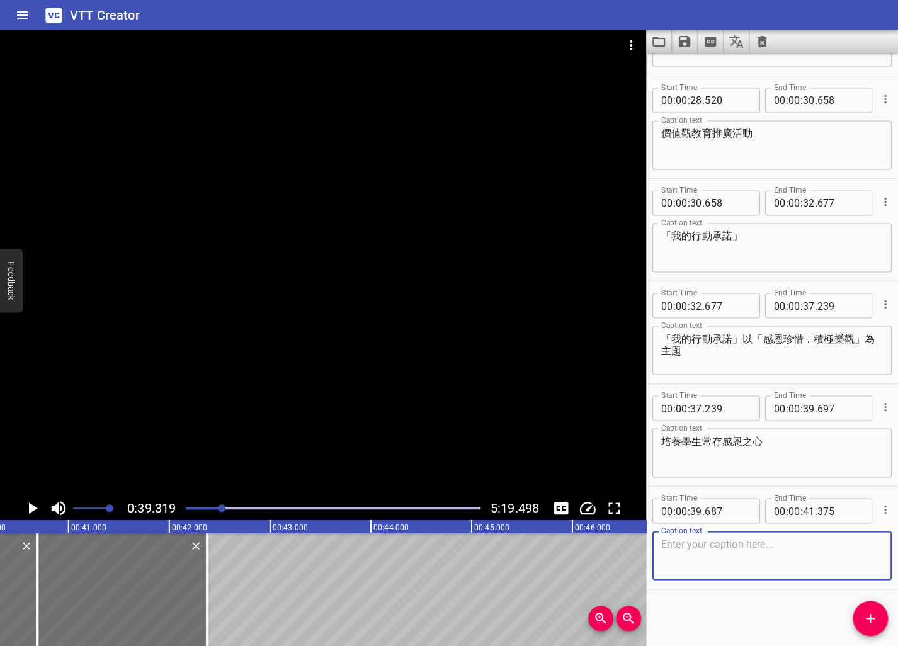
click at [652, 569] on textarea at bounding box center [772, 556] width 222 height 36
paste textarea "珍惜擁有的一切"
type textarea "珍惜擁有的一切"
click at [652, 515] on input "number" at bounding box center [727, 510] width 46 height 25
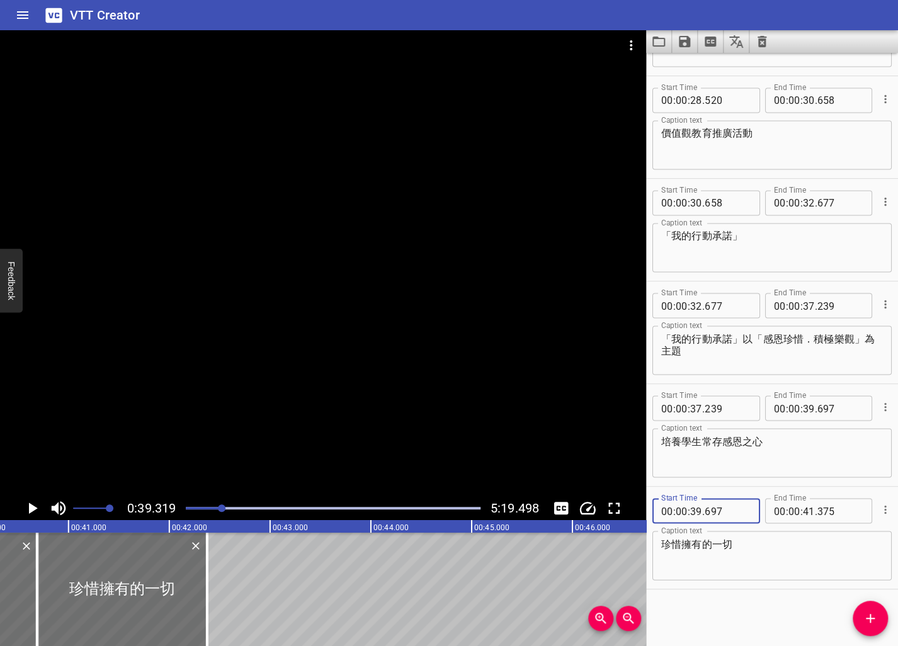
type input "697"
click at [32, 505] on icon "Play/Pause" at bounding box center [33, 507] width 9 height 11
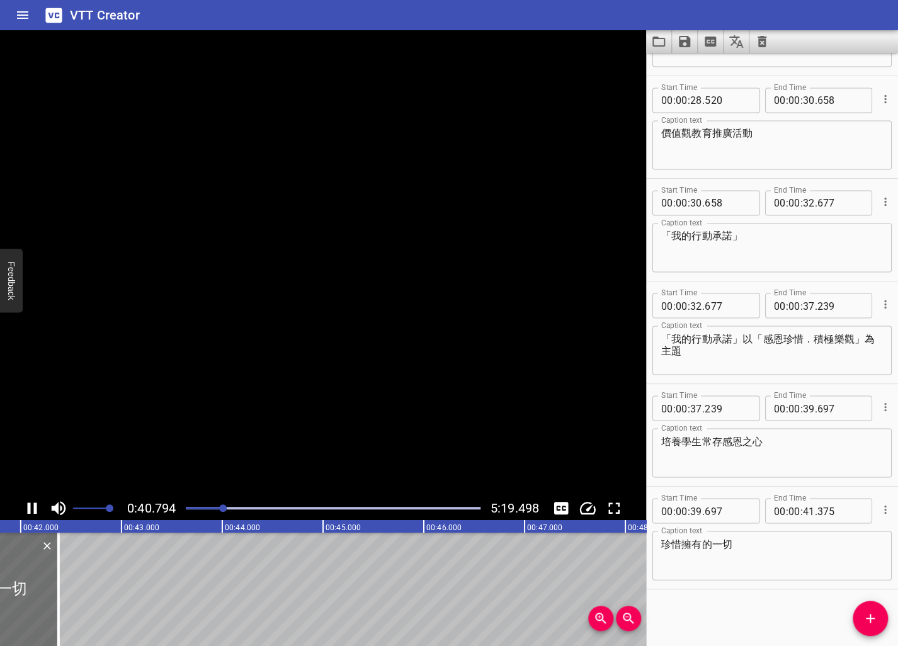
click at [32, 505] on icon "Play/Pause" at bounding box center [32, 508] width 19 height 19
drag, startPoint x: 874, startPoint y: 611, endPoint x: 453, endPoint y: 612, distance: 420.5
click at [652, 612] on icon "Add Cue" at bounding box center [869, 618] width 15 height 15
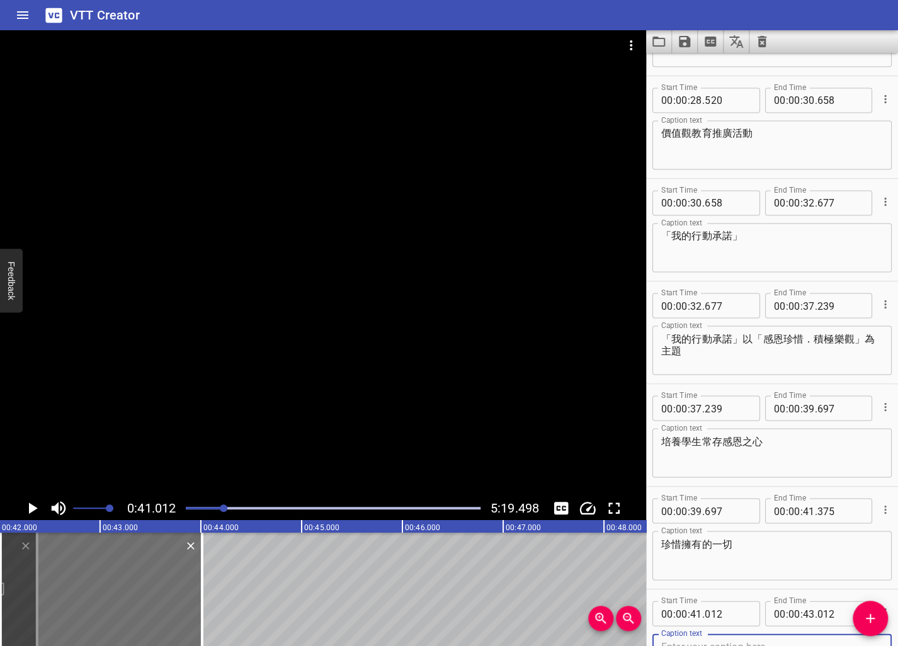
scroll to position [909, 0]
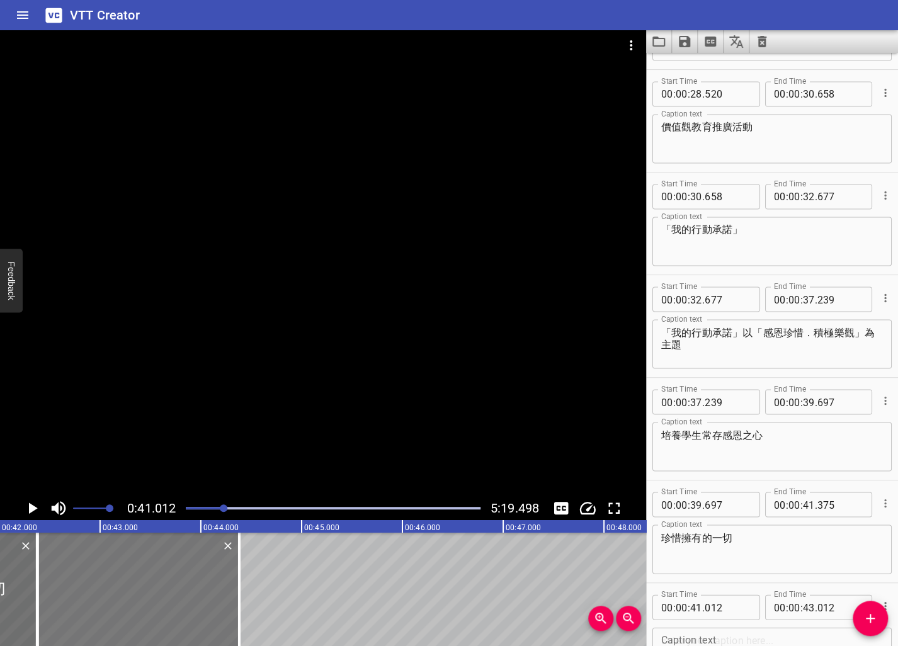
drag, startPoint x: 157, startPoint y: 612, endPoint x: 194, endPoint y: 612, distance: 37.1
click at [194, 612] on div at bounding box center [138, 589] width 201 height 113
type input "381"
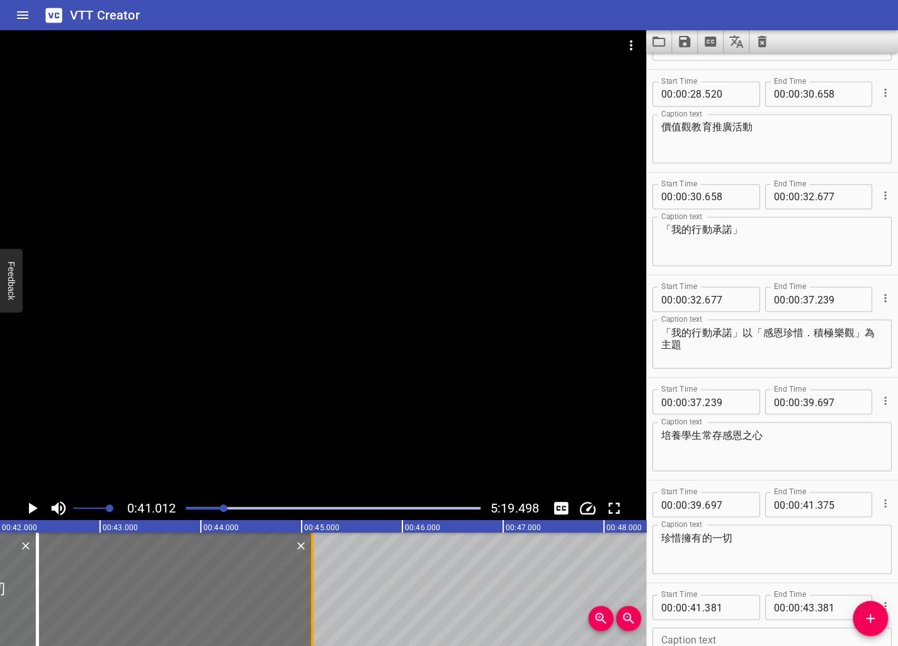
drag, startPoint x: 242, startPoint y: 606, endPoint x: 310, endPoint y: 605, distance: 68.6
click at [310, 605] on div at bounding box center [312, 589] width 13 height 113
type input "44"
type input "062"
click at [652, 612] on input "number" at bounding box center [727, 606] width 46 height 25
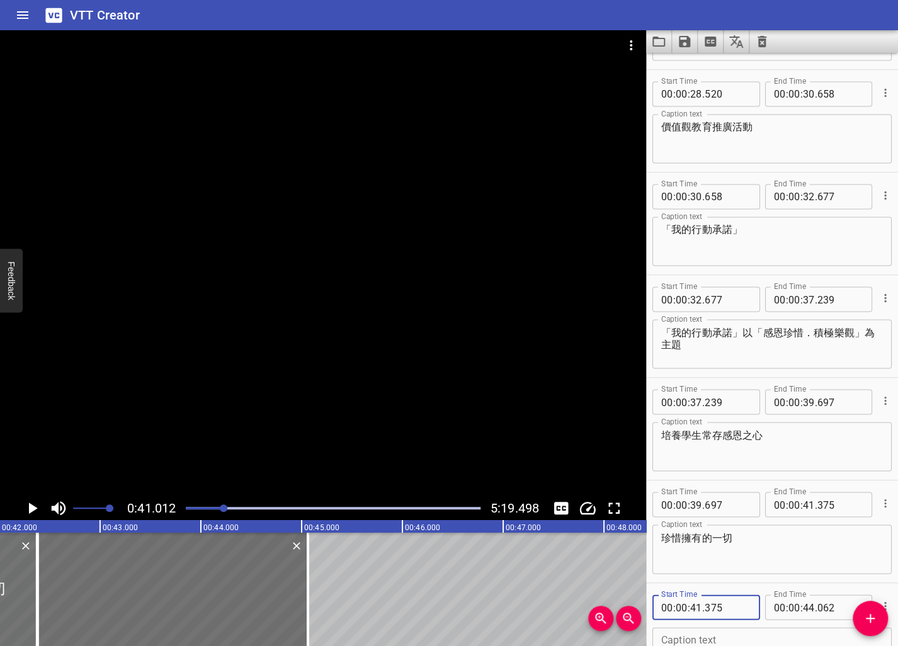
type input "375"
click at [652, 548] on textarea "珍惜擁有的一切" at bounding box center [772, 549] width 222 height 36
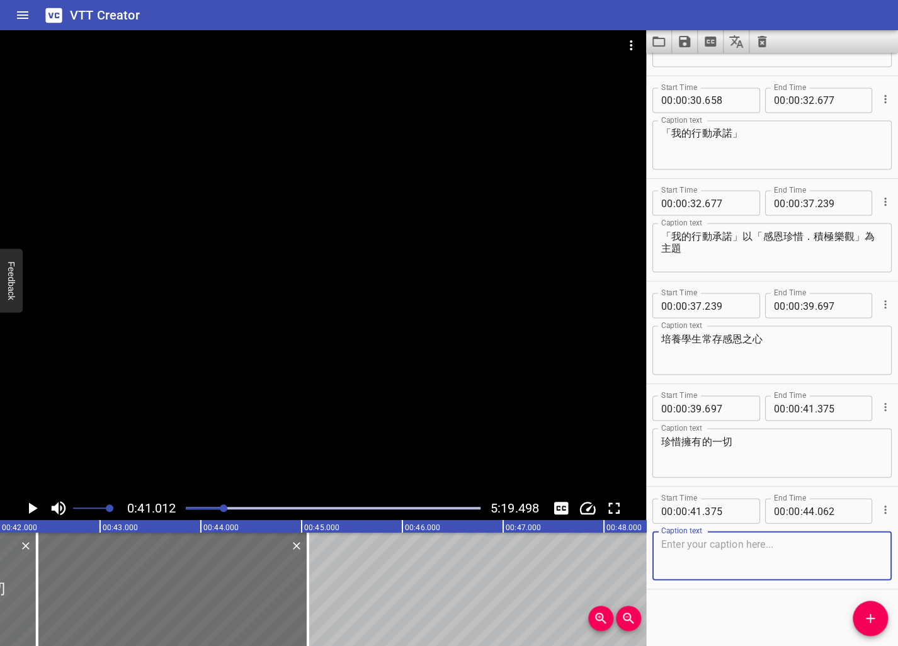
click at [652, 556] on textarea at bounding box center [772, 556] width 222 height 36
paste textarea "並保持積極樂觀的生活態度"
type textarea "並保持積極樂觀的生活態度"
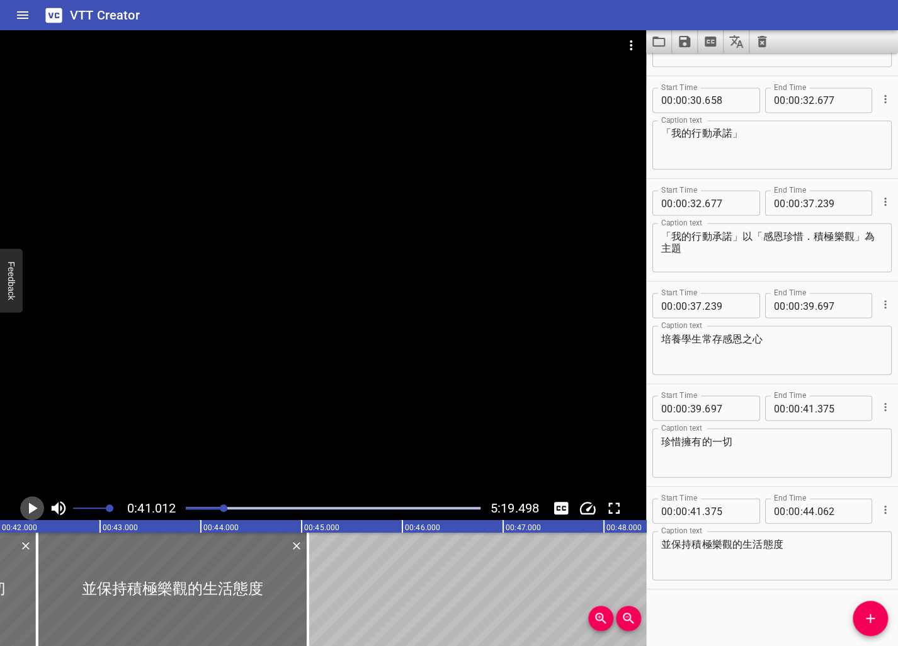
click at [37, 505] on icon "Play/Pause" at bounding box center [32, 508] width 19 height 19
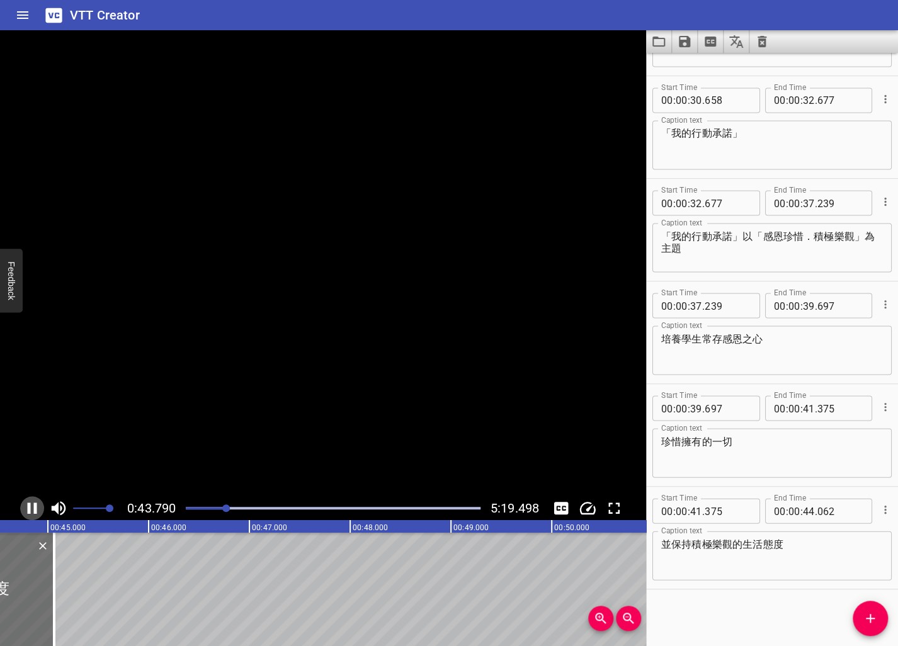
click at [37, 505] on icon "Play/Pause" at bounding box center [32, 507] width 9 height 11
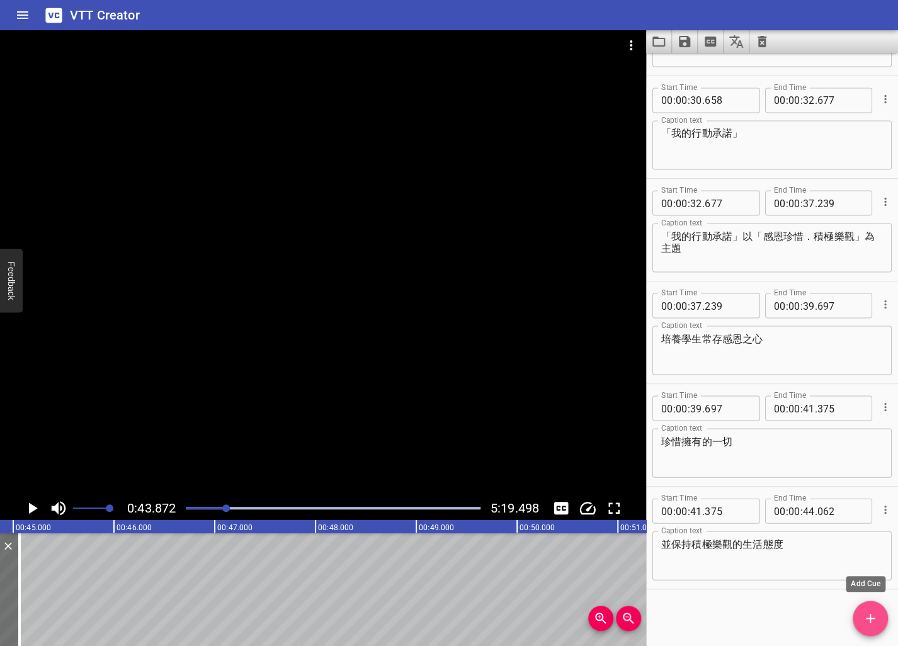
click at [652, 625] on button "Add Cue" at bounding box center [869, 618] width 35 height 35
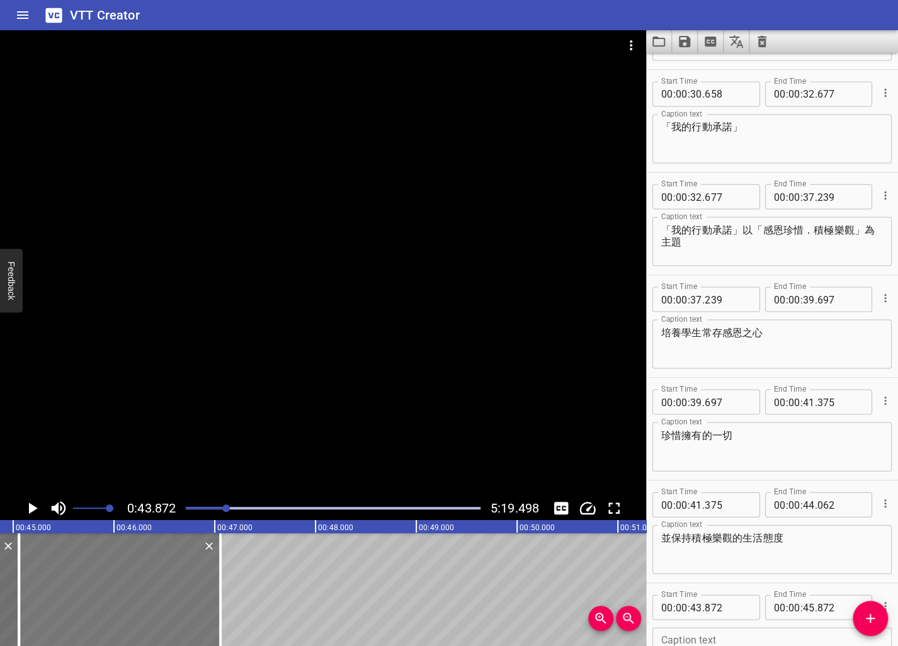
drag, startPoint x: 96, startPoint y: 604, endPoint x: 115, endPoint y: 605, distance: 18.3
click at [115, 605] on div at bounding box center [119, 589] width 201 height 113
type input "44"
type input "054"
type input "46"
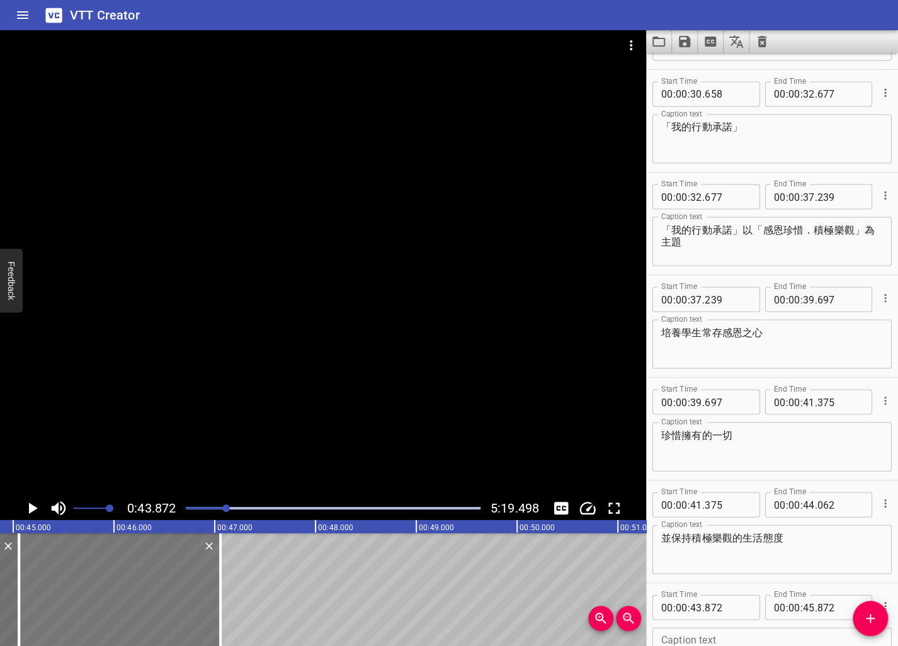
type input "054"
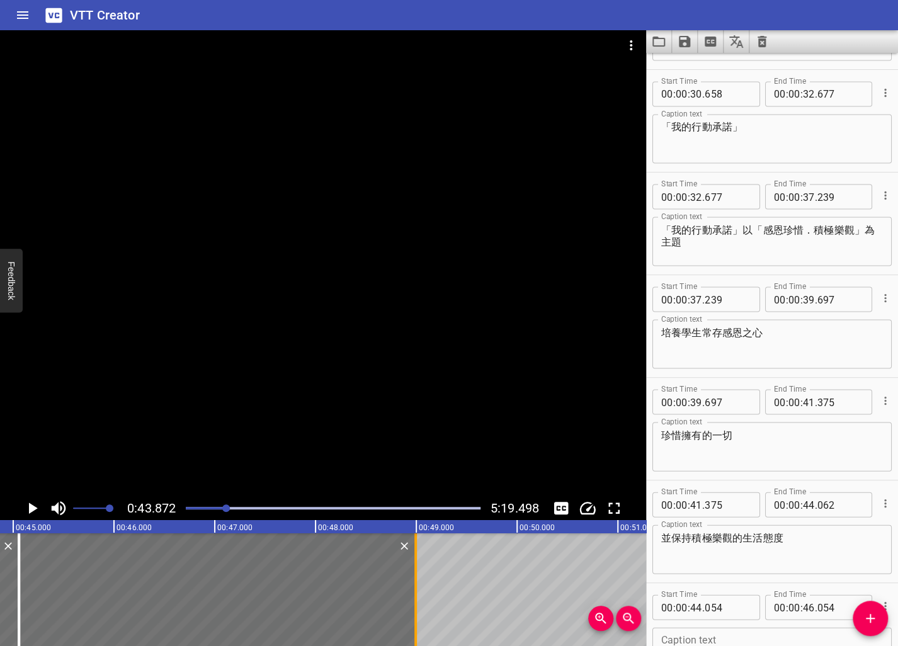
drag, startPoint x: 217, startPoint y: 602, endPoint x: 413, endPoint y: 591, distance: 196.7
click at [413, 591] on div at bounding box center [415, 589] width 13 height 113
type input "48"
type input "004"
click at [652, 610] on input "number" at bounding box center [727, 606] width 46 height 25
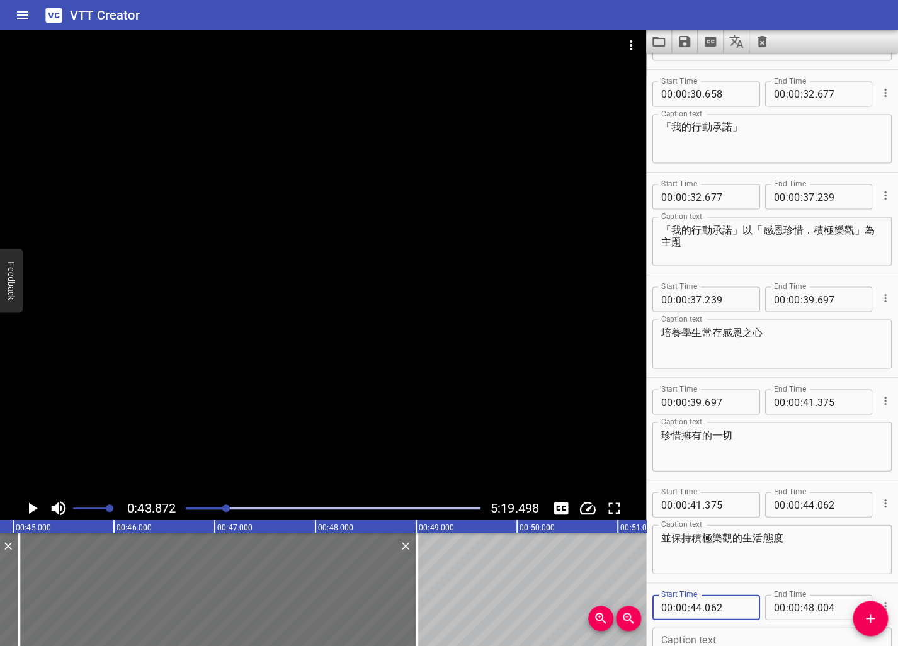
type input "062"
click at [652, 547] on textarea "並保持積極樂觀的生活態度" at bounding box center [772, 549] width 222 height 36
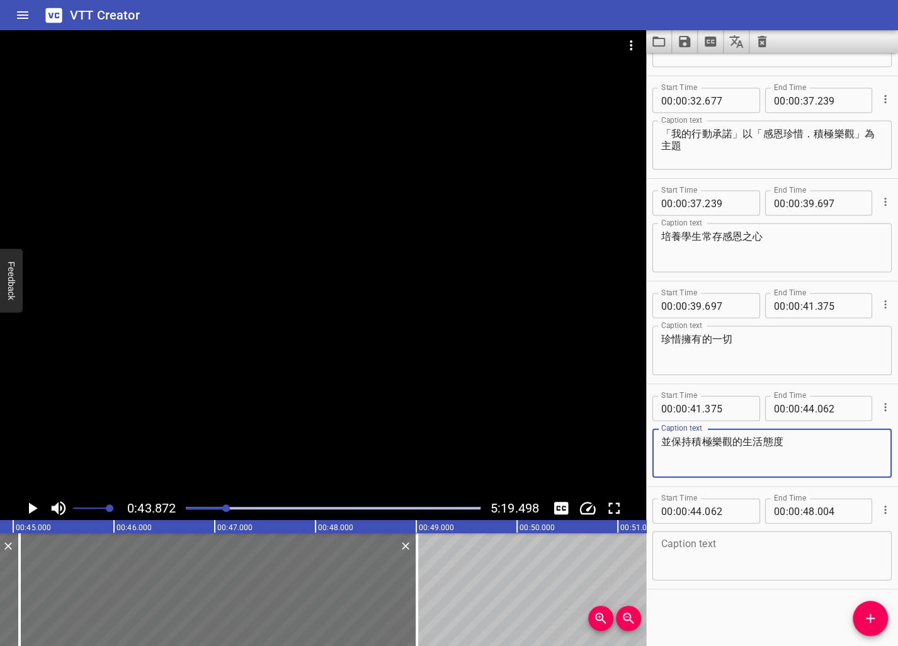
click at [652, 553] on textarea at bounding box center [772, 556] width 222 height 36
paste textarea "勇敢面對生活和成長的變化與挑戰"
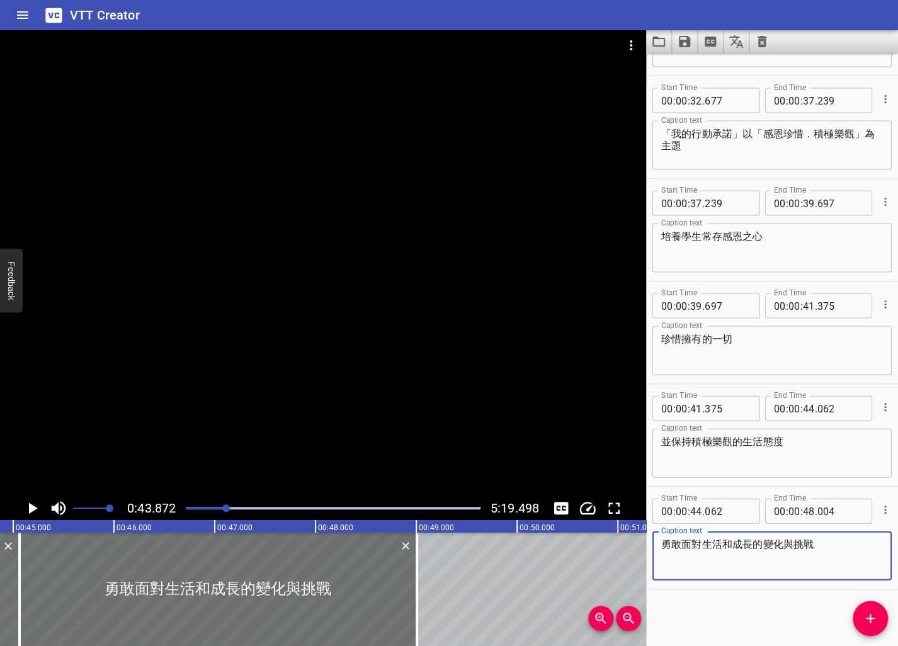
click at [27, 511] on icon "Play/Pause" at bounding box center [32, 508] width 19 height 19
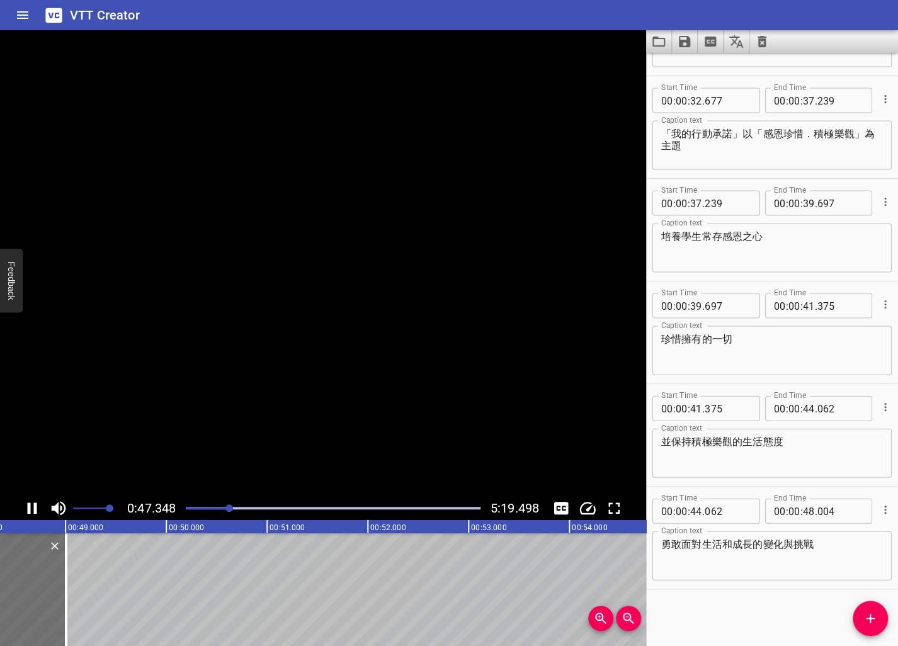
click at [27, 511] on icon "Play/Pause" at bounding box center [32, 508] width 19 height 19
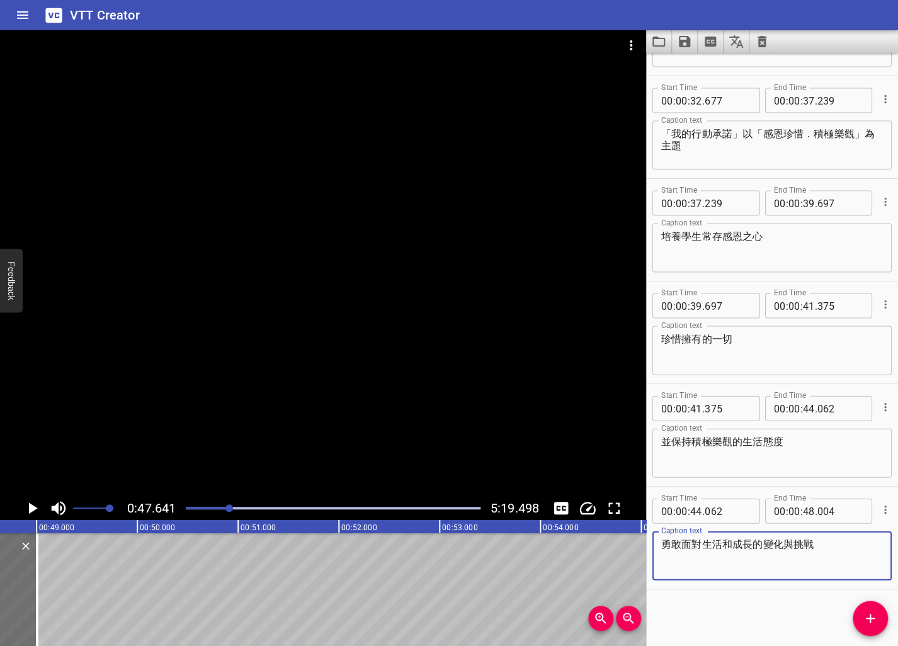
drag, startPoint x: 781, startPoint y: 546, endPoint x: 760, endPoint y: 545, distance: 20.8
click at [652, 545] on textarea "勇敢面對生活和成長的變化與挑戰" at bounding box center [772, 556] width 222 height 36
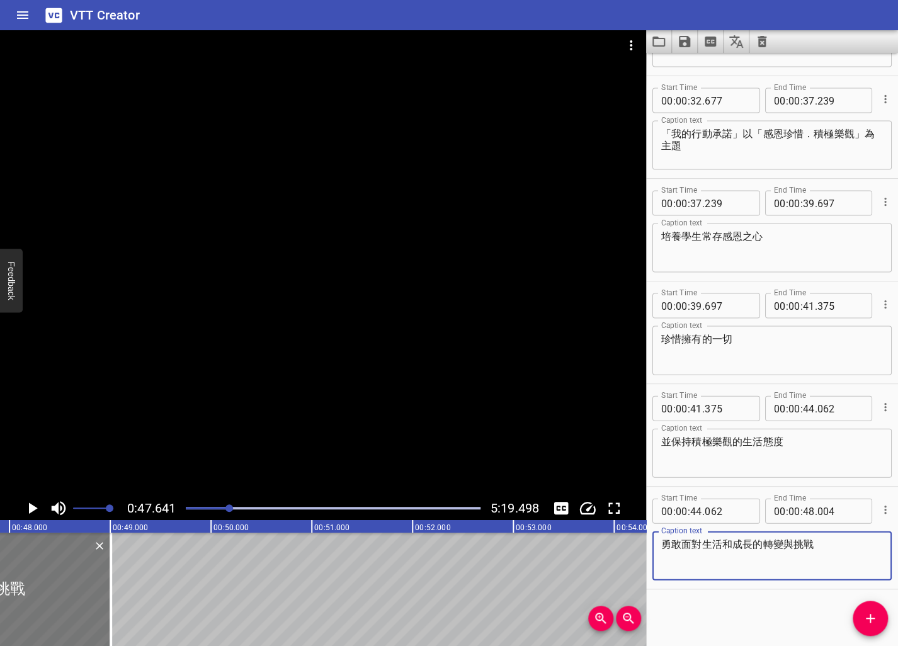
scroll to position [0, 4697]
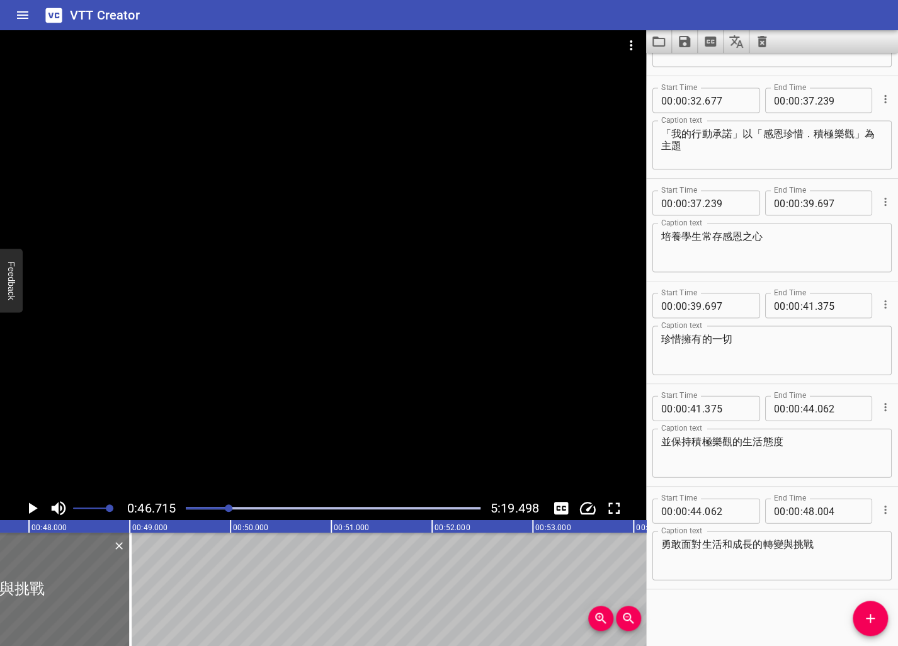
click at [33, 507] on icon "Play/Pause" at bounding box center [33, 507] width 9 height 11
click at [33, 507] on icon "Play/Pause" at bounding box center [32, 507] width 9 height 11
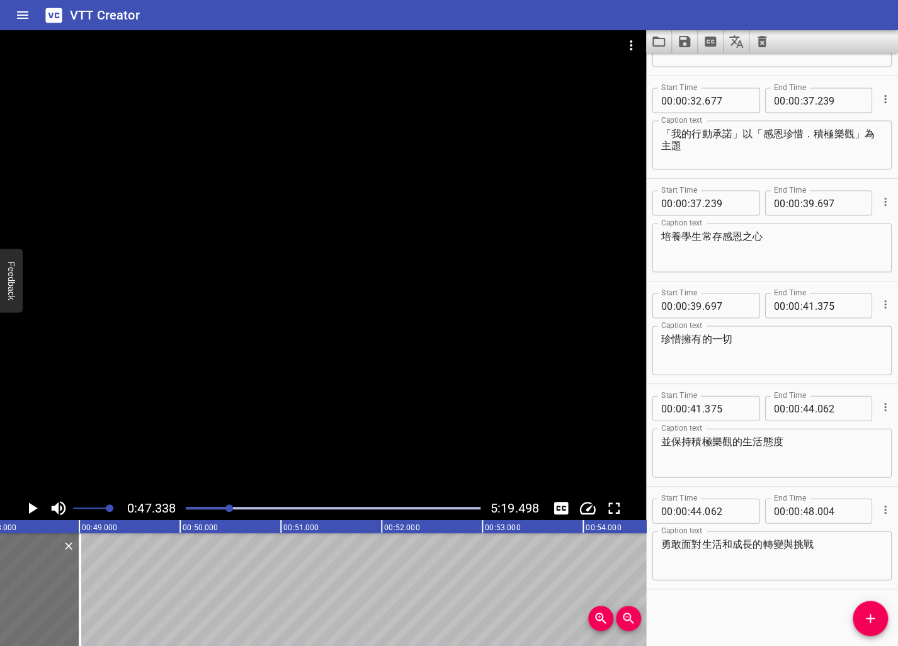
scroll to position [0, 4768]
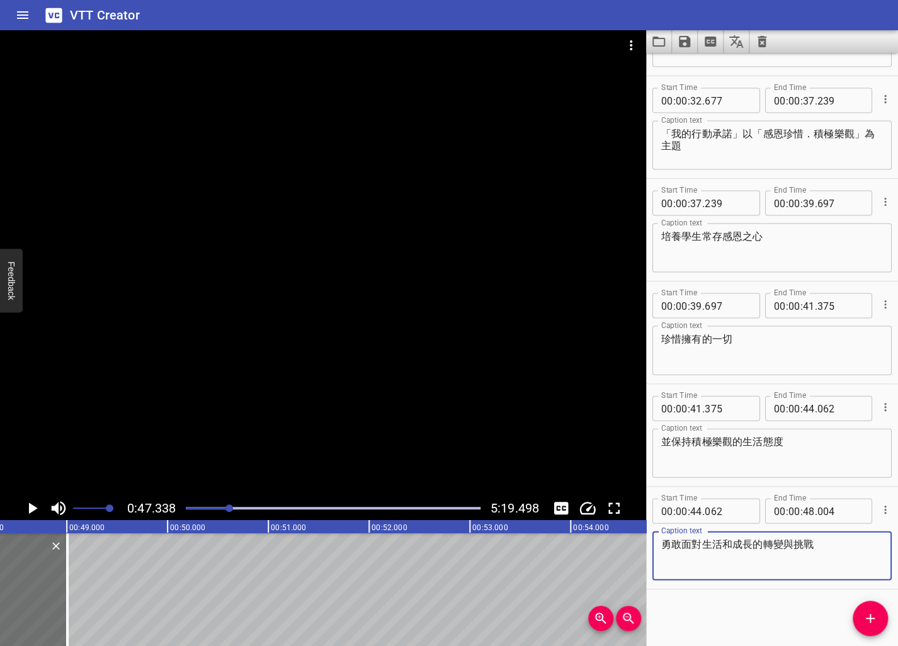
click at [652, 548] on textarea "勇敢面對生活和成長的轉變與挑戰" at bounding box center [772, 556] width 222 height 36
type textarea "勇敢面對生活和成長的轉變和挑戰"
click at [33, 507] on icon "Play/Pause" at bounding box center [33, 507] width 9 height 11
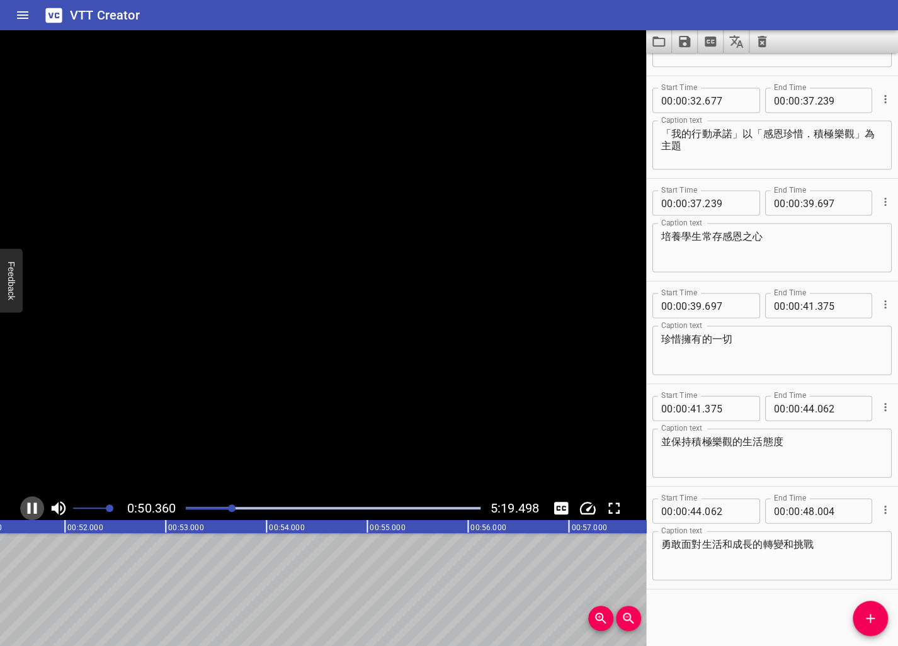
click at [33, 507] on icon "Play/Pause" at bounding box center [32, 508] width 19 height 19
click at [652, 619] on icon "Add Cue" at bounding box center [869, 618] width 15 height 15
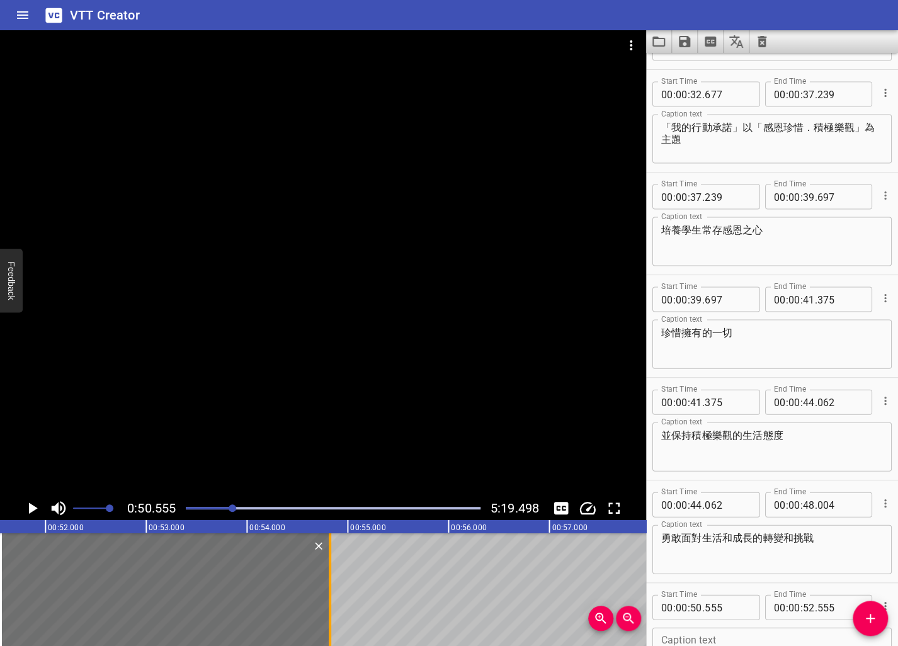
drag, startPoint x: 199, startPoint y: 600, endPoint x: 329, endPoint y: 585, distance: 131.1
click at [329, 585] on div at bounding box center [330, 589] width 13 height 113
type input "53"
type input "843"
click at [652, 577] on div "Start Time 00 : 00 : 44 . 062 Start Time End Time 00 : 00 : 48 . 004 End Time C…" at bounding box center [772, 531] width 252 height 102
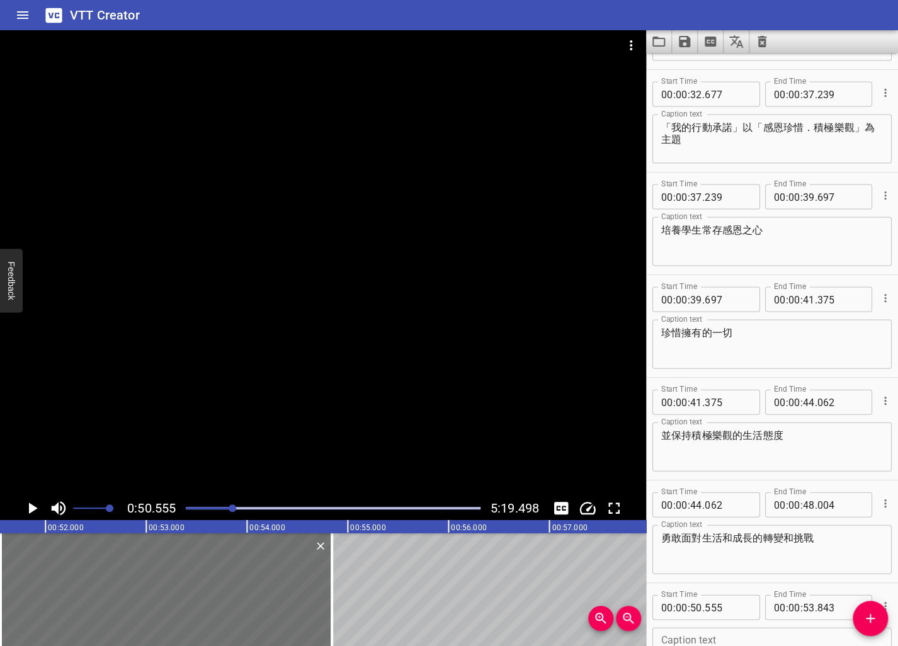
scroll to position [1210, 0]
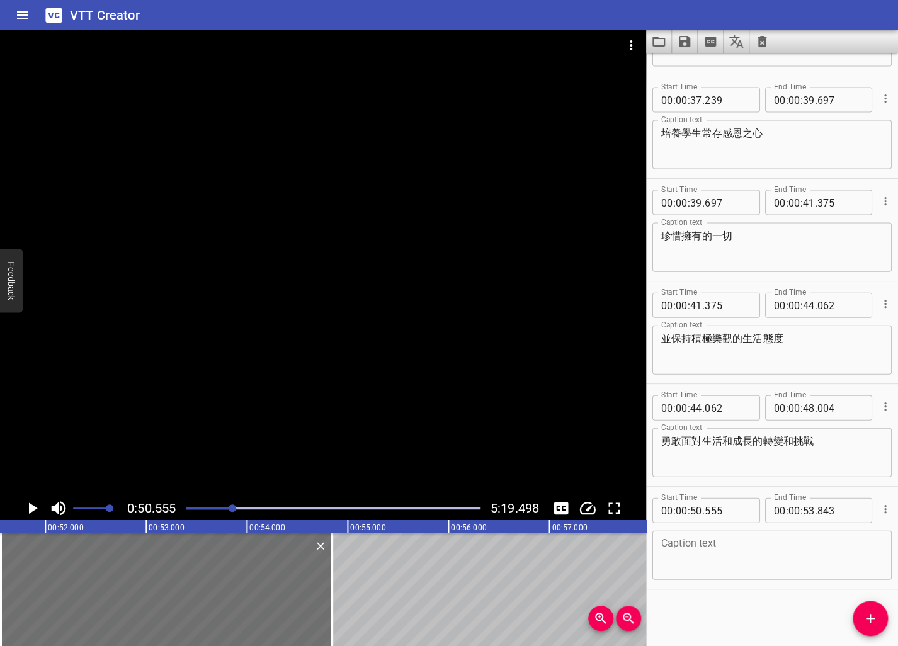
click at [652, 575] on div "Caption text" at bounding box center [771, 555] width 239 height 49
paste textarea "為配合教育局推廣價值觀教育"
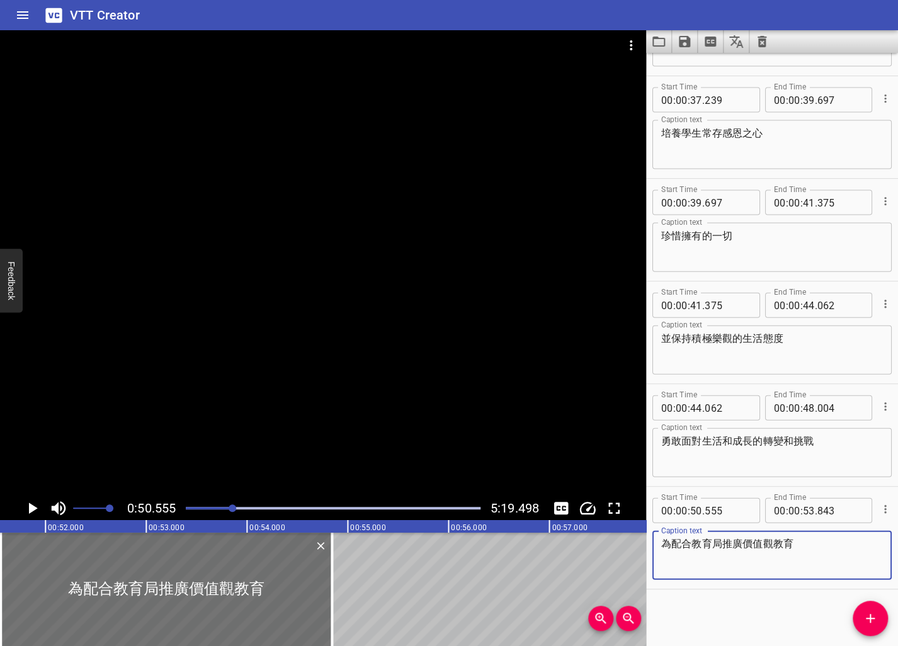
type textarea "為配合教育局推廣價值觀教育"
click at [28, 506] on icon "Play/Pause" at bounding box center [32, 508] width 19 height 19
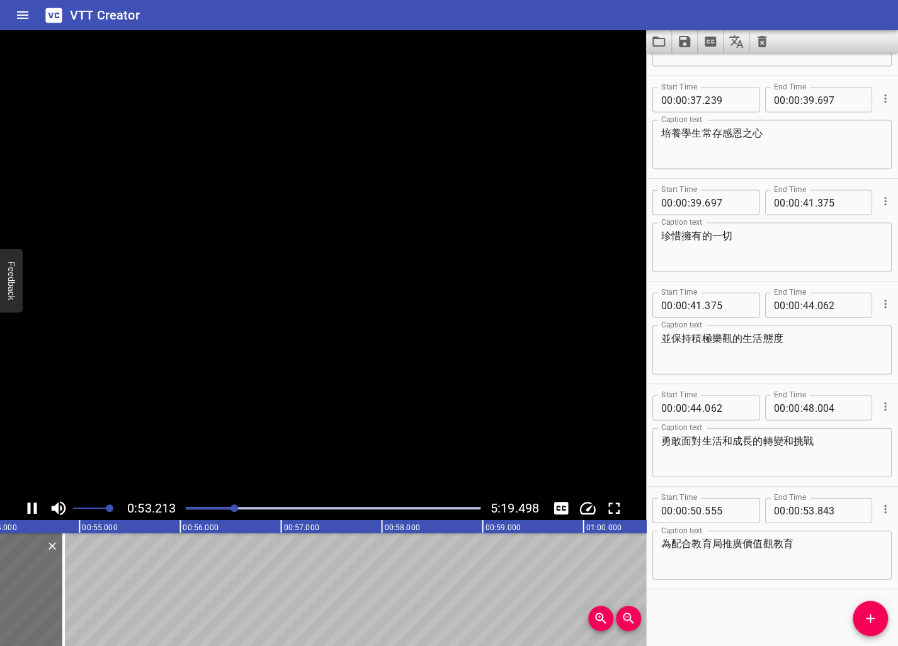
click at [28, 506] on icon "Play/Pause" at bounding box center [32, 507] width 9 height 11
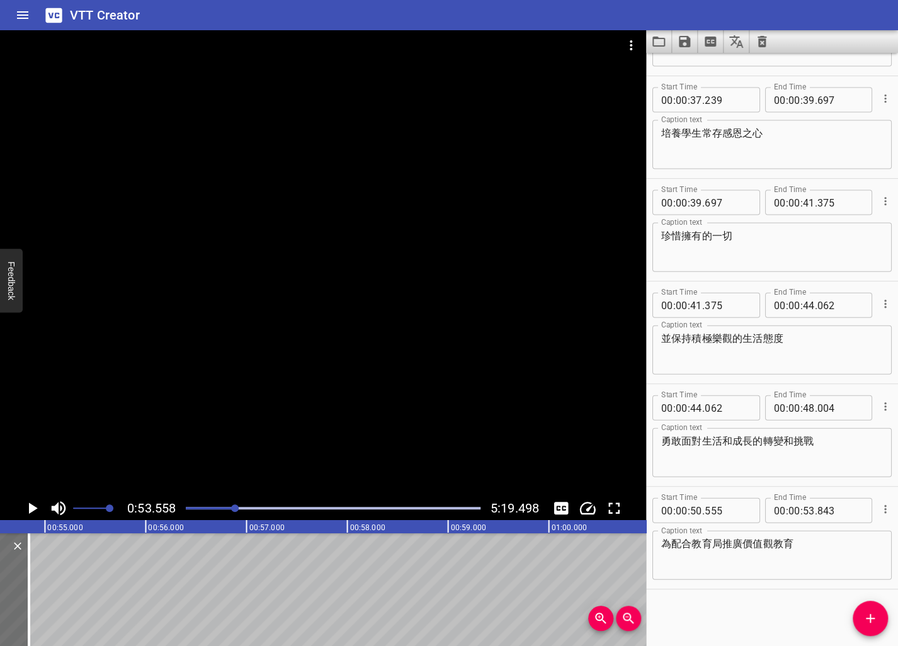
click at [652, 609] on button "Add Cue" at bounding box center [869, 618] width 35 height 35
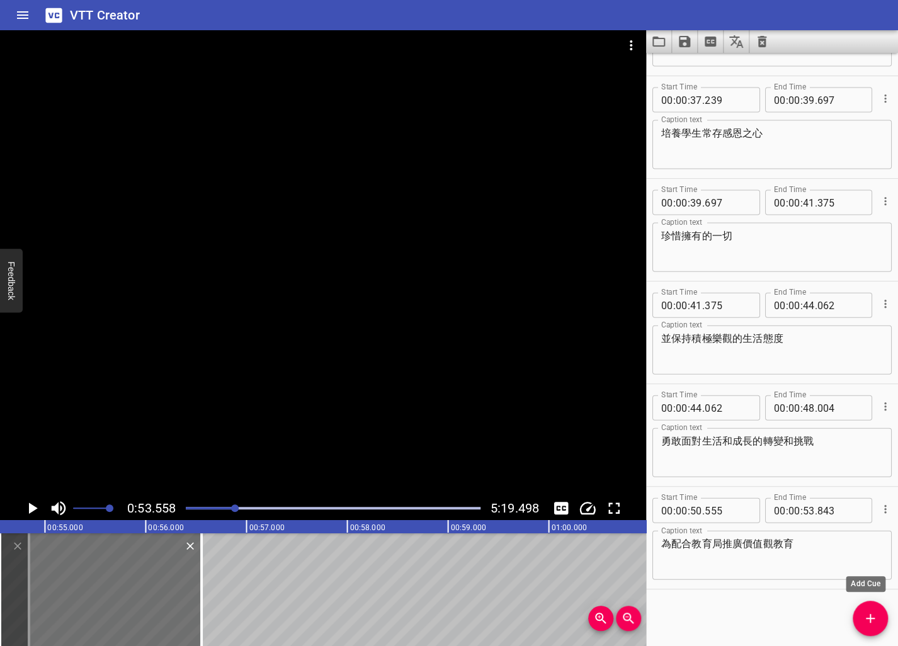
scroll to position [1217, 0]
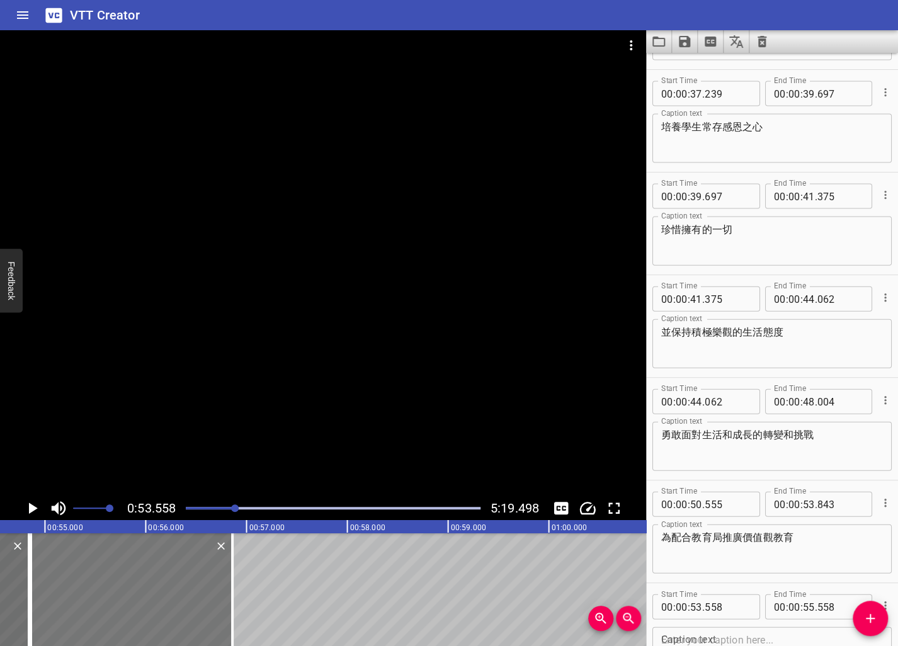
drag, startPoint x: 101, startPoint y: 612, endPoint x: 131, endPoint y: 612, distance: 29.6
click at [131, 612] on div at bounding box center [131, 589] width 201 height 113
type input "852"
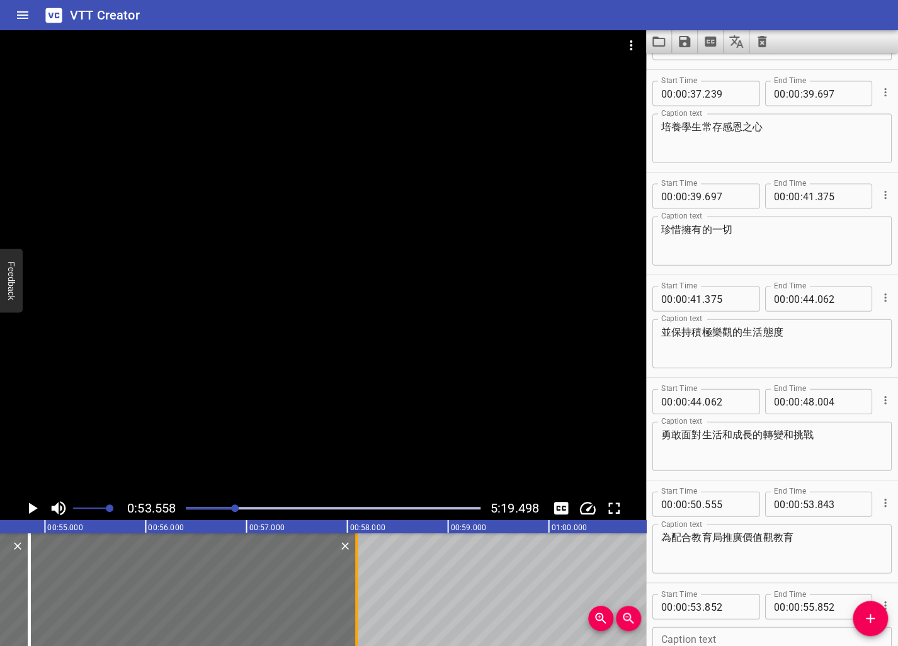
drag, startPoint x: 227, startPoint y: 610, endPoint x: 356, endPoint y: 606, distance: 128.5
click at [356, 606] on div at bounding box center [356, 589] width 13 height 113
type input "57"
type input "127"
click at [652, 562] on textarea "為配合教育局推廣價值觀教育" at bounding box center [772, 549] width 222 height 36
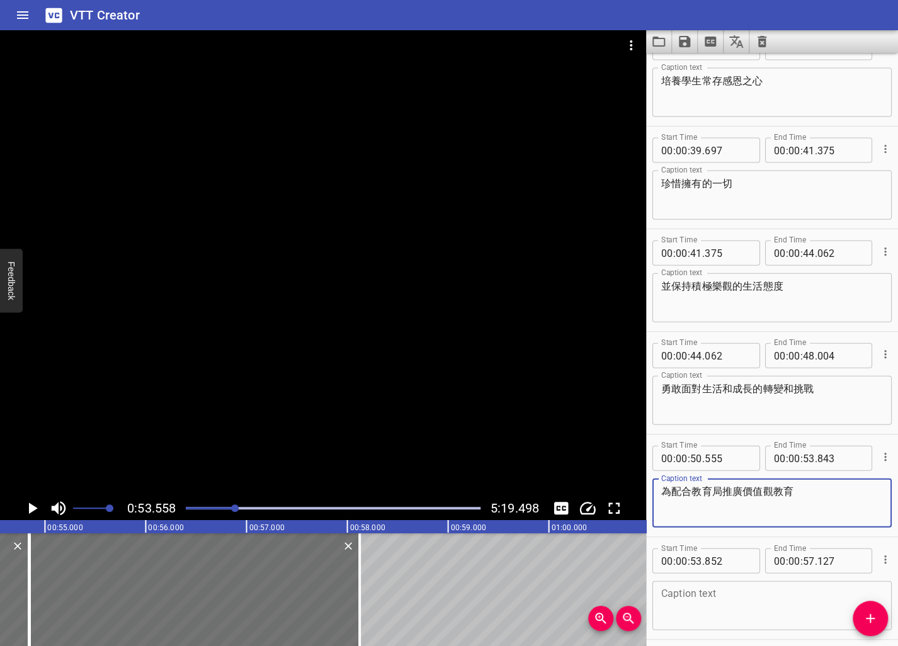
scroll to position [1313, 0]
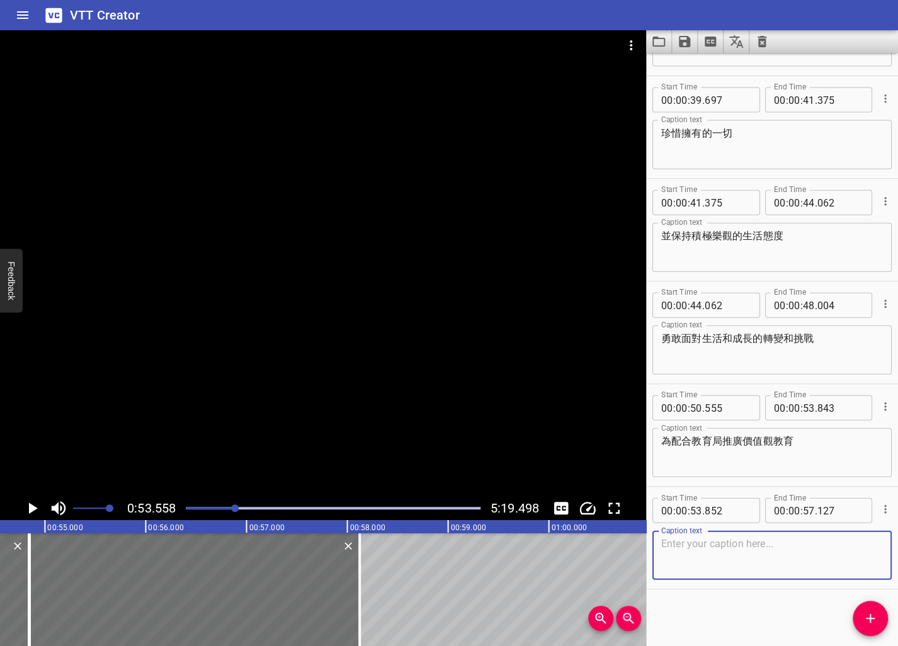
click at [652, 564] on textarea at bounding box center [772, 556] width 222 height 36
paste textarea "基金自二零一九、二零學年起"
type textarea "基金自二零一九、二零學年起"
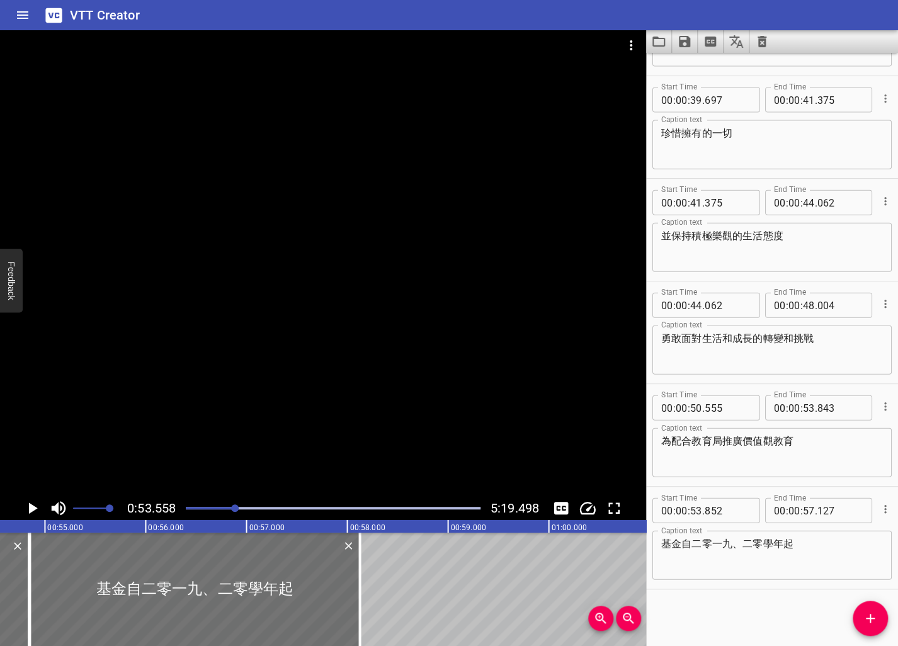
click at [652, 519] on div "00 : 00 : 53 . 852" at bounding box center [706, 510] width 108 height 25
click at [652, 517] on input "number" at bounding box center [727, 510] width 46 height 25
type input "843"
click at [30, 508] on icon "Play/Pause" at bounding box center [33, 507] width 9 height 11
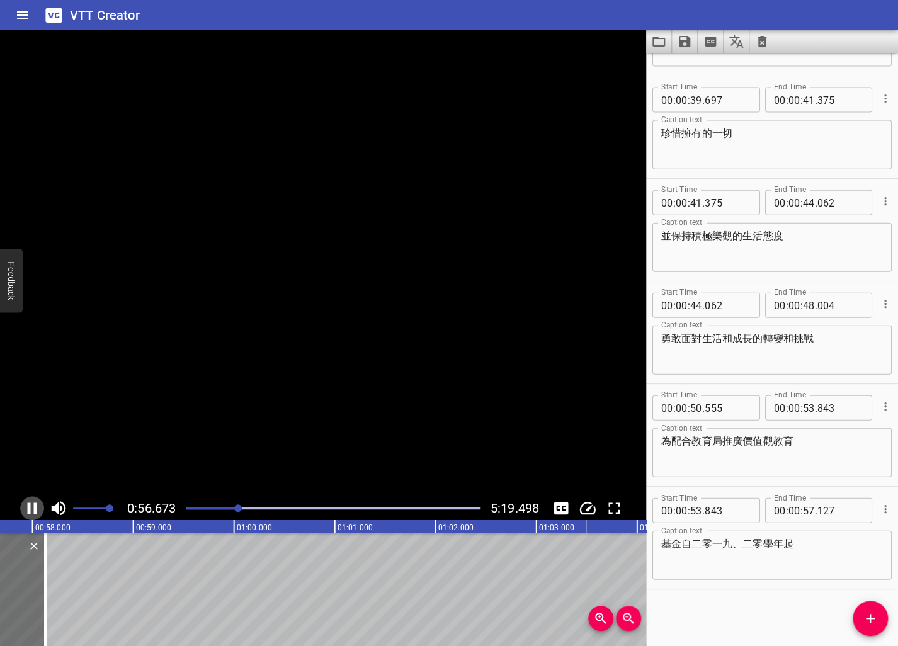
click at [30, 508] on icon "Play/Pause" at bounding box center [32, 507] width 9 height 11
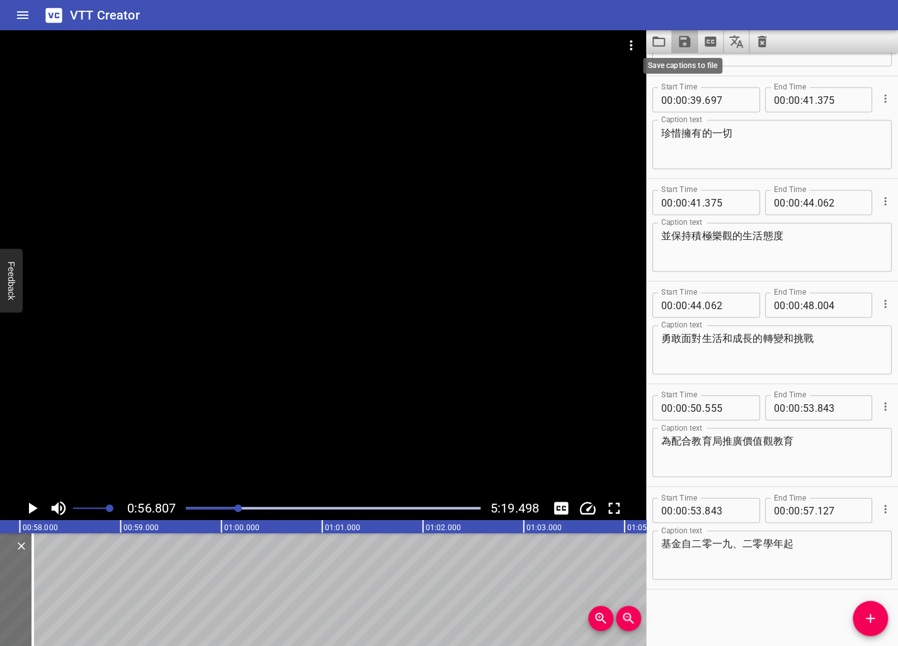
click at [652, 38] on icon "Save captions to file" at bounding box center [684, 41] width 11 height 11
click at [652, 68] on li "Save to VTT file" at bounding box center [717, 69] width 93 height 23
